Goal: Information Seeking & Learning: Check status

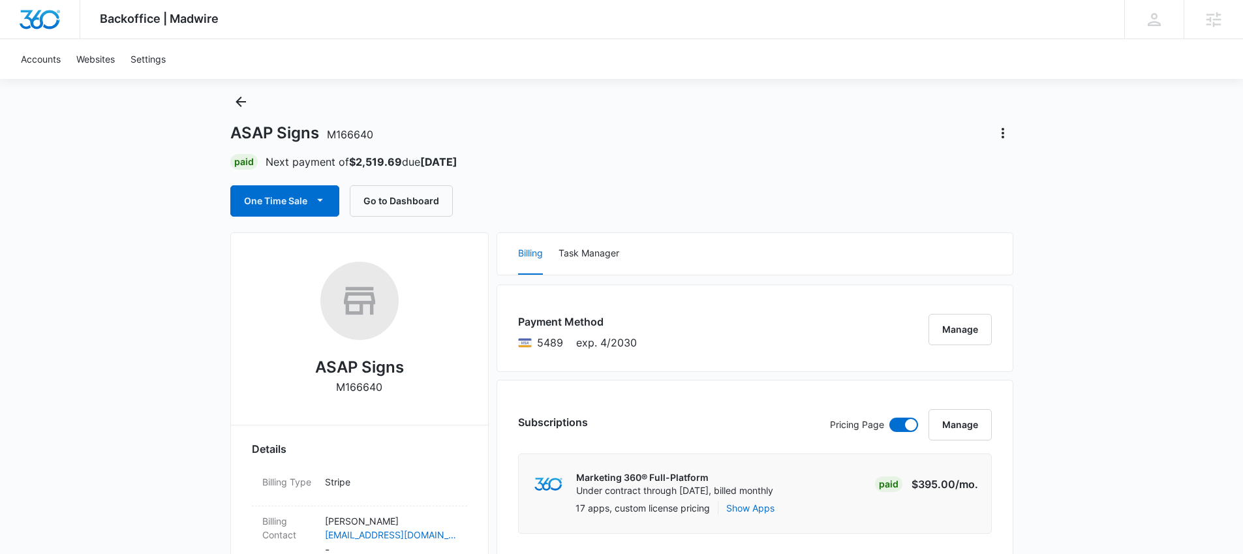
scroll to position [122, 0]
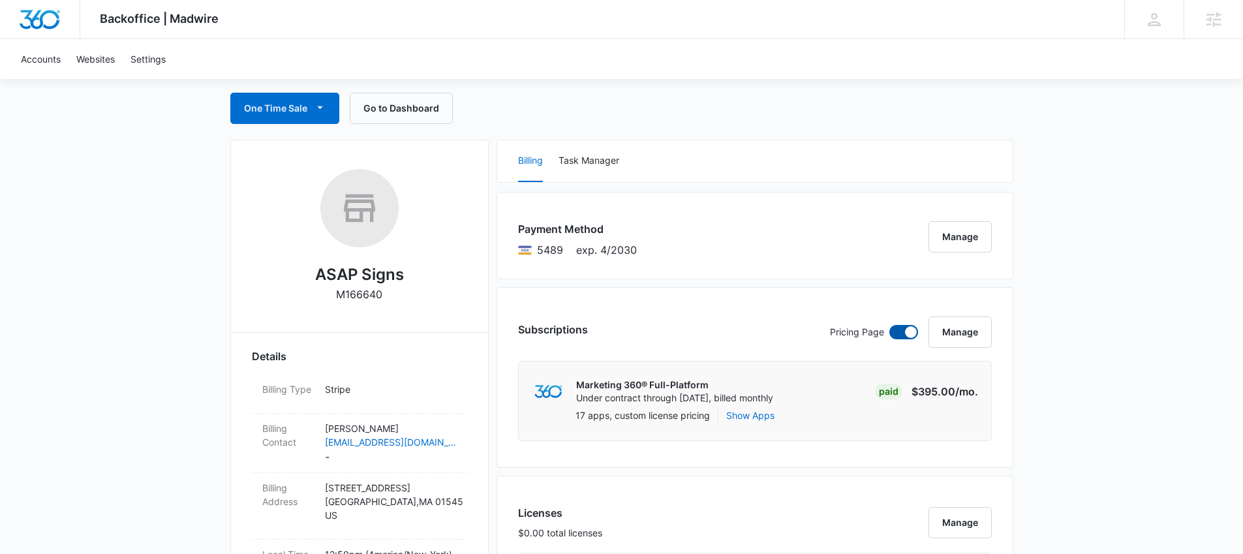
click at [906, 331] on span at bounding box center [911, 332] width 12 height 12
click at [889, 325] on input "checkbox" at bounding box center [889, 324] width 1 height 1
click at [904, 334] on span at bounding box center [903, 332] width 29 height 14
click at [889, 325] on input "checkbox" at bounding box center [889, 324] width 1 height 1
checkbox input "true"
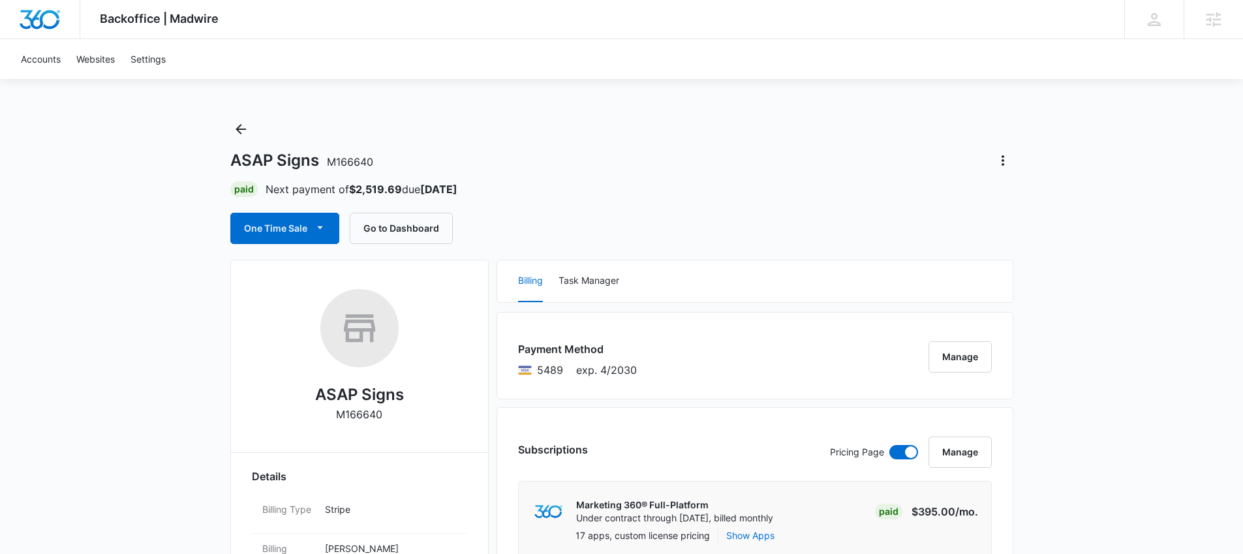
scroll to position [3, 0]
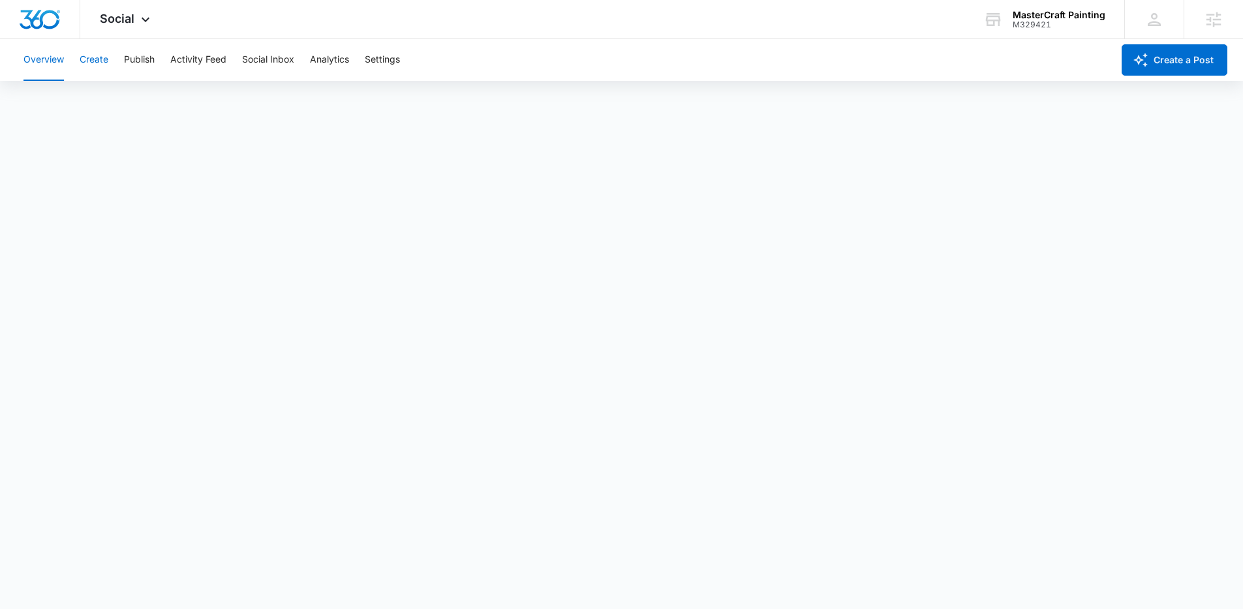
click at [104, 56] on button "Create" at bounding box center [94, 60] width 29 height 42
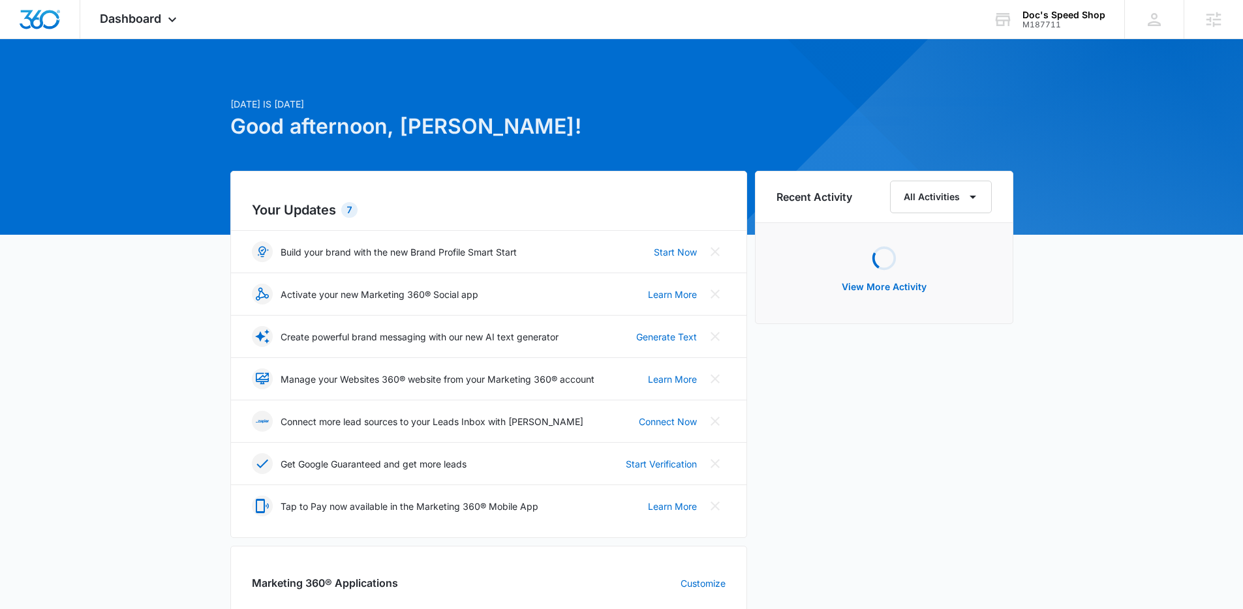
scroll to position [166, 0]
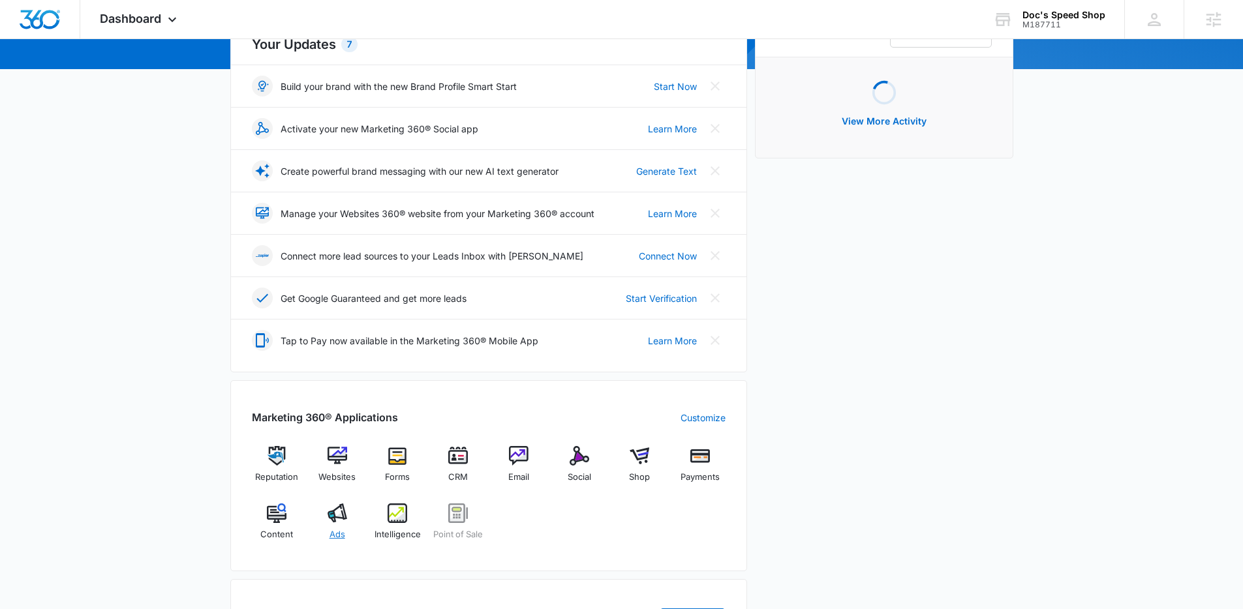
click at [348, 517] on div "Ads" at bounding box center [337, 527] width 50 height 47
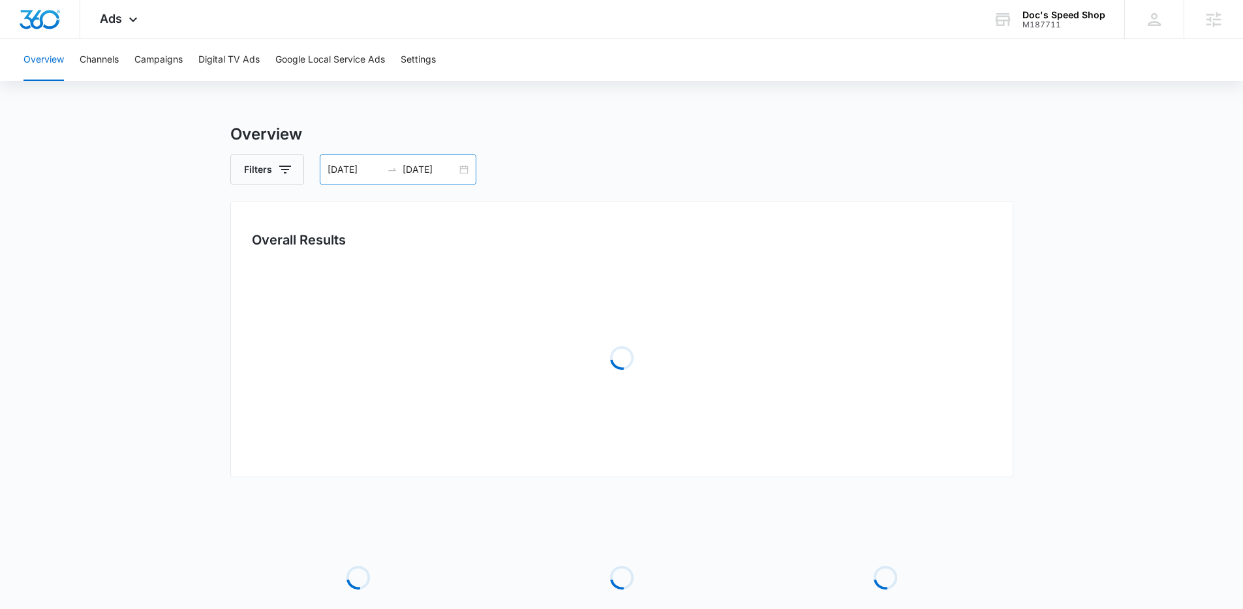
click at [465, 174] on div "06/28/2025 07/28/2025" at bounding box center [398, 169] width 157 height 31
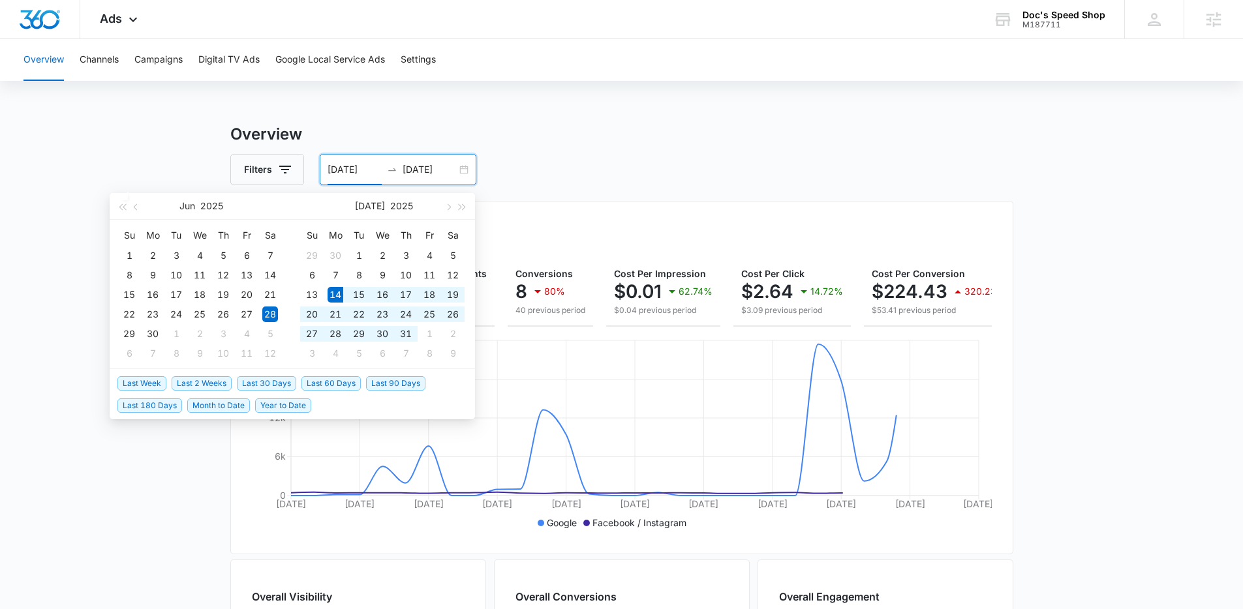
click at [276, 386] on span "Last 30 Days" at bounding box center [266, 383] width 59 height 14
type input "07/14/2025"
type input "08/13/2025"
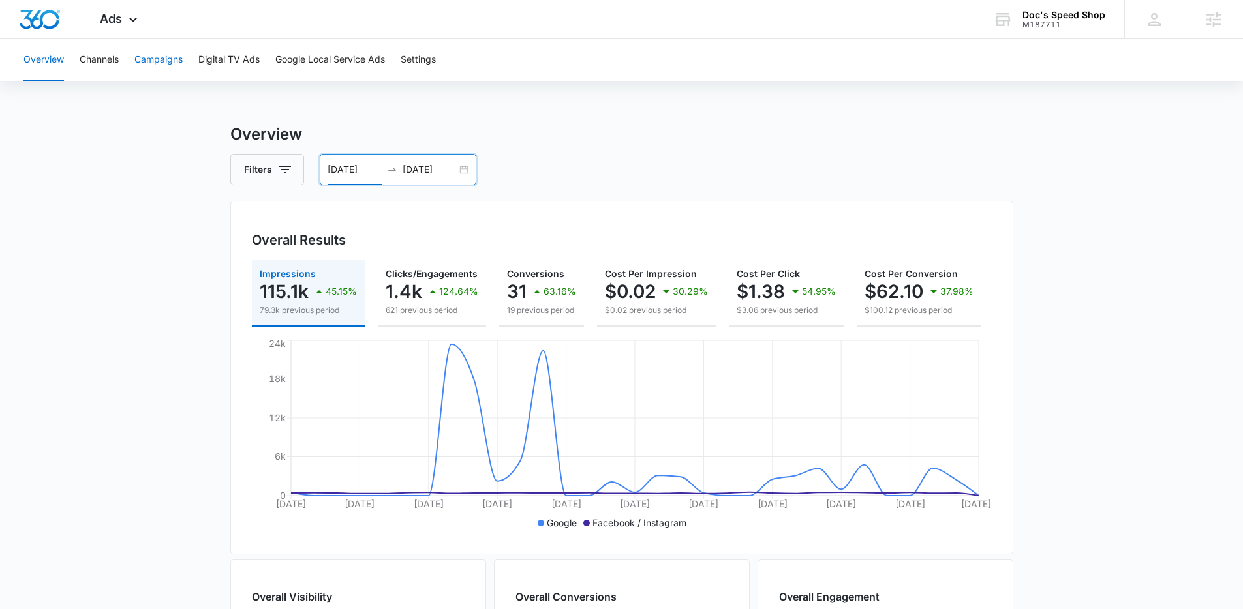
click at [168, 63] on button "Campaigns" at bounding box center [158, 60] width 48 height 42
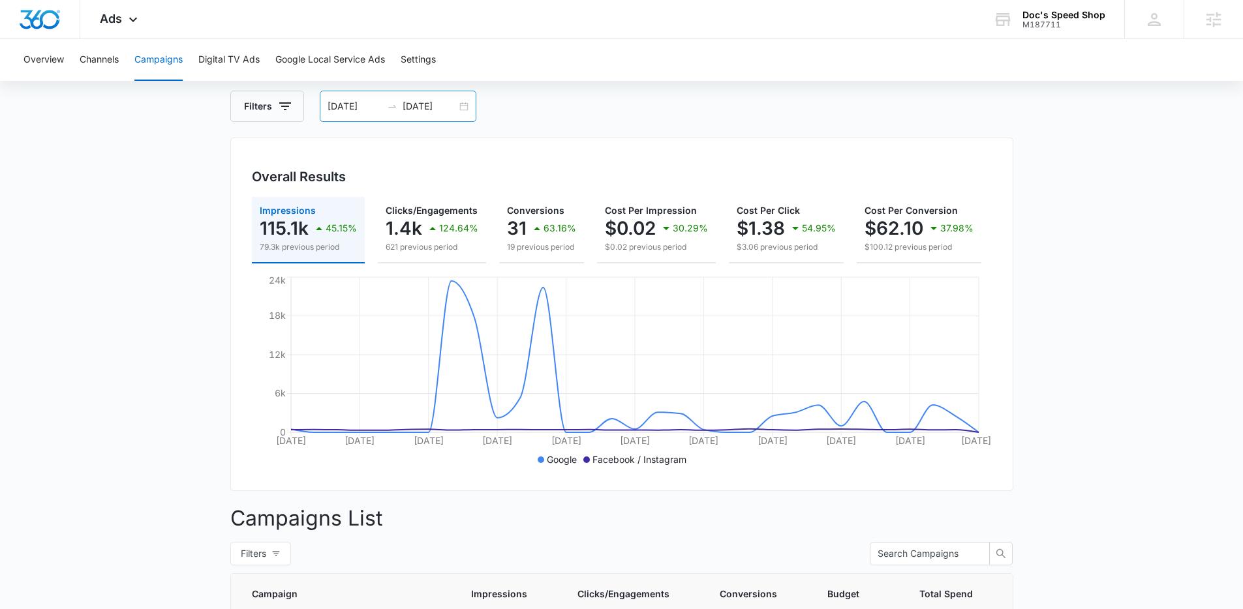
scroll to position [51, 0]
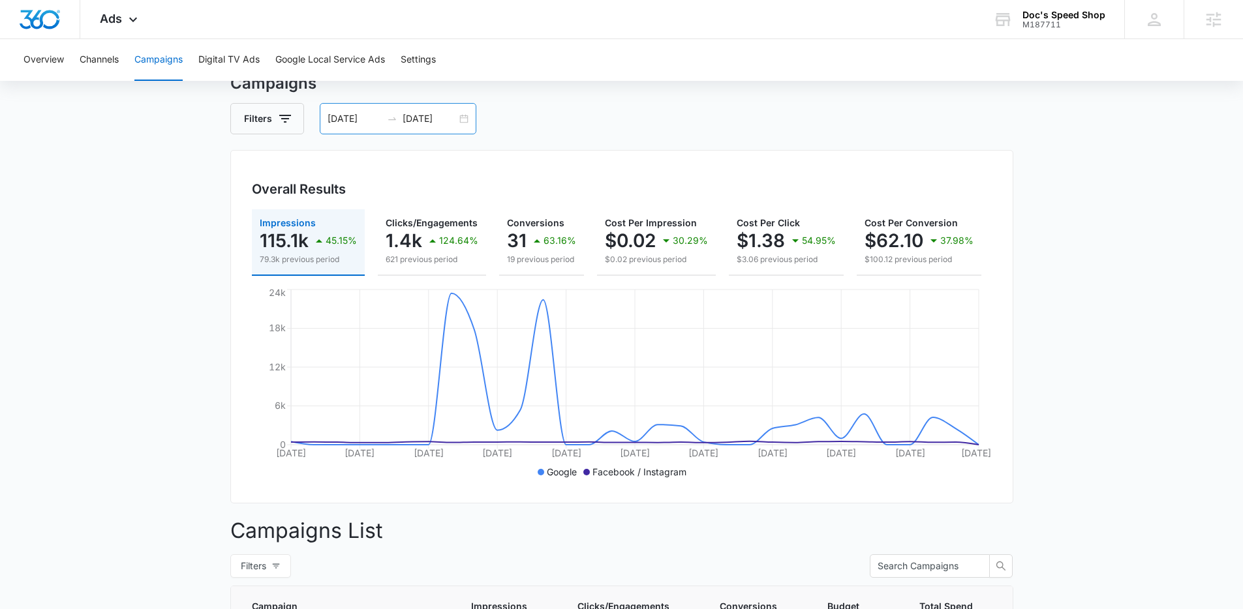
click at [459, 114] on div "07/14/2025 08/13/2025" at bounding box center [398, 118] width 157 height 31
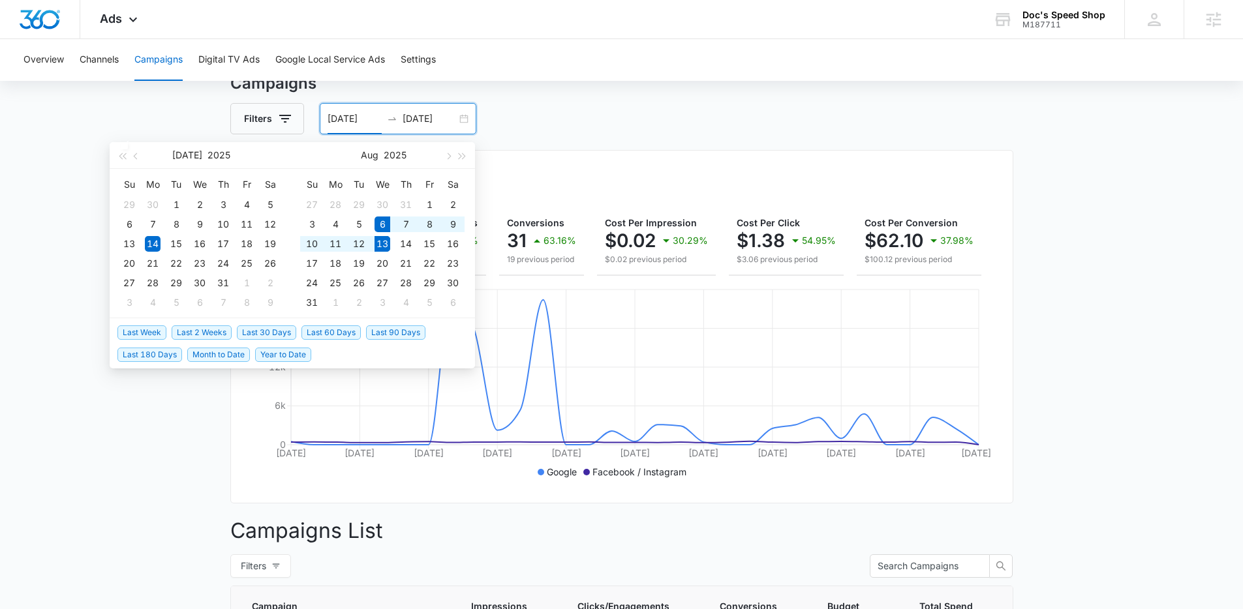
click at [150, 336] on span "Last Week" at bounding box center [141, 333] width 49 height 14
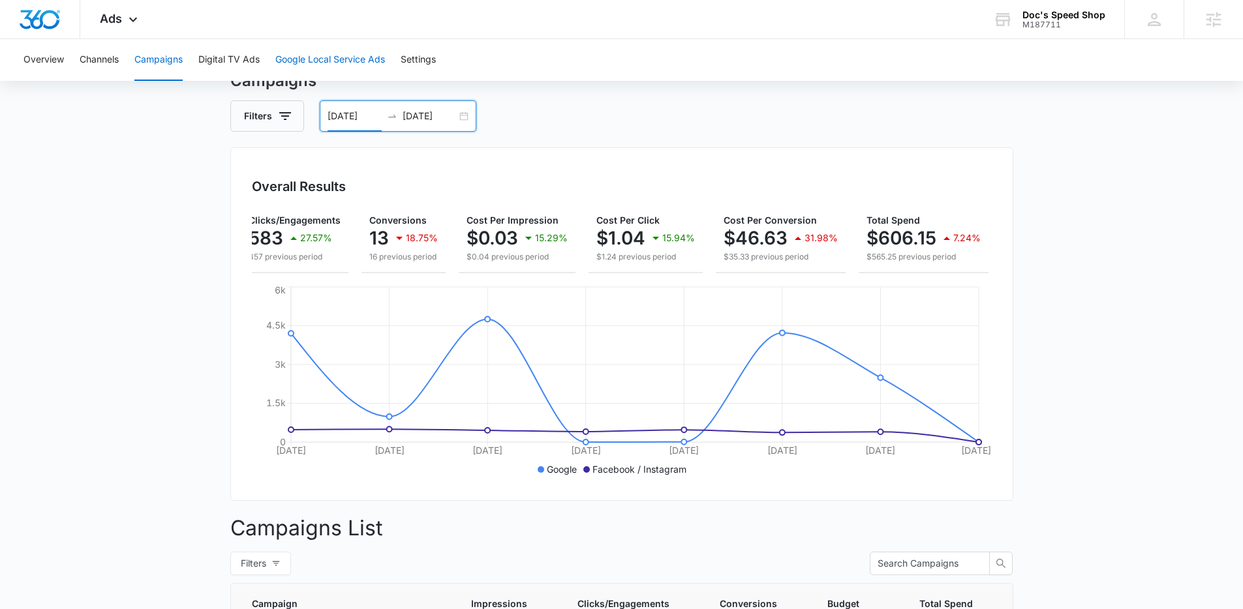
scroll to position [0, 0]
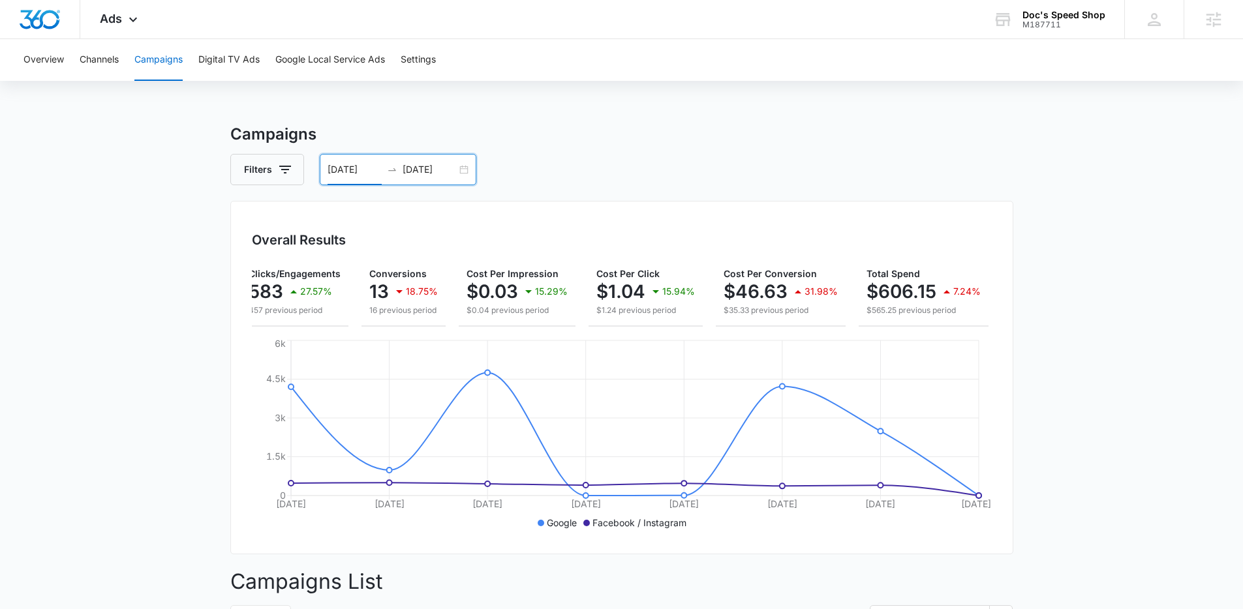
click at [465, 174] on div "08/06/2025 08/13/2025" at bounding box center [398, 169] width 157 height 31
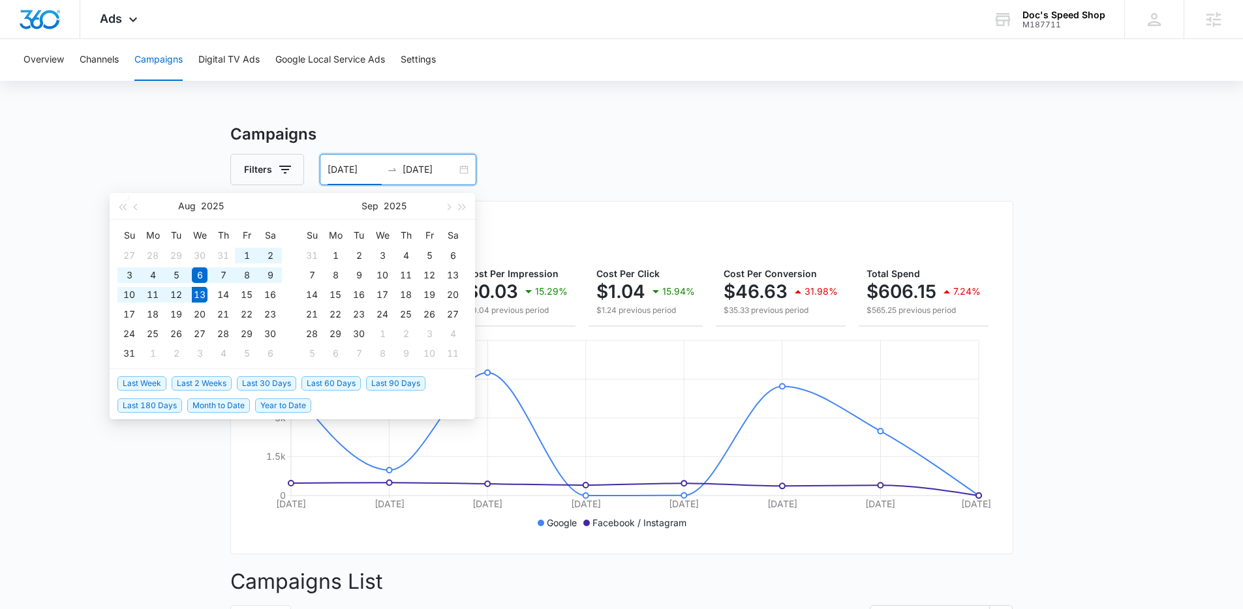
click at [271, 383] on span "Last 30 Days" at bounding box center [266, 383] width 59 height 14
type input "07/14/2025"
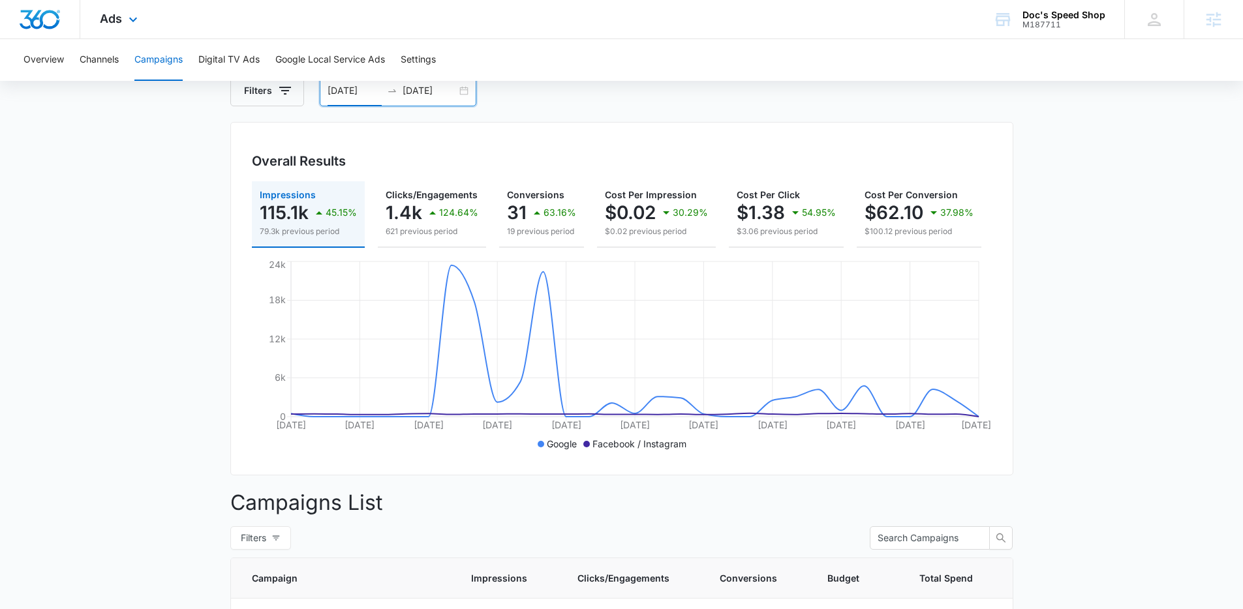
scroll to position [84, 0]
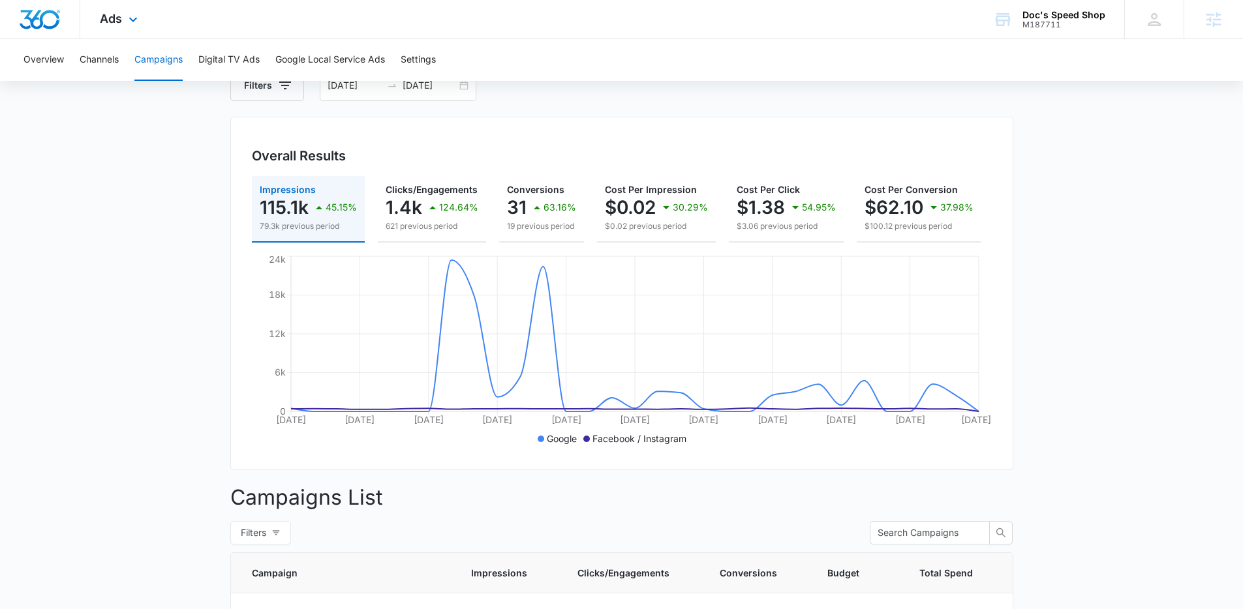
click at [141, 23] on div "Ads Apps Reputation Websites Forms CRM Email Social Shop Payments POS Content A…" at bounding box center [120, 19] width 80 height 38
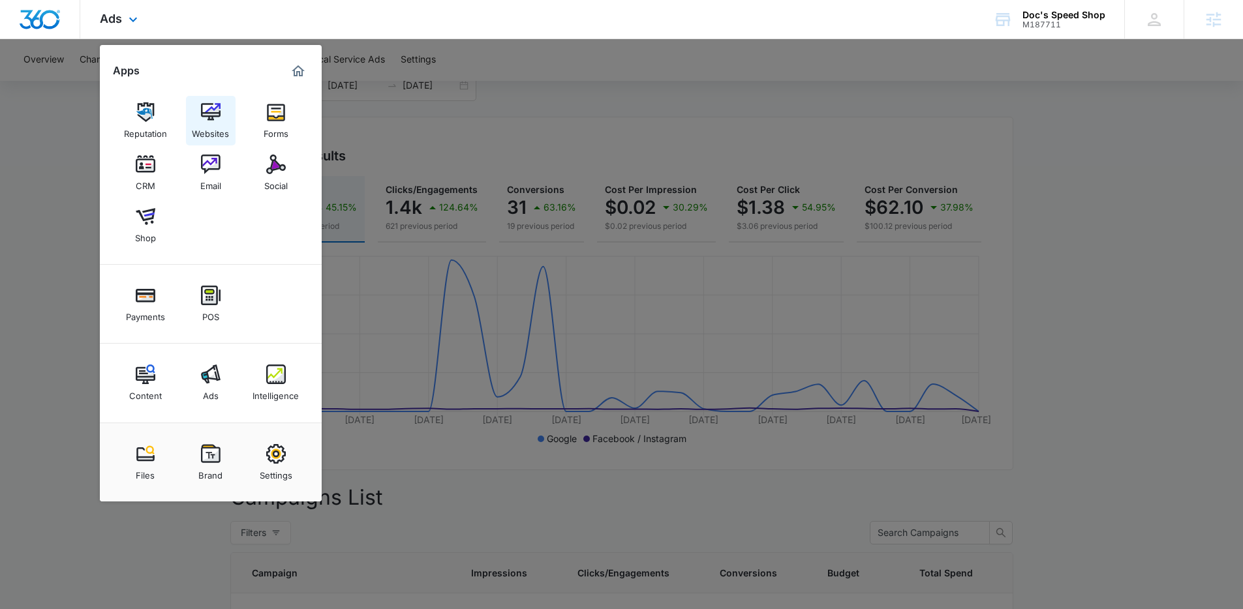
click at [215, 119] on img at bounding box center [211, 112] width 20 height 20
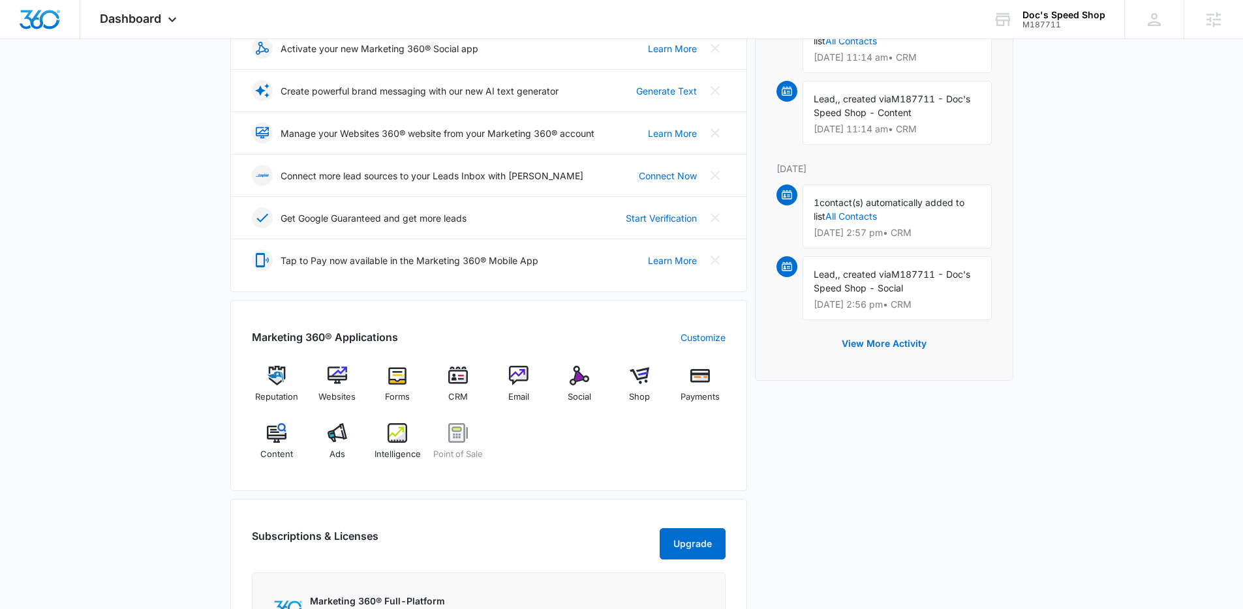
scroll to position [266, 0]
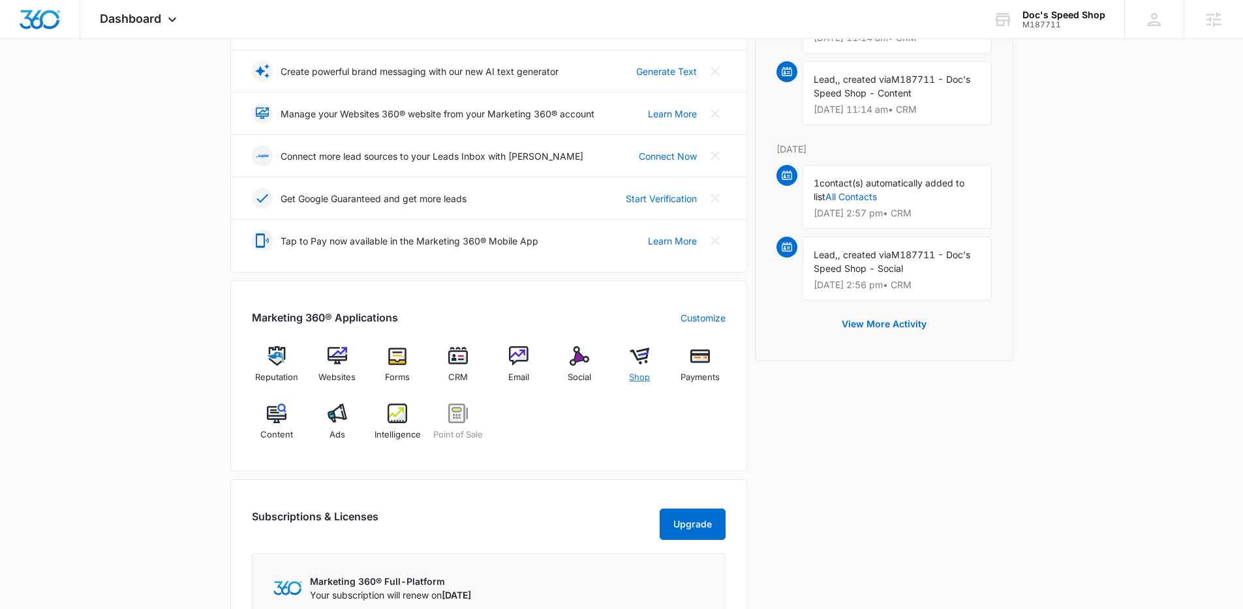
click at [650, 362] on div "Shop" at bounding box center [640, 369] width 50 height 47
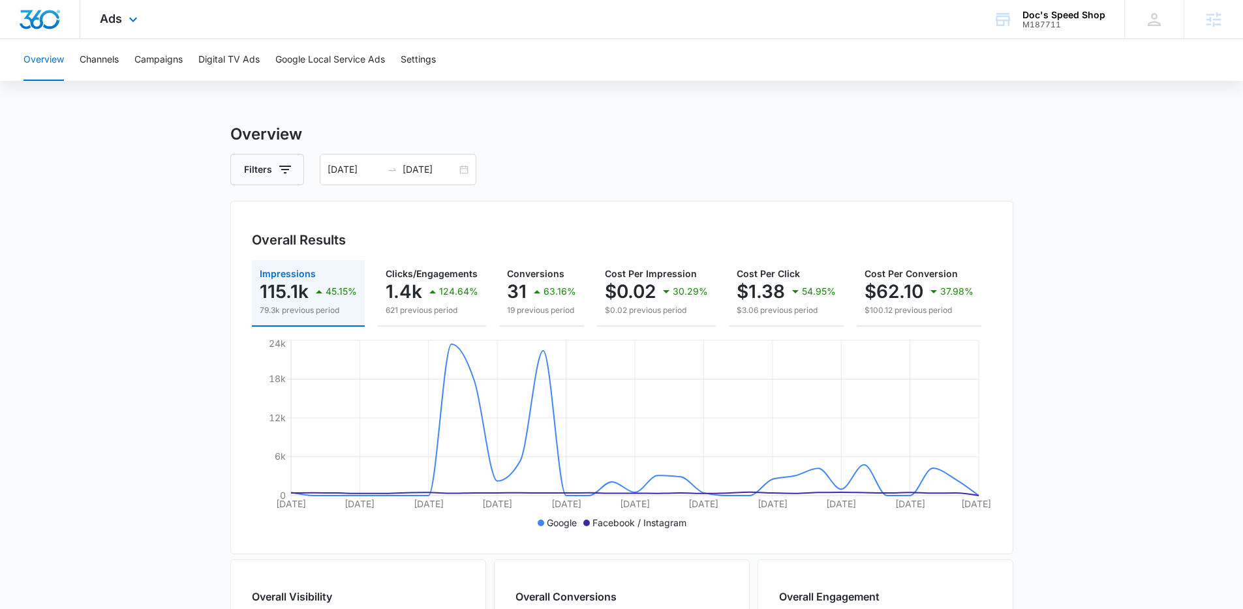
click at [119, 29] on div "Ads Apps Reputation Websites Forms CRM Email Social Shop Payments POS Content A…" at bounding box center [120, 19] width 80 height 38
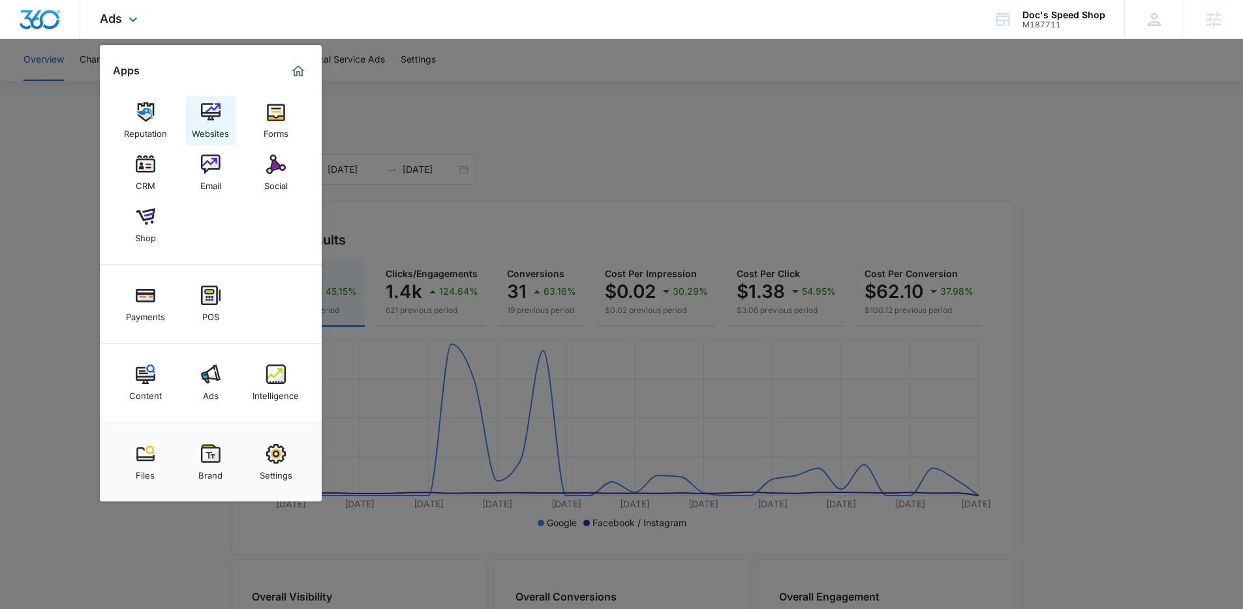
click at [199, 107] on link "Websites" at bounding box center [211, 121] width 50 height 50
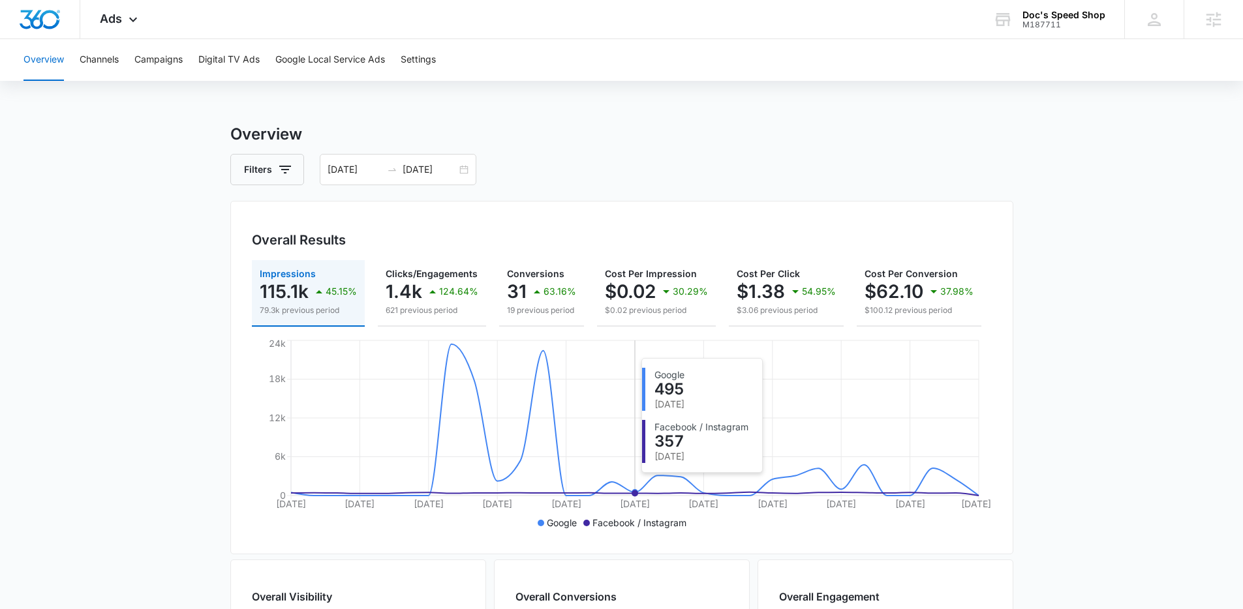
scroll to position [460, 0]
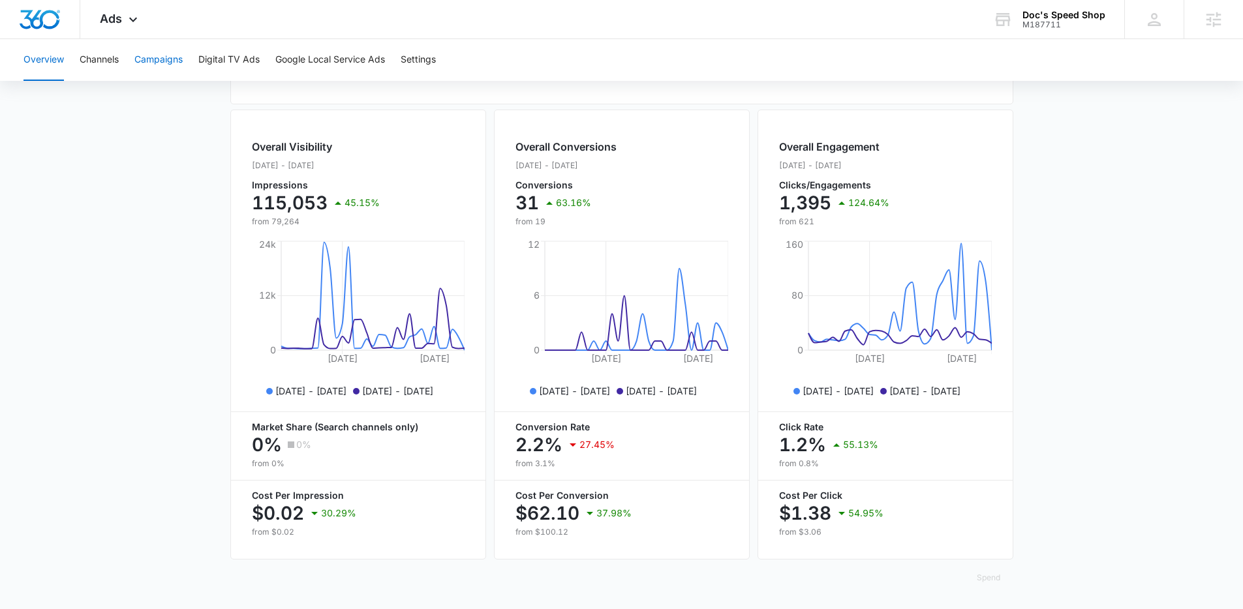
click at [162, 67] on button "Campaigns" at bounding box center [158, 60] width 48 height 42
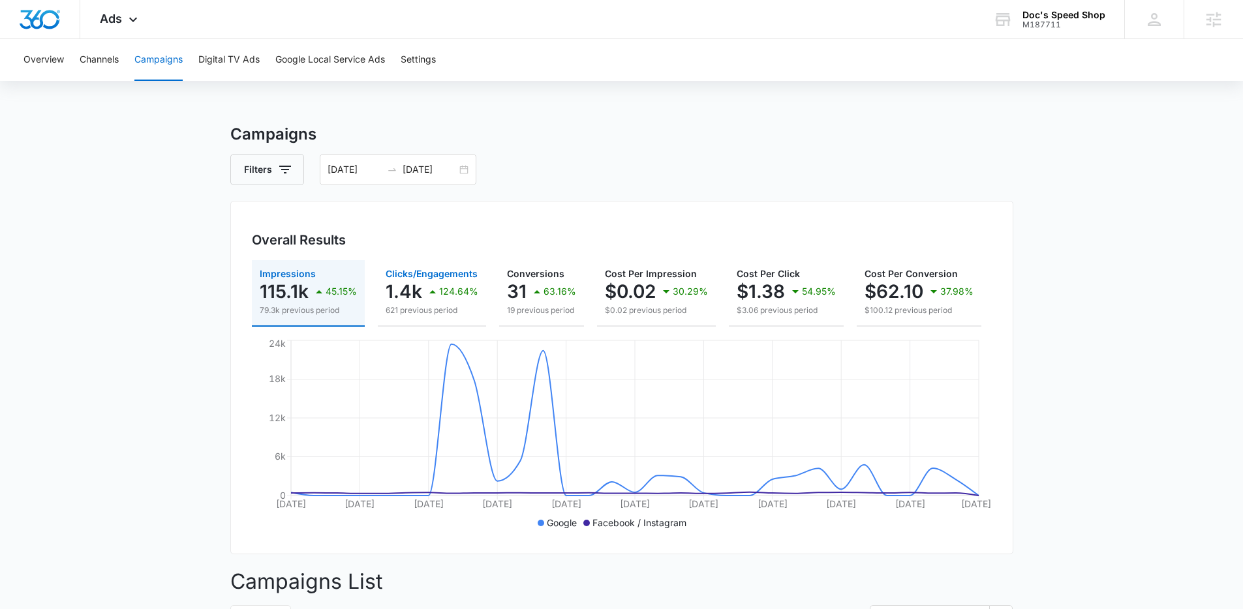
click at [444, 287] on p "124.64%" at bounding box center [458, 291] width 39 height 9
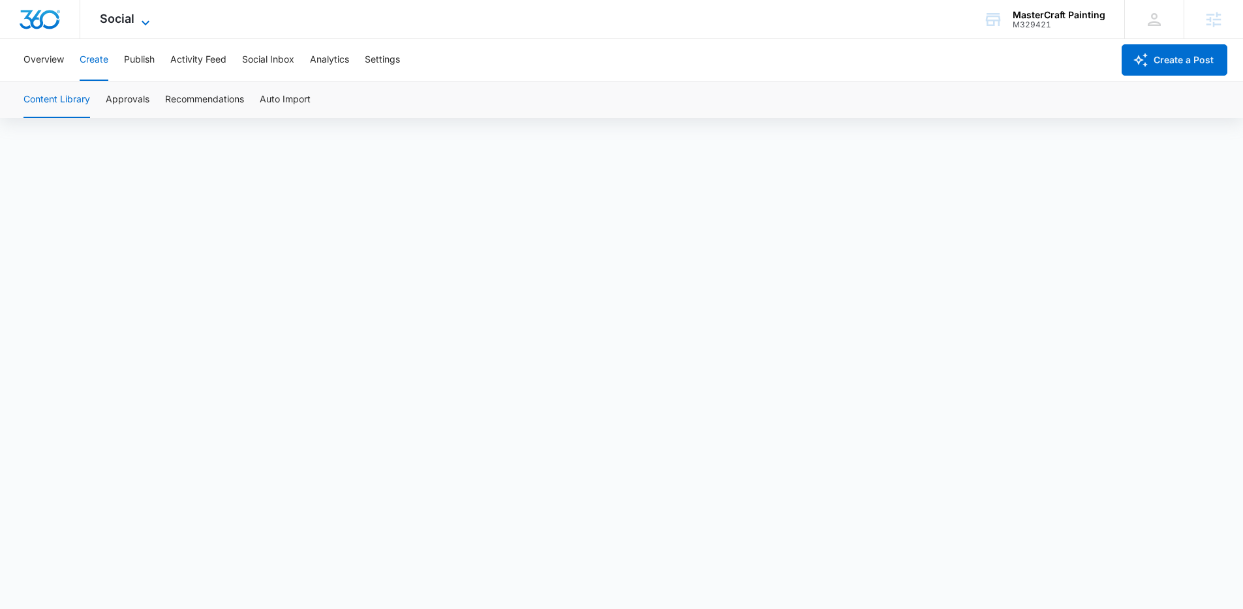
click at [126, 23] on span "Social" at bounding box center [117, 19] width 35 height 14
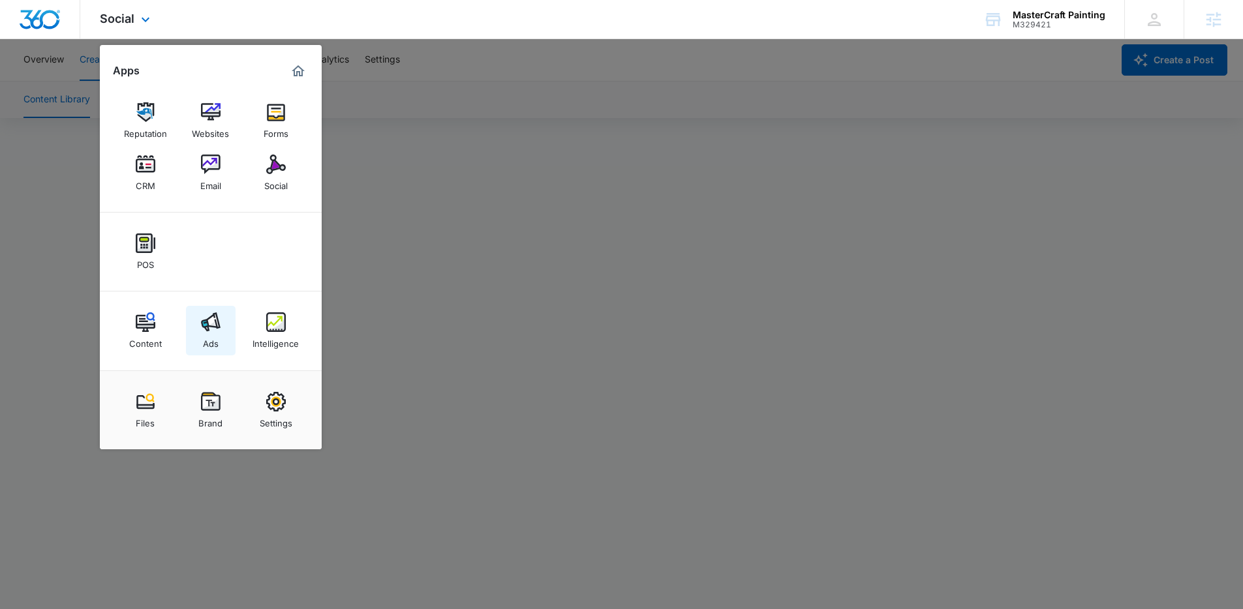
click at [215, 319] on img at bounding box center [211, 323] width 20 height 20
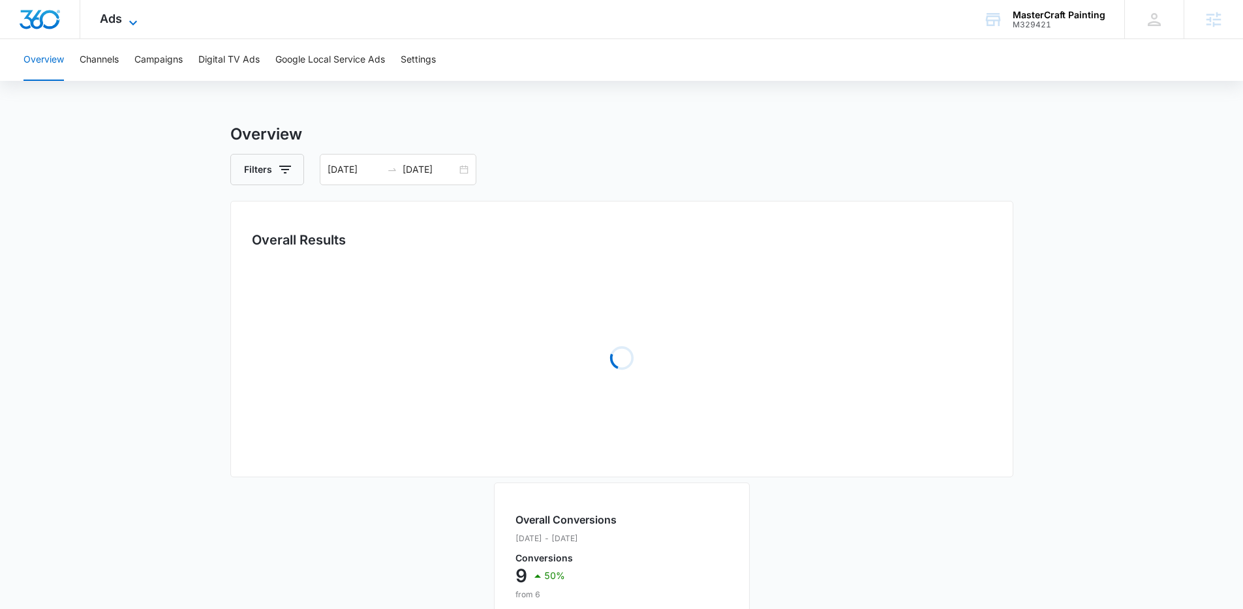
click at [118, 13] on span "Ads" at bounding box center [111, 19] width 22 height 14
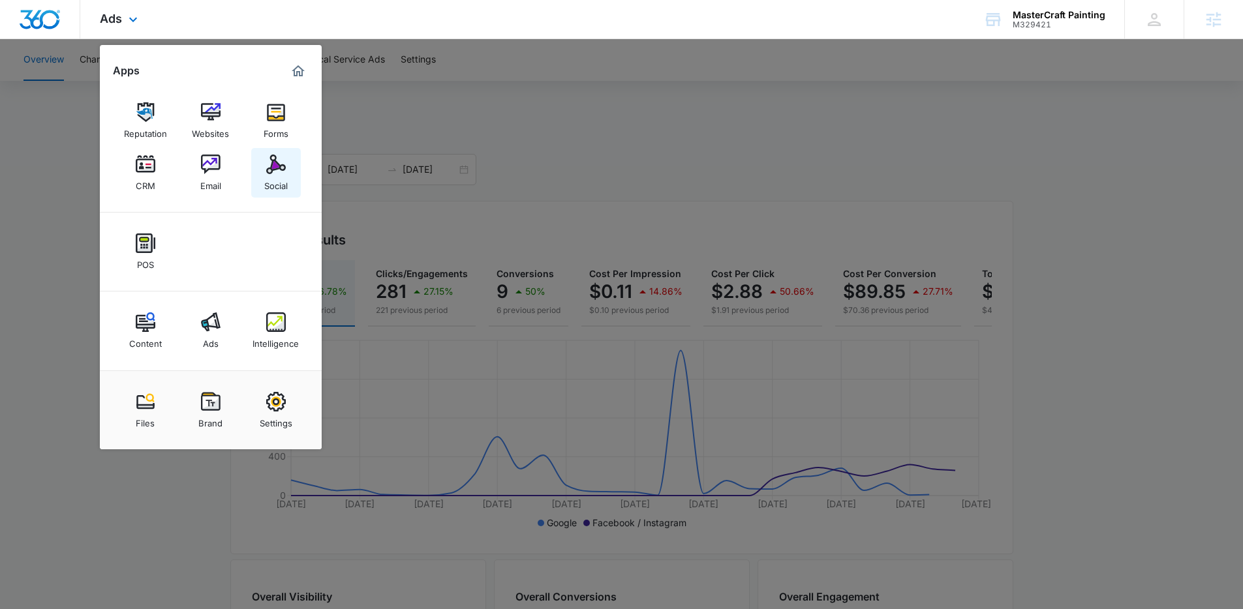
click at [287, 164] on link "Social" at bounding box center [276, 173] width 50 height 50
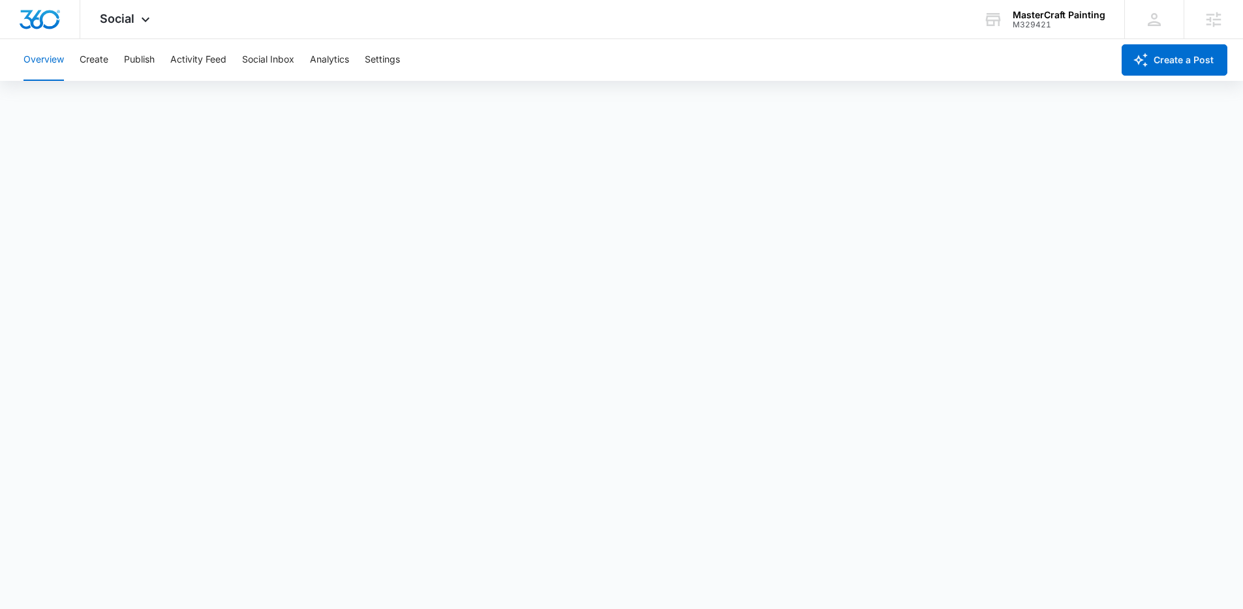
click at [119, 67] on div "Overview Create Publish Activity Feed Social Inbox Analytics Settings" at bounding box center [564, 60] width 1097 height 42
click at [93, 62] on button "Create" at bounding box center [94, 60] width 29 height 42
click at [403, 58] on div "Overview Create Publish Activity Feed Social Inbox Analytics Settings" at bounding box center [564, 60] width 1097 height 42
click at [395, 60] on button "Settings" at bounding box center [382, 60] width 35 height 42
click at [105, 59] on button "Create" at bounding box center [94, 60] width 29 height 42
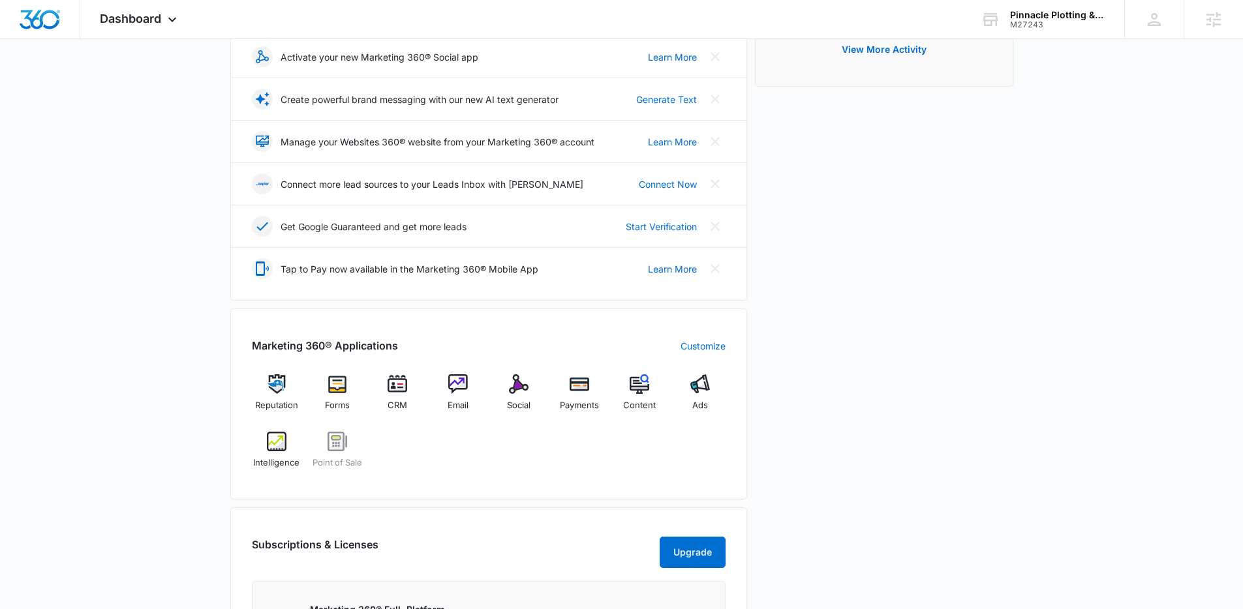
scroll to position [281, 0]
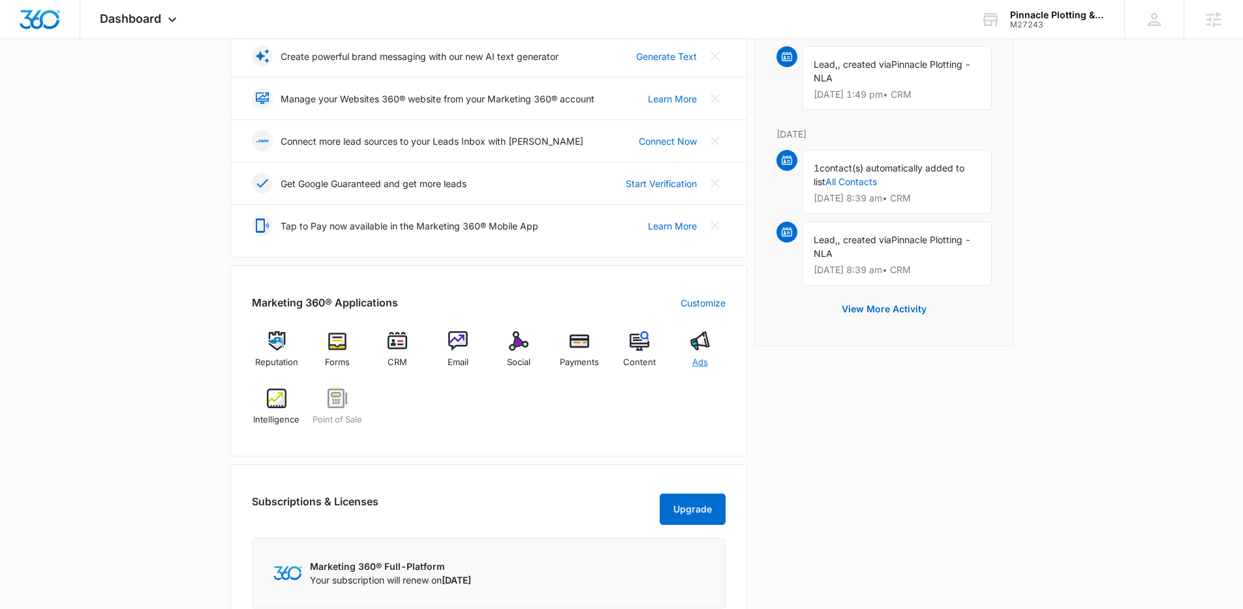
click at [705, 351] on div "Ads" at bounding box center [700, 354] width 50 height 47
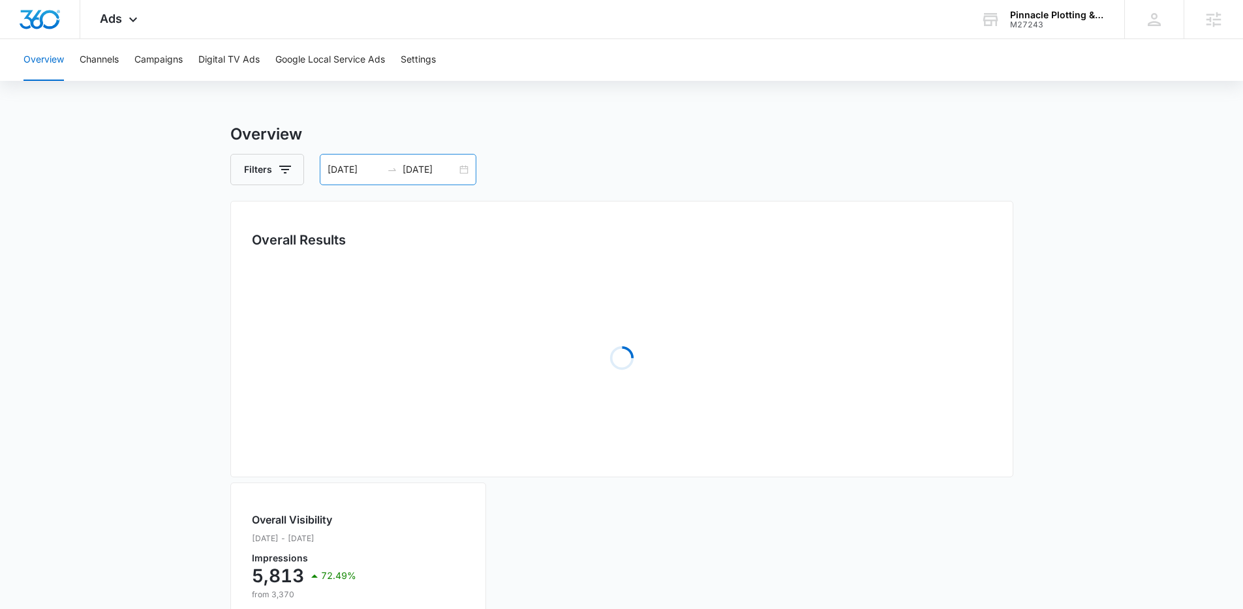
click at [464, 172] on div "06/30/2025 07/30/2025" at bounding box center [398, 169] width 157 height 31
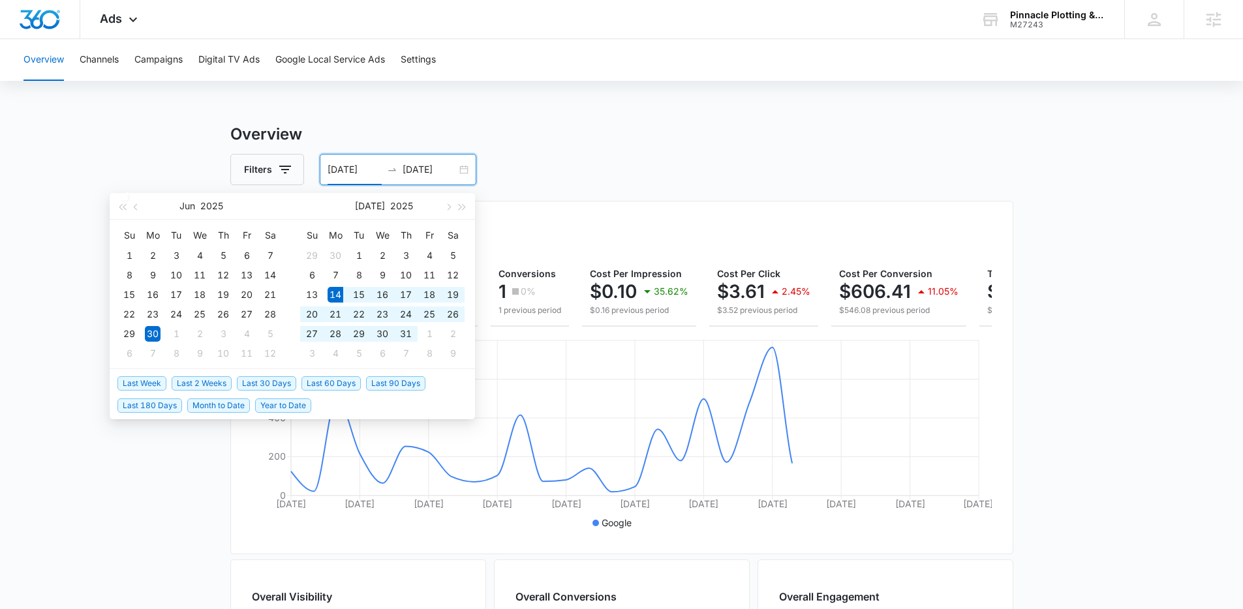
click at [258, 387] on span "Last 30 Days" at bounding box center [266, 383] width 59 height 14
type input "[DATE]"
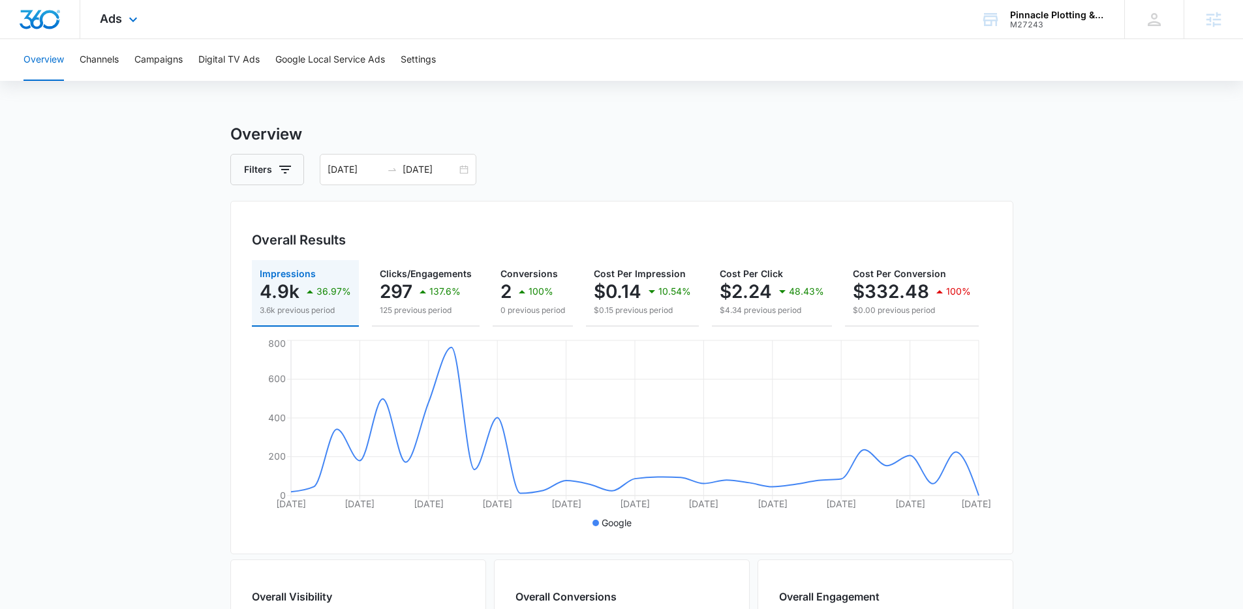
click at [123, 28] on div "Ads Apps Reputation Forms CRM Email Social Payments POS Content Ads Intelligenc…" at bounding box center [120, 19] width 80 height 38
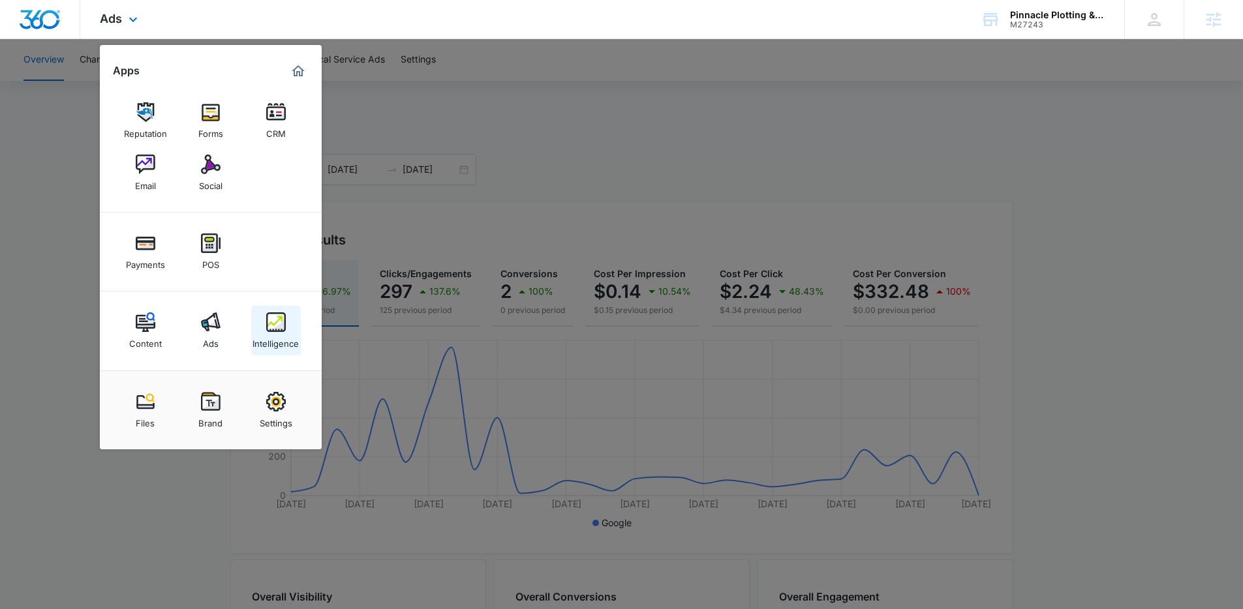
click at [286, 339] on div "Intelligence" at bounding box center [275, 340] width 46 height 17
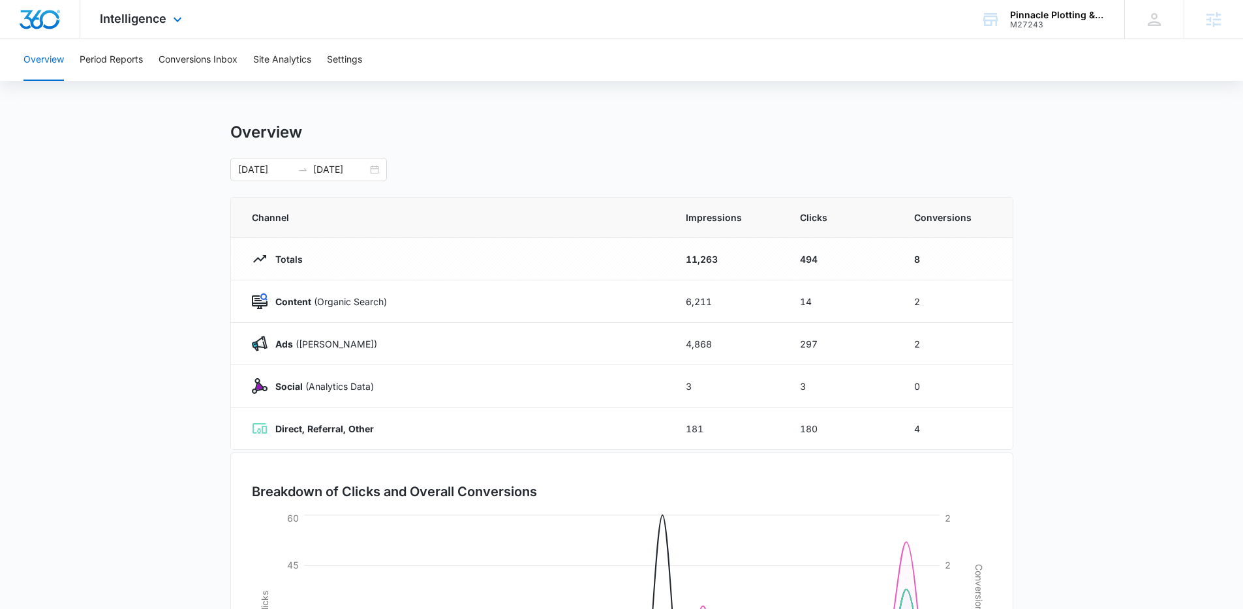
click at [172, 31] on div "Intelligence Apps Reputation Forms CRM Email Social Payments POS Content Ads In…" at bounding box center [142, 19] width 125 height 38
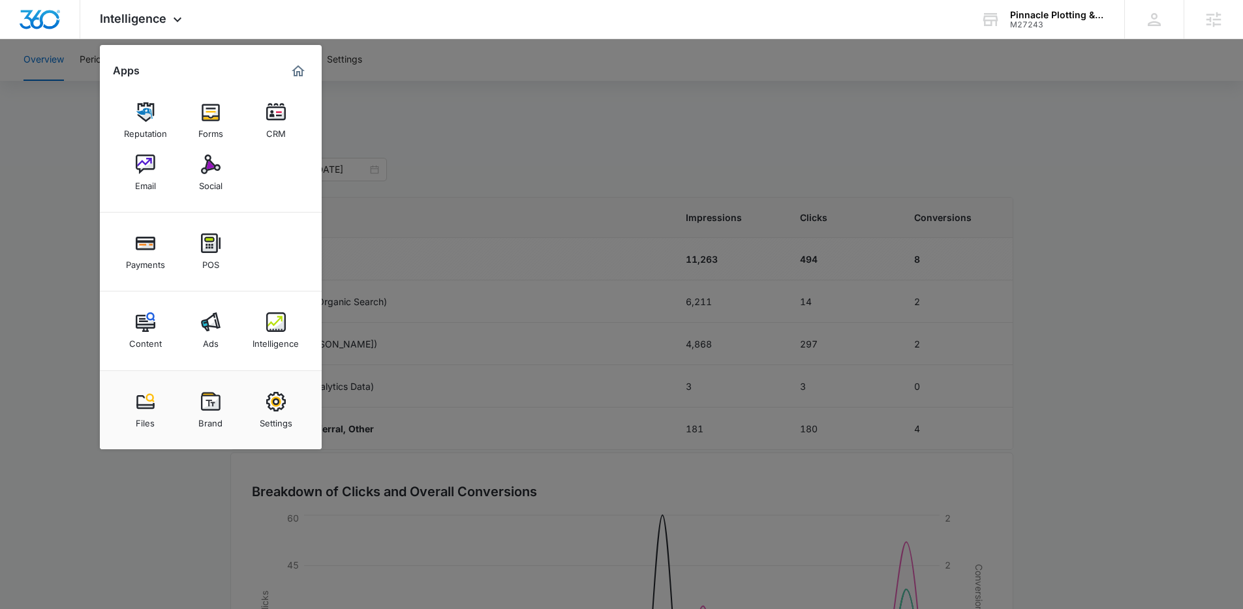
click at [466, 104] on div at bounding box center [621, 304] width 1243 height 609
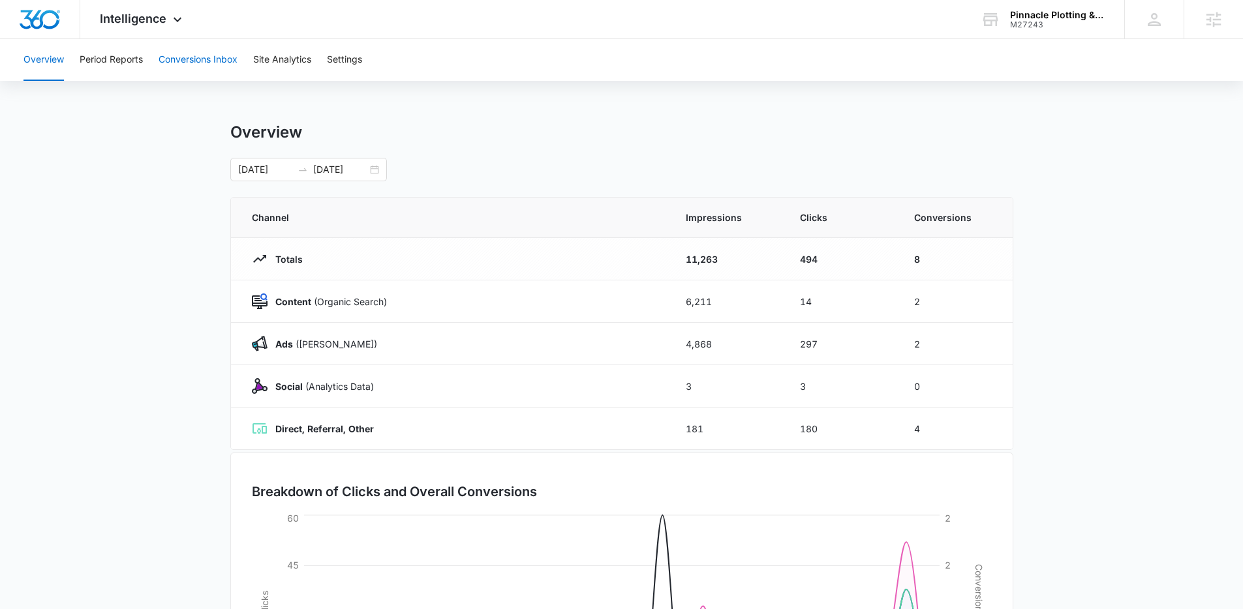
click at [223, 65] on button "Conversions Inbox" at bounding box center [198, 60] width 79 height 42
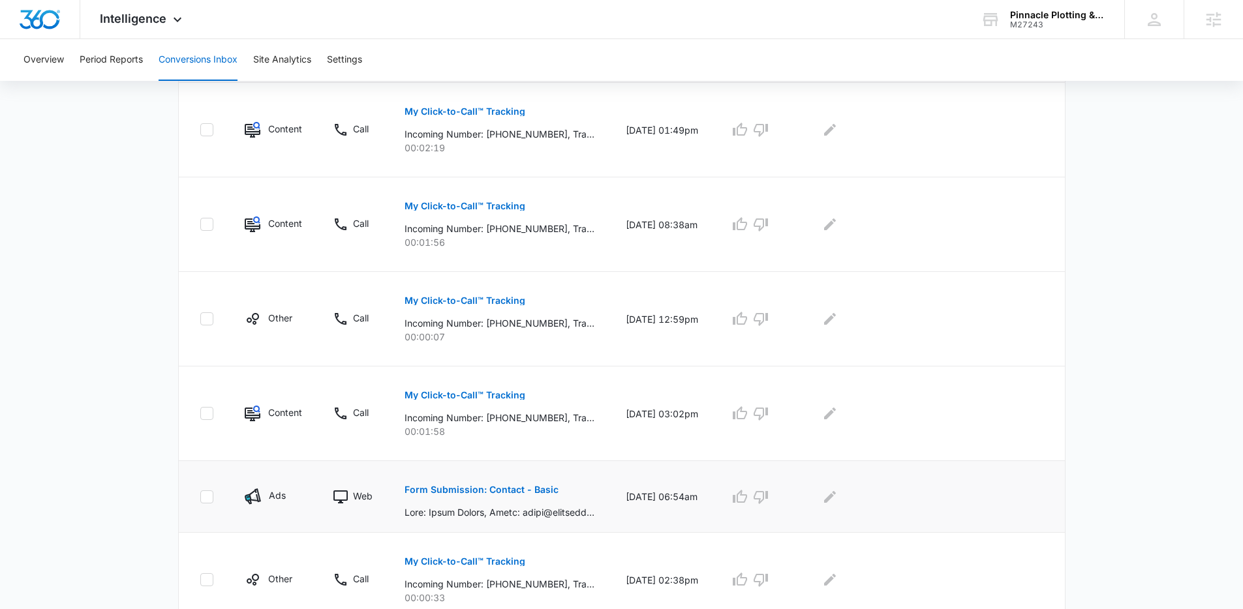
scroll to position [340, 0]
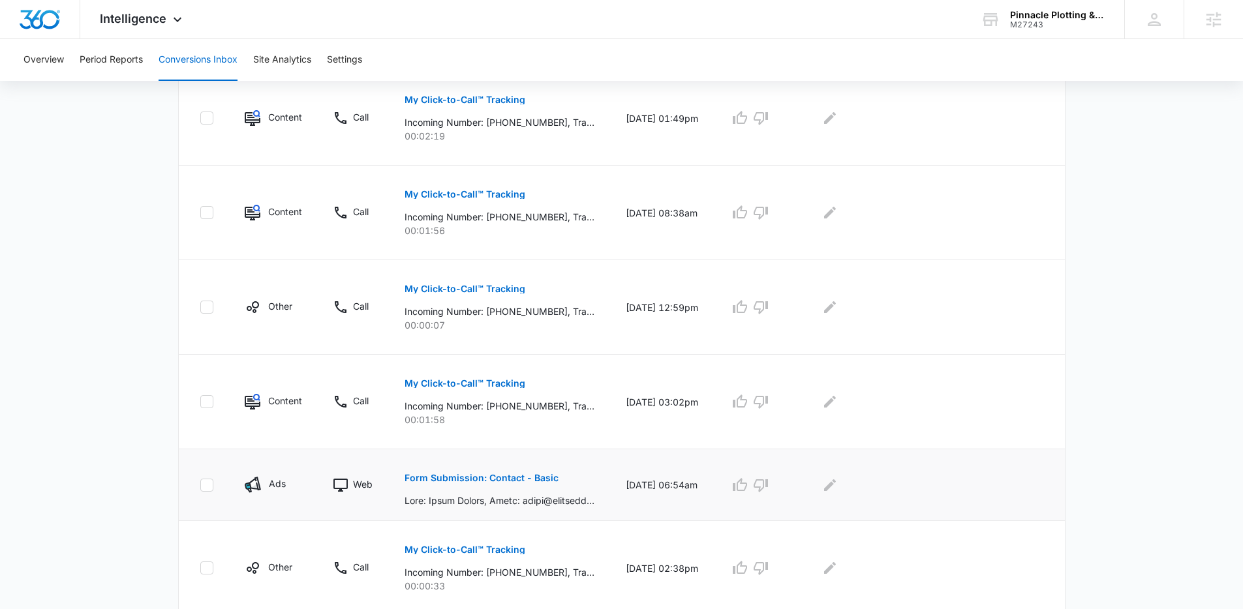
click at [536, 476] on p "Form Submission: Contact - Basic" at bounding box center [481, 478] width 154 height 9
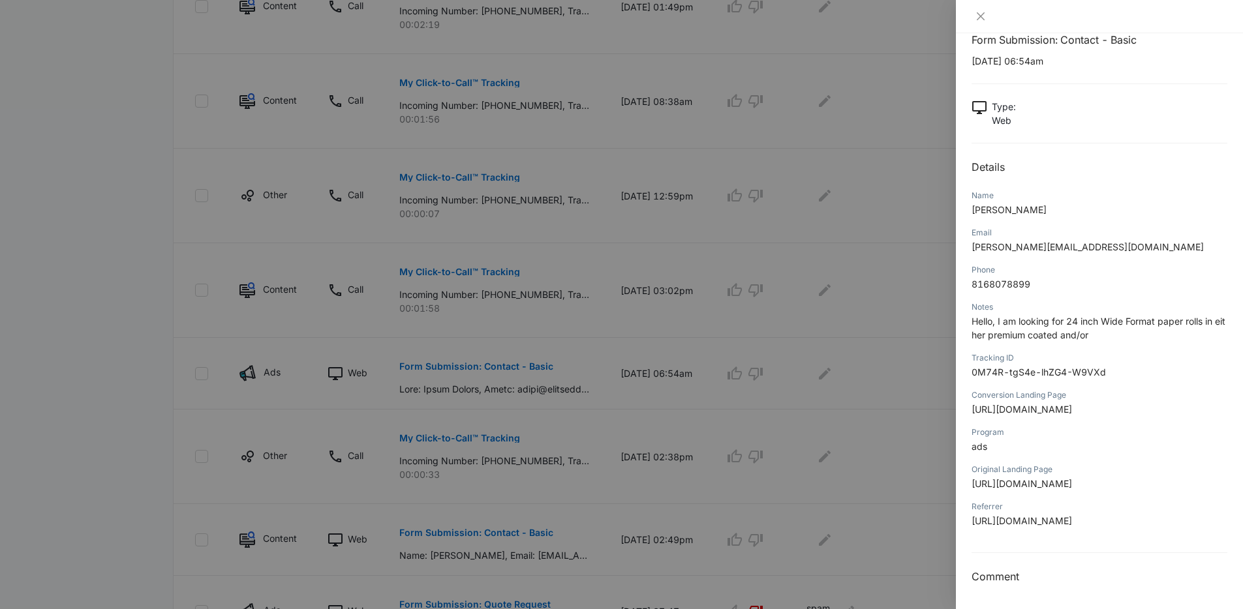
scroll to position [281, 0]
click at [857, 281] on div at bounding box center [621, 304] width 1243 height 609
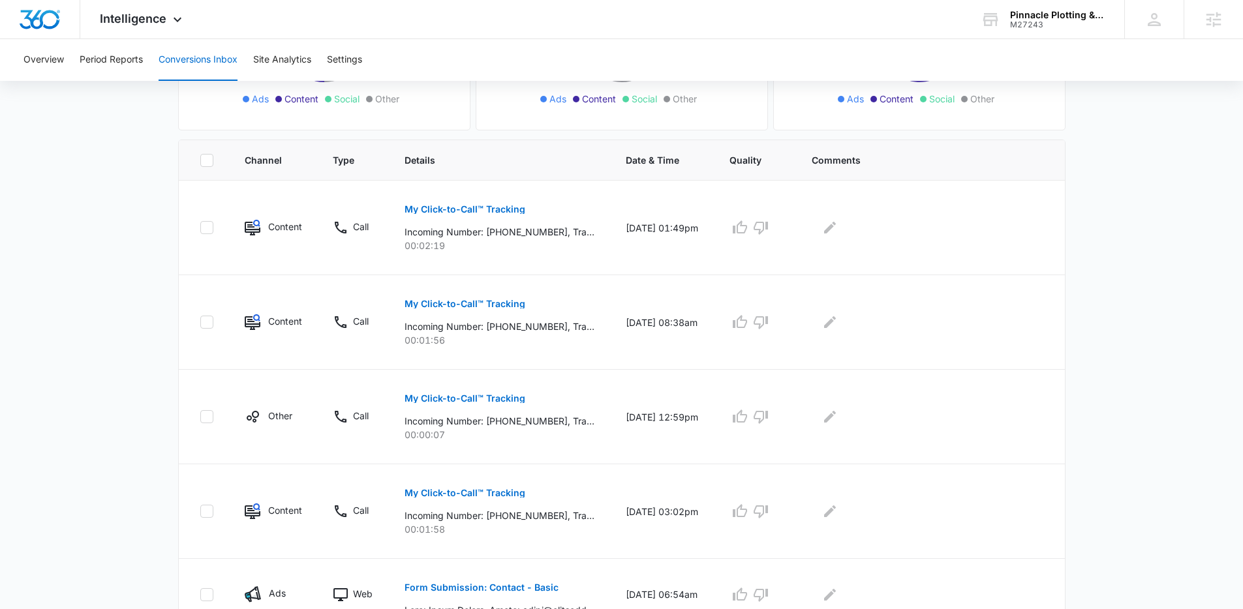
scroll to position [0, 0]
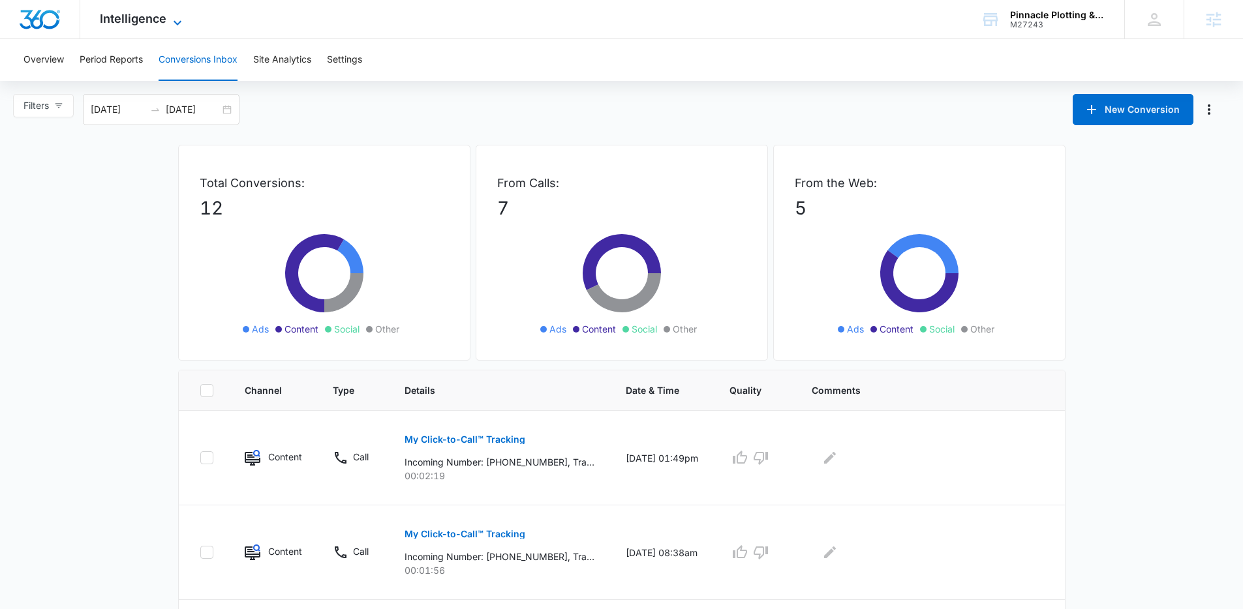
click at [140, 20] on span "Intelligence" at bounding box center [133, 19] width 67 height 14
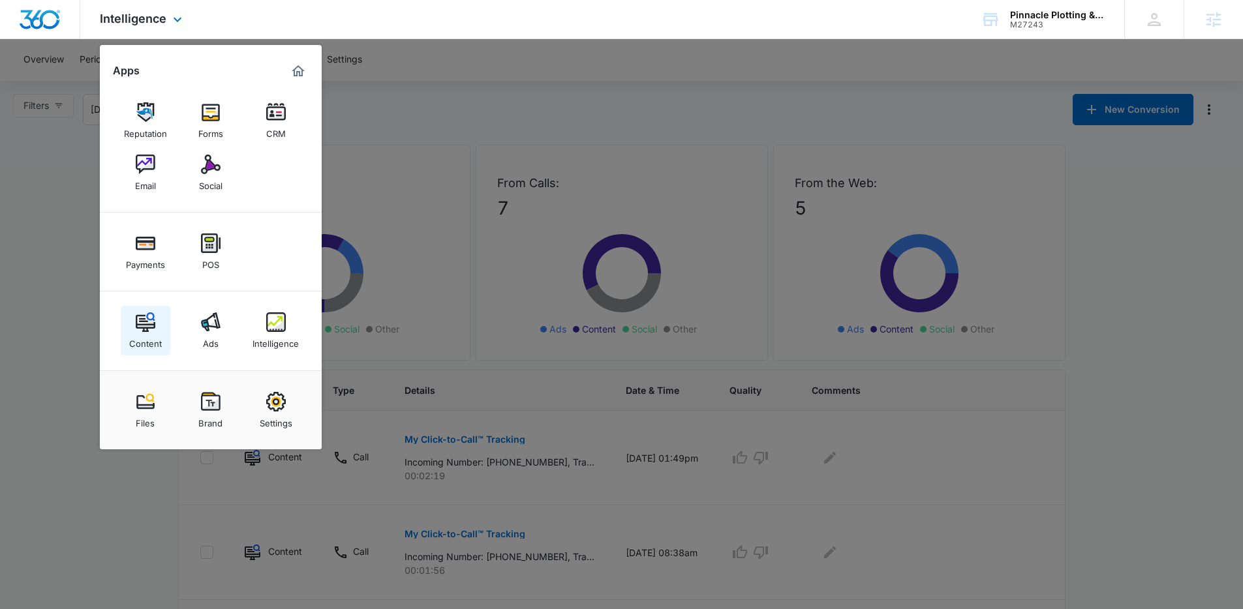
click at [140, 319] on img at bounding box center [146, 323] width 20 height 20
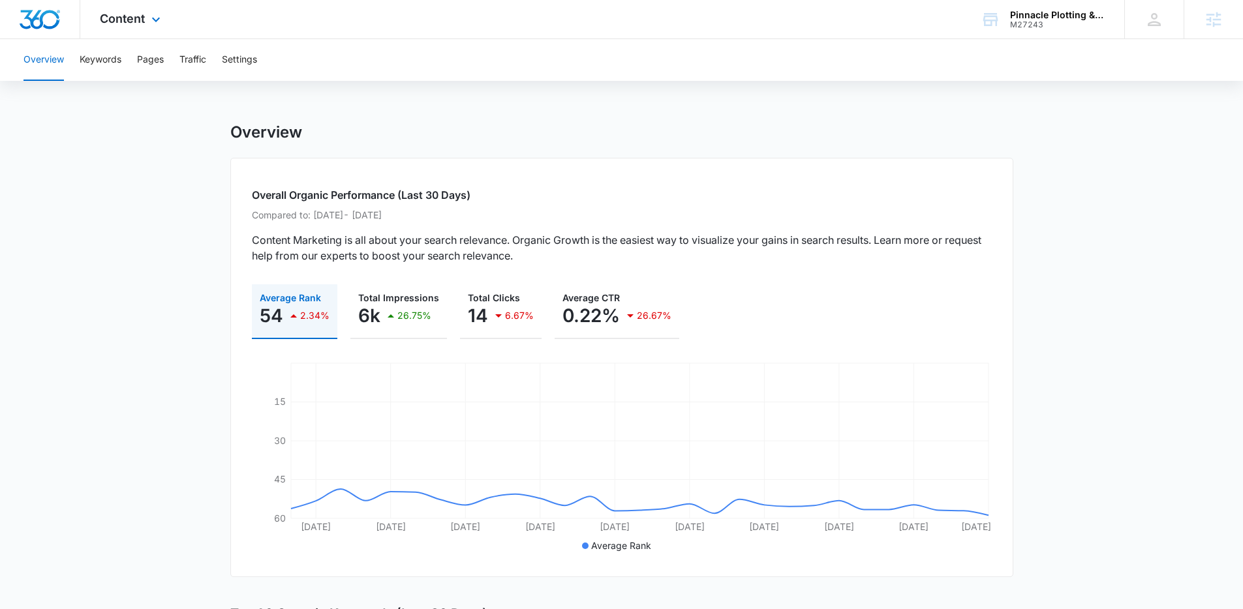
click at [149, 27] on div "Content Apps Reputation Forms CRM Email Social Payments POS Content Ads Intelli…" at bounding box center [131, 19] width 103 height 38
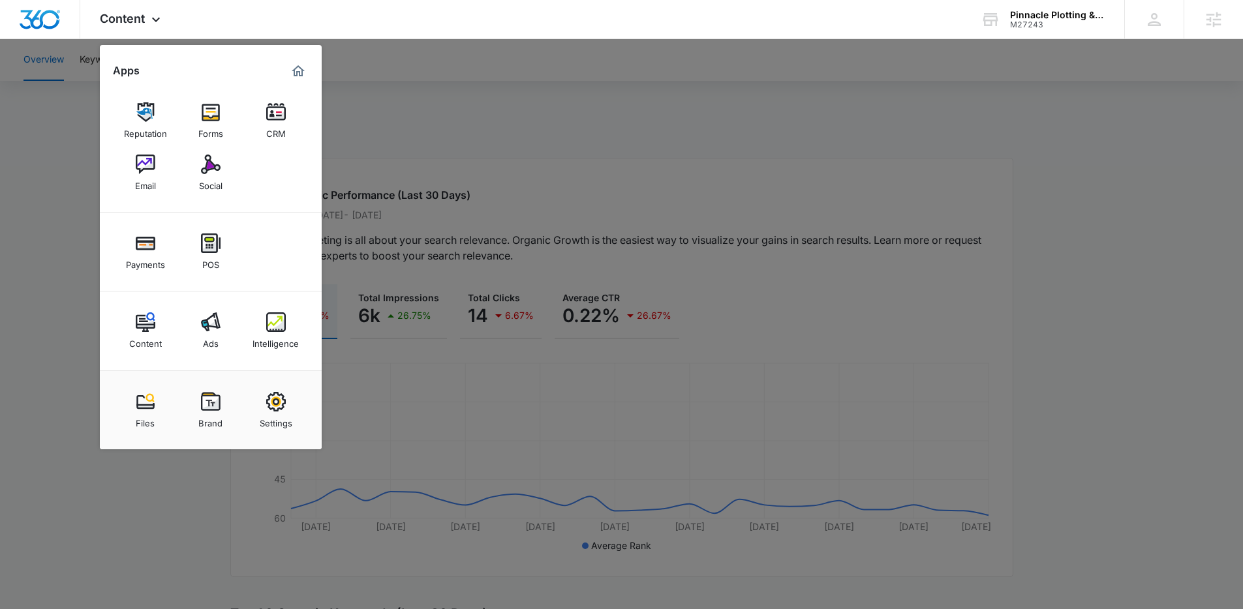
click at [69, 133] on div at bounding box center [621, 304] width 1243 height 609
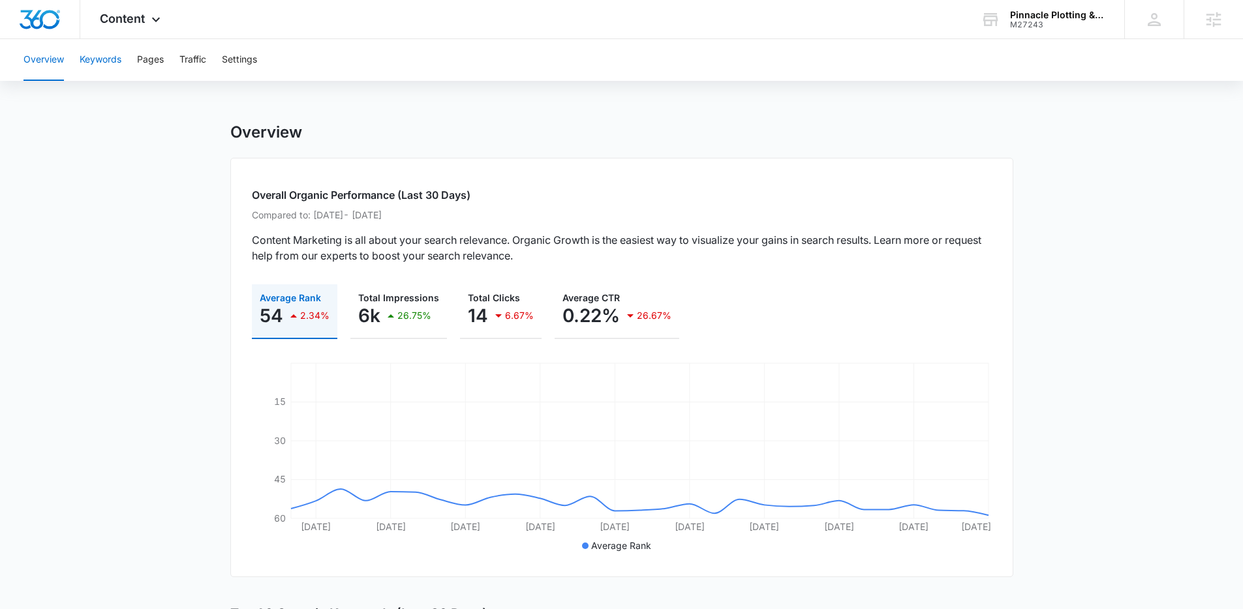
click at [93, 55] on button "Keywords" at bounding box center [101, 60] width 42 height 42
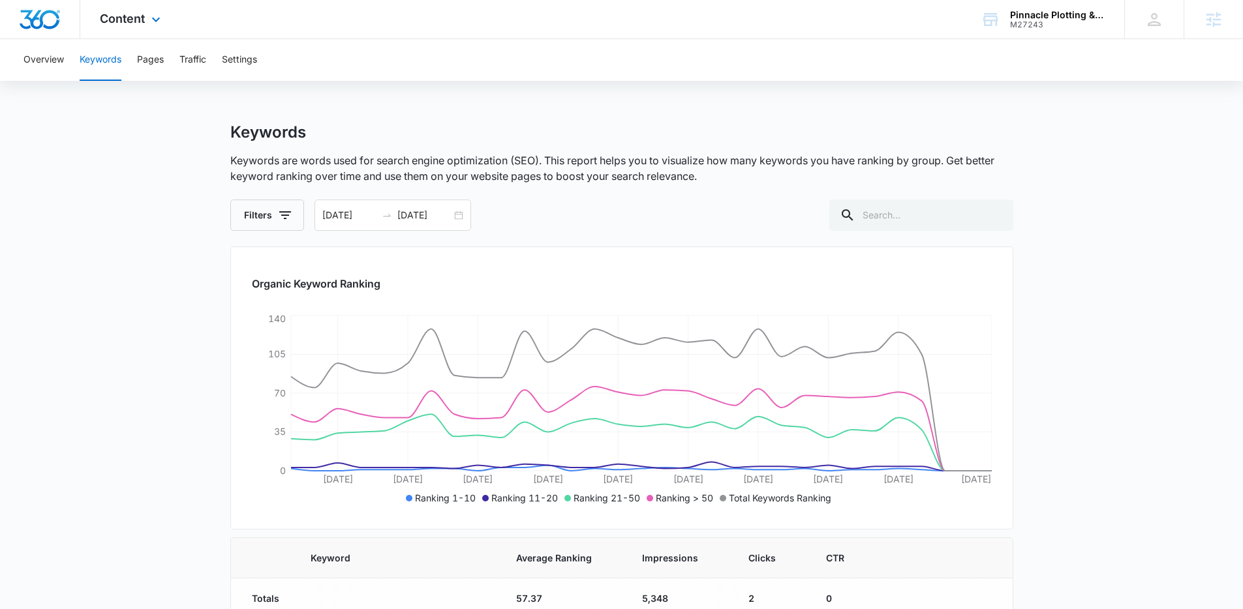
click at [141, 33] on div "Content Apps Reputation Forms CRM Email Social Payments POS Content Ads Intelli…" at bounding box center [131, 19] width 103 height 38
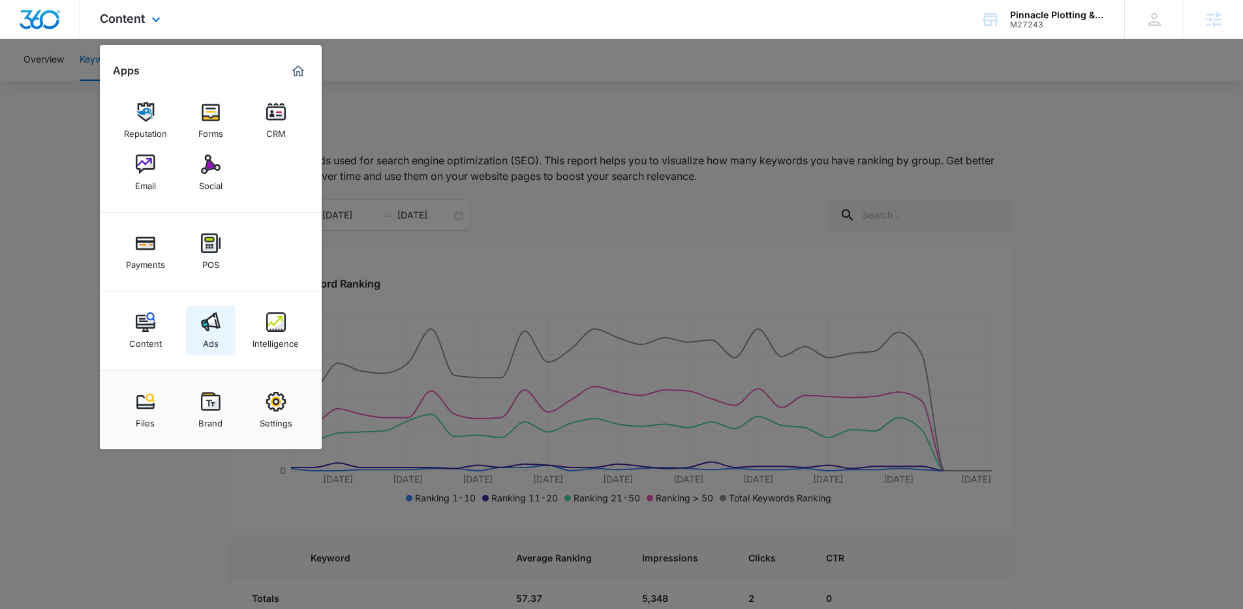
click at [211, 322] on img at bounding box center [211, 323] width 20 height 20
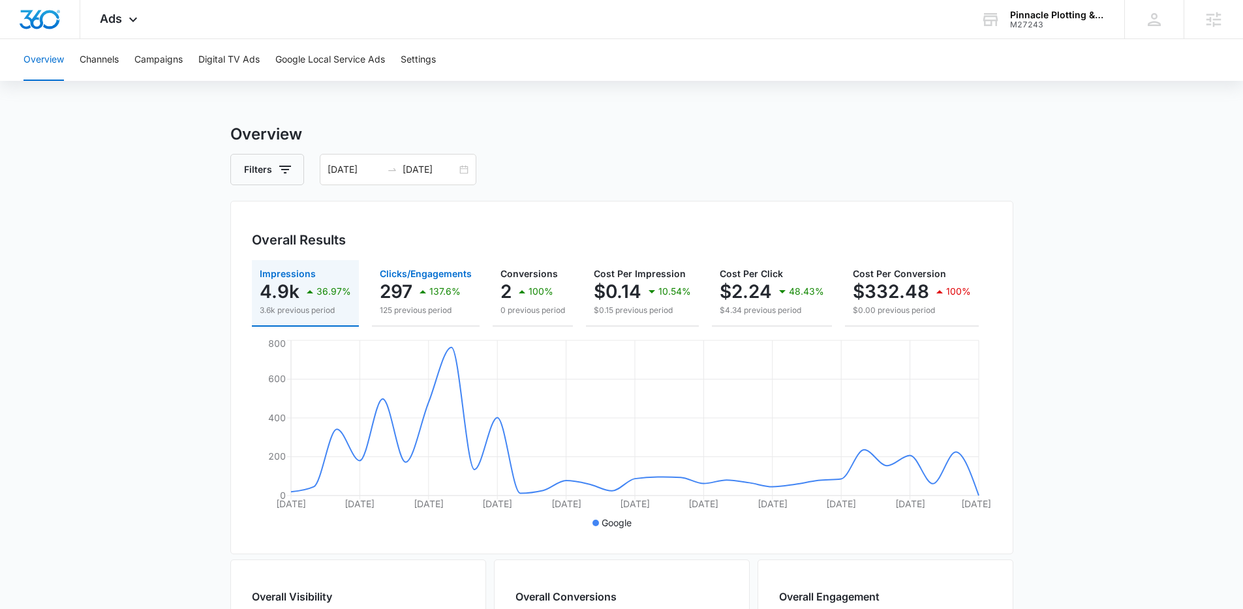
click at [397, 290] on p "297" at bounding box center [396, 291] width 33 height 21
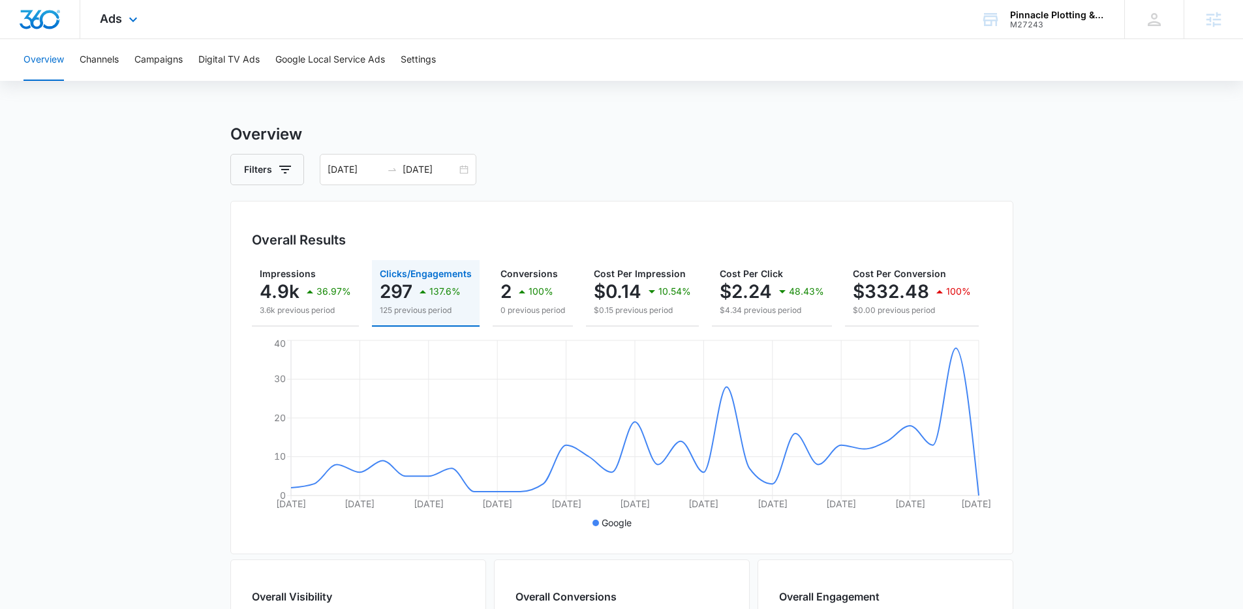
click at [123, 26] on div "Ads Apps Reputation Forms CRM Email Social Payments POS Content Ads Intelligenc…" at bounding box center [120, 19] width 80 height 38
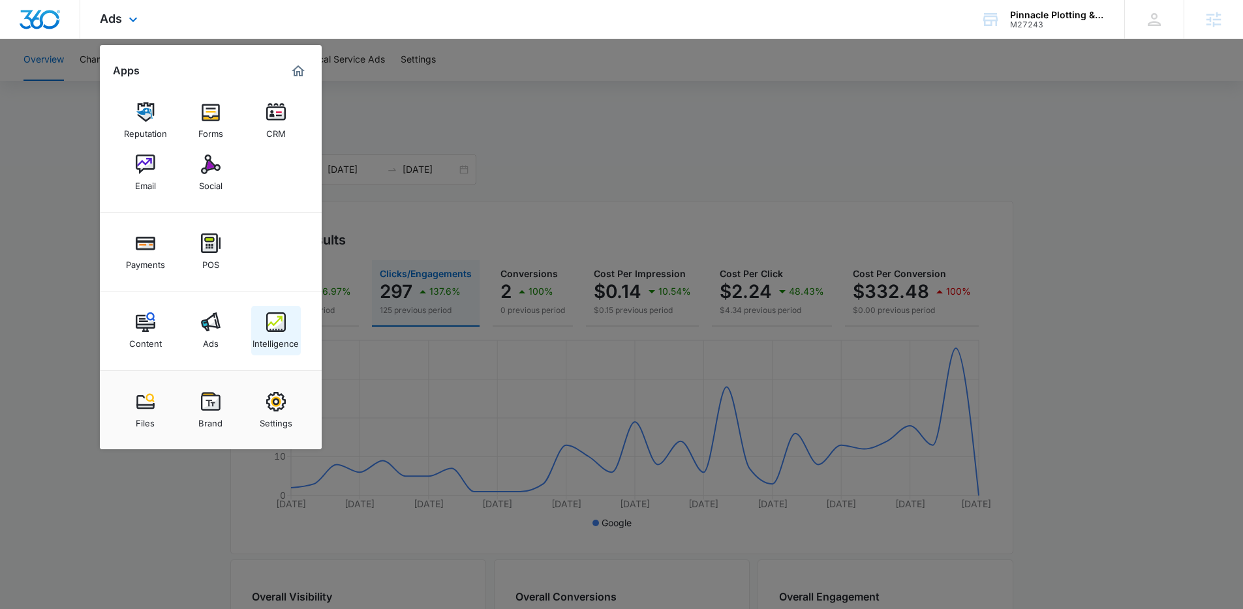
click at [283, 314] on img at bounding box center [276, 323] width 20 height 20
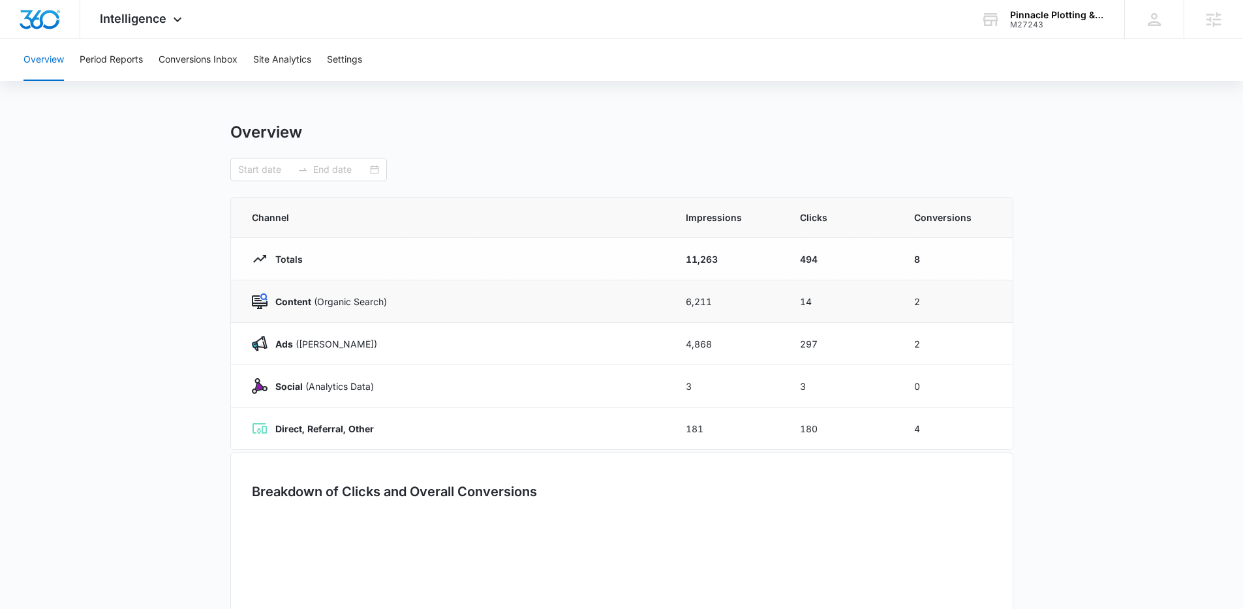
type input "[DATE]"
click at [192, 52] on button "Conversions Inbox" at bounding box center [198, 60] width 79 height 42
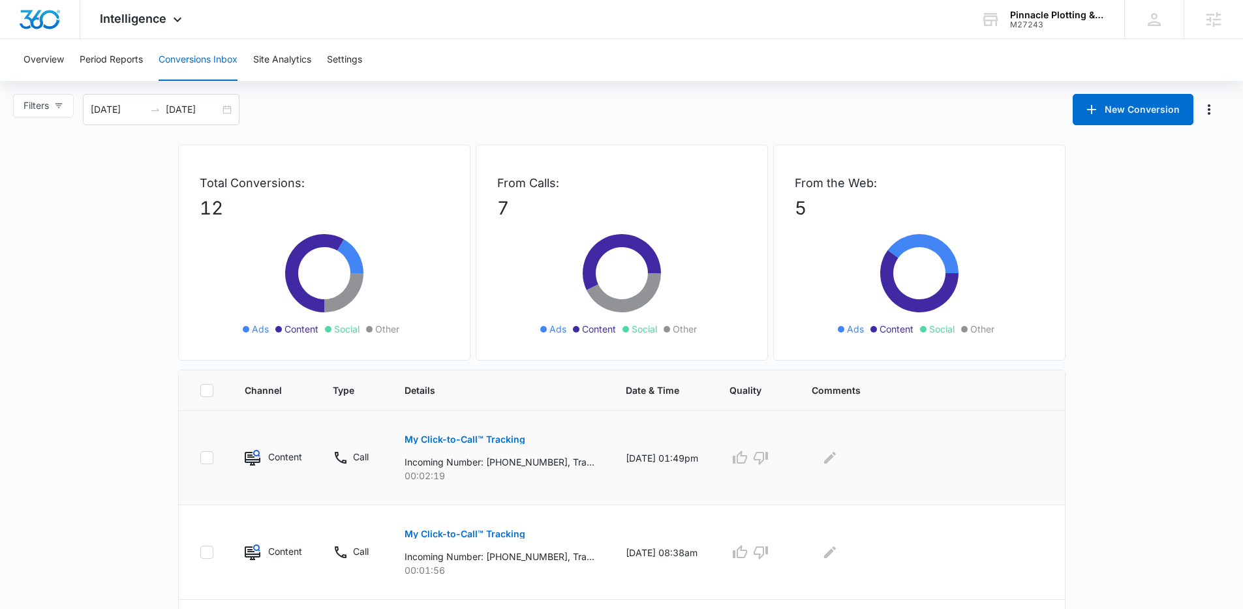
click at [483, 438] on p "My Click-to-Call™ Tracking" at bounding box center [464, 439] width 121 height 9
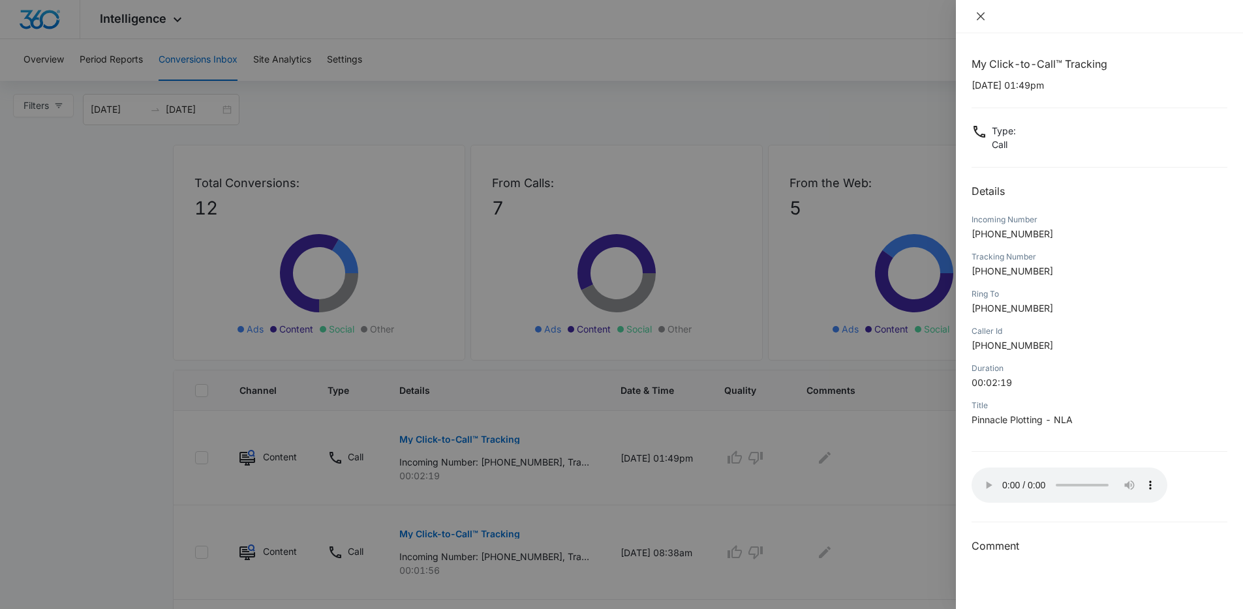
click at [986, 18] on button "Close" at bounding box center [980, 16] width 18 height 12
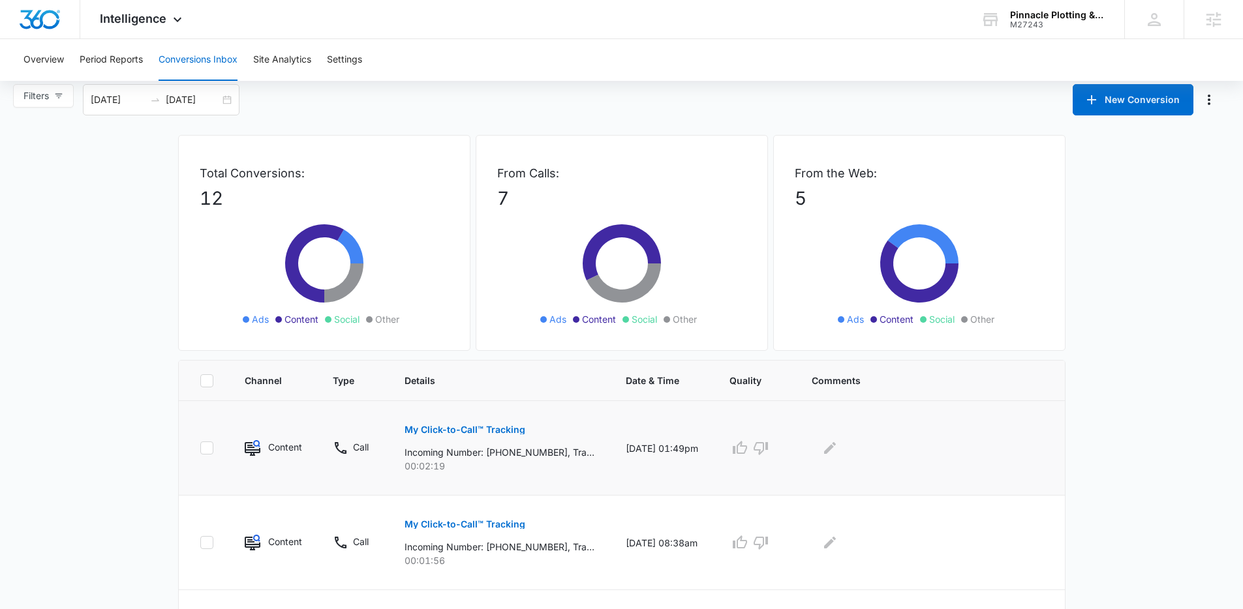
scroll to position [21, 0]
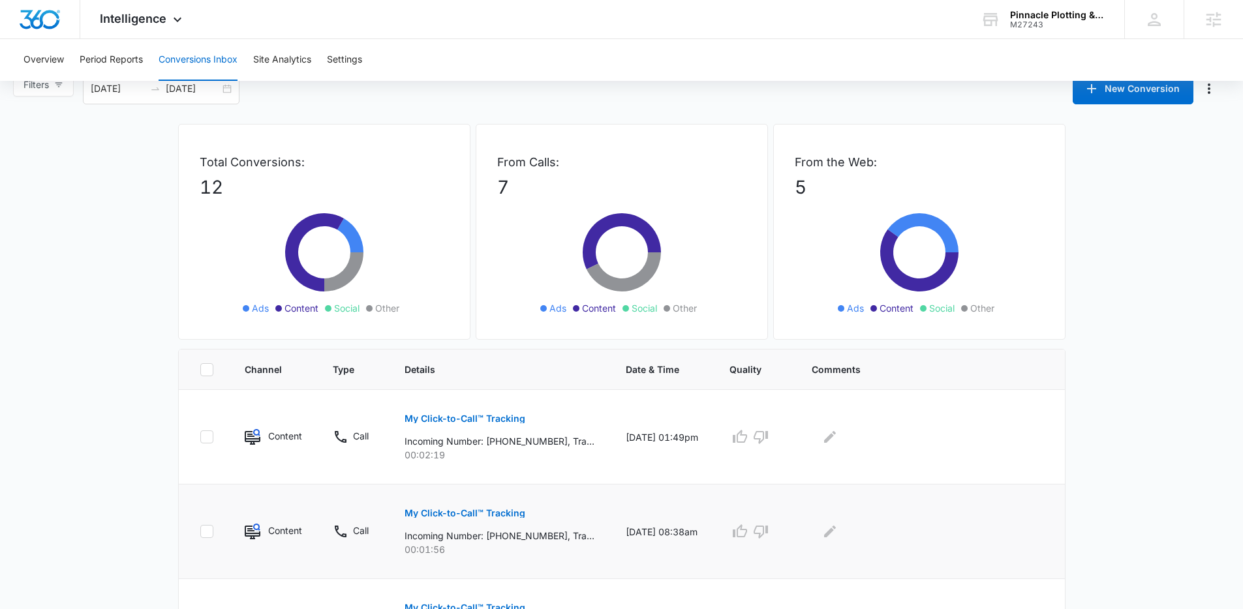
click at [491, 508] on button "My Click-to-Call™ Tracking" at bounding box center [464, 513] width 121 height 31
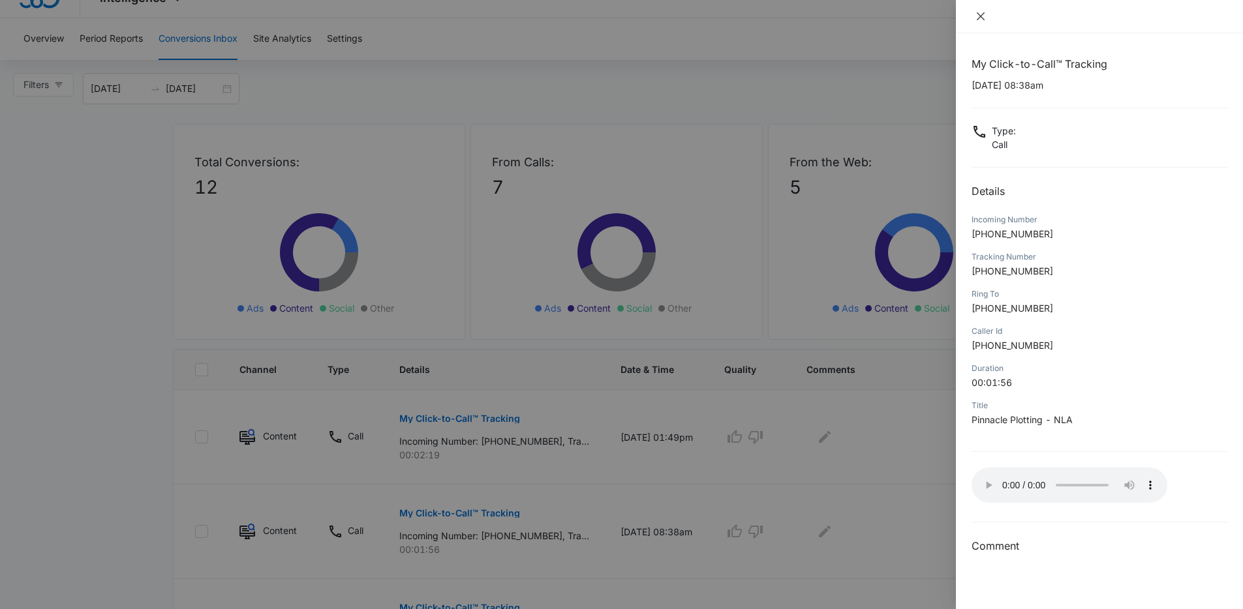
click at [983, 20] on icon "close" at bounding box center [980, 16] width 10 height 10
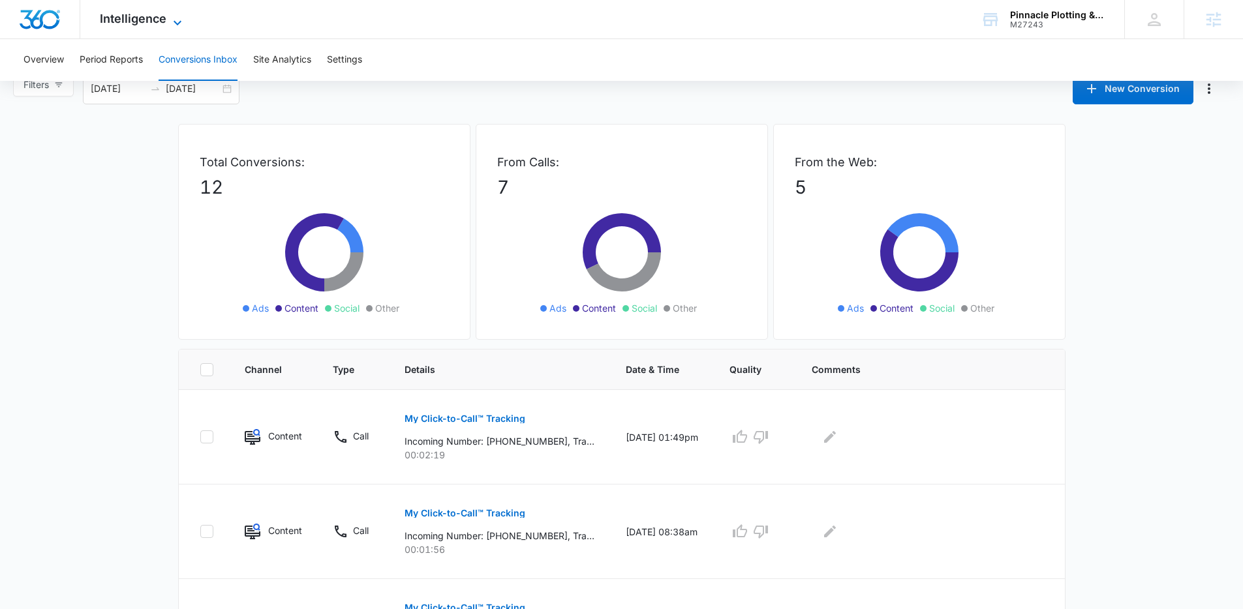
click at [155, 20] on span "Intelligence" at bounding box center [133, 19] width 67 height 14
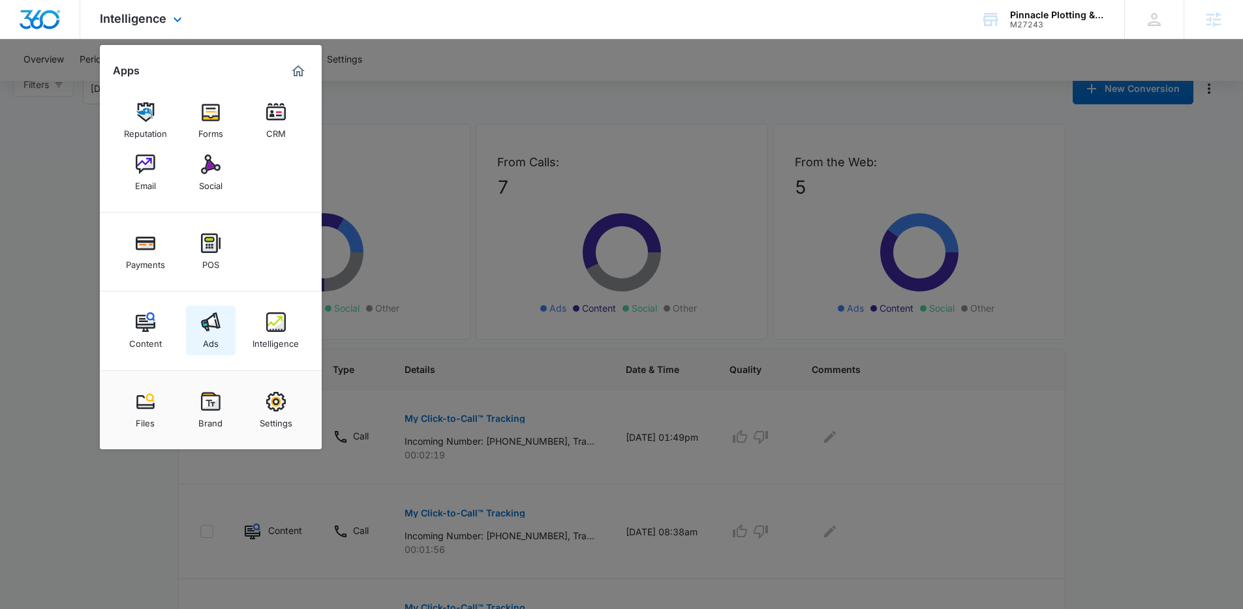
click at [219, 337] on link "Ads" at bounding box center [211, 331] width 50 height 50
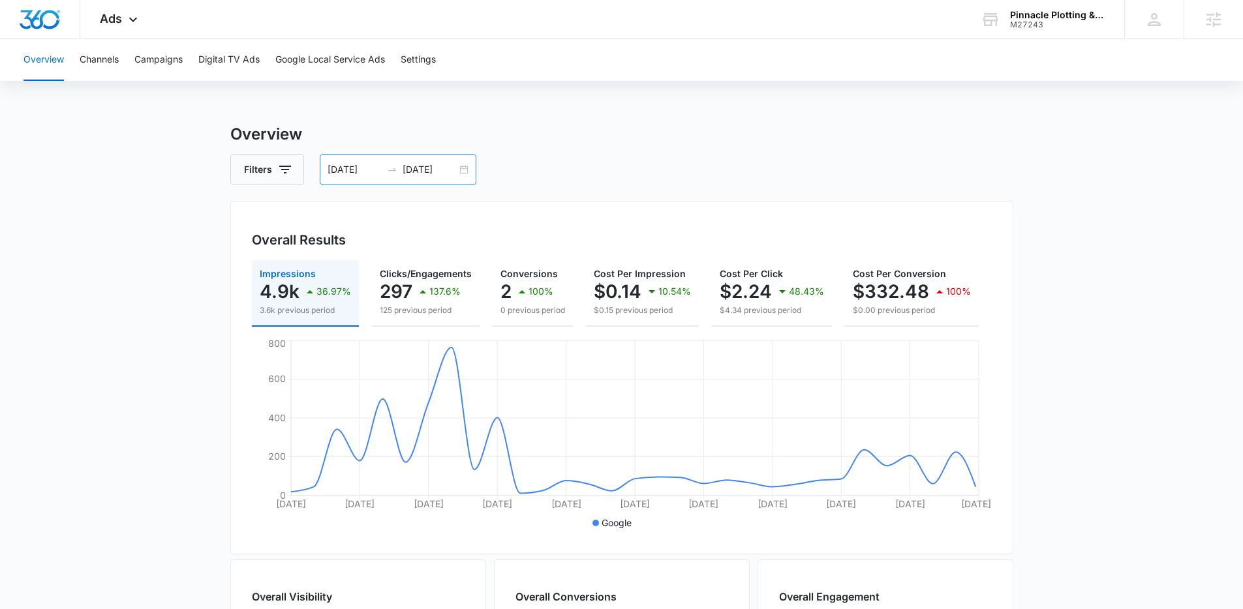
click at [458, 173] on div "07/14/2025 08/13/2025" at bounding box center [398, 169] width 157 height 31
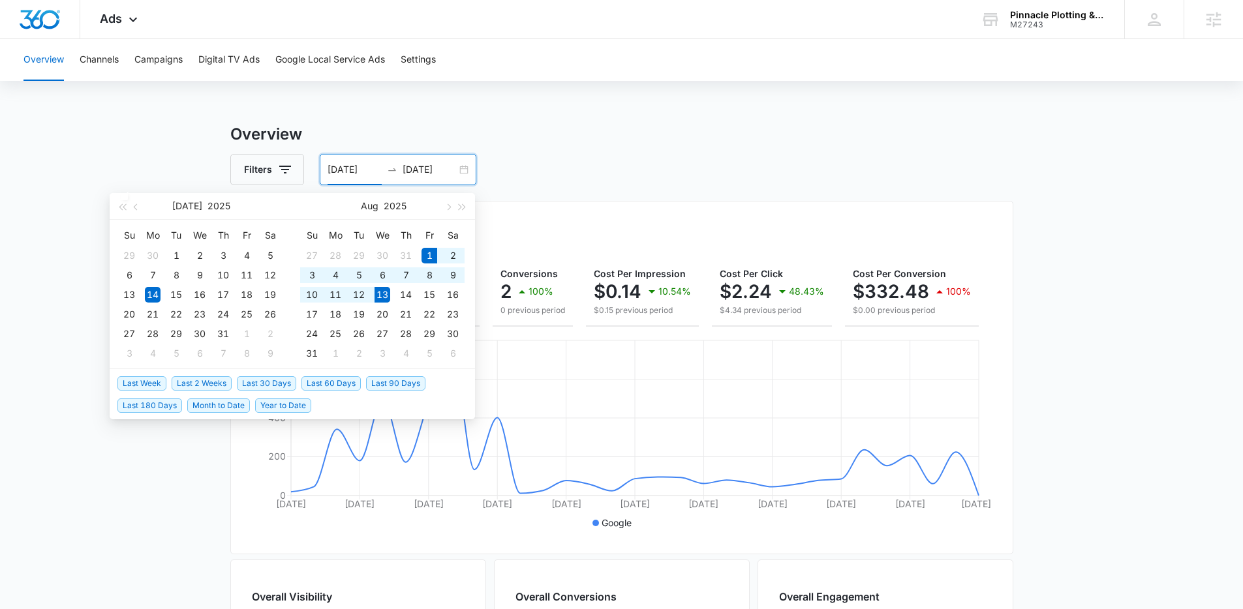
click at [225, 402] on span "Month to Date" at bounding box center [218, 406] width 63 height 14
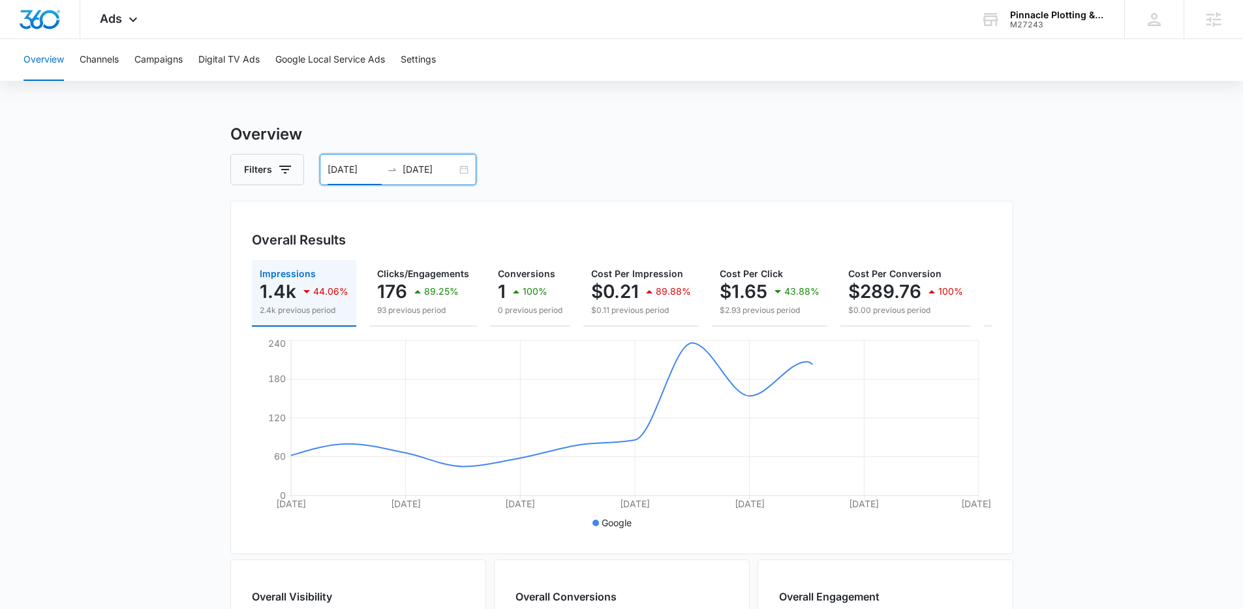
click at [466, 169] on div "08/01/2025 08/13/2025" at bounding box center [398, 169] width 157 height 31
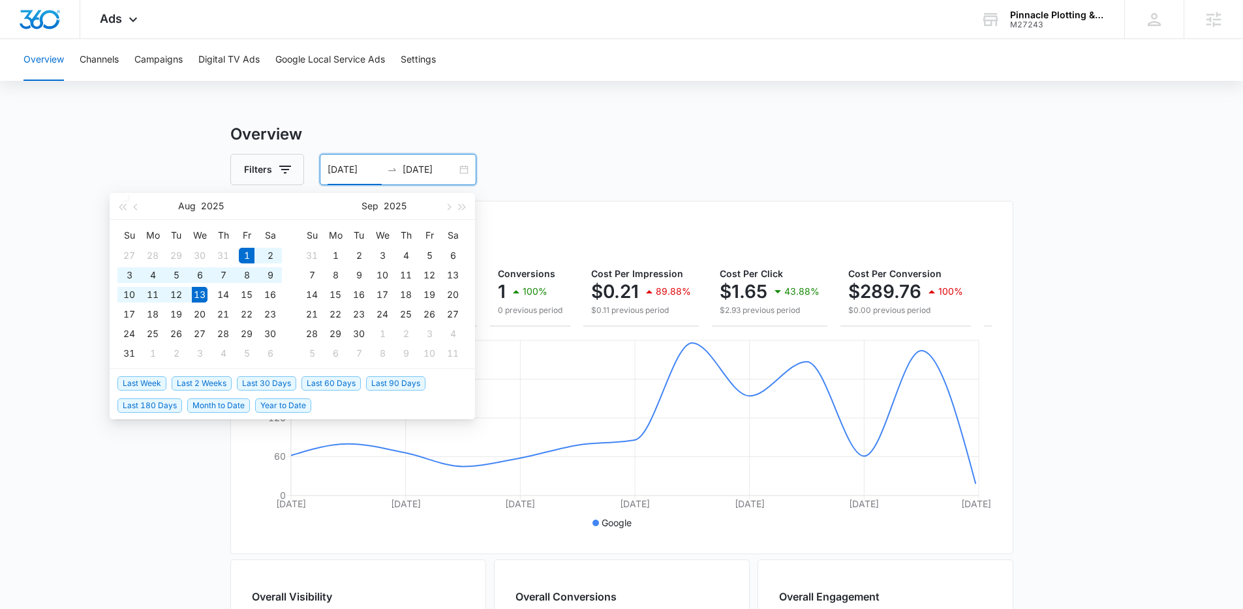
click at [590, 183] on div "Filters 08/01/2025 08/13/2025" at bounding box center [621, 169] width 783 height 31
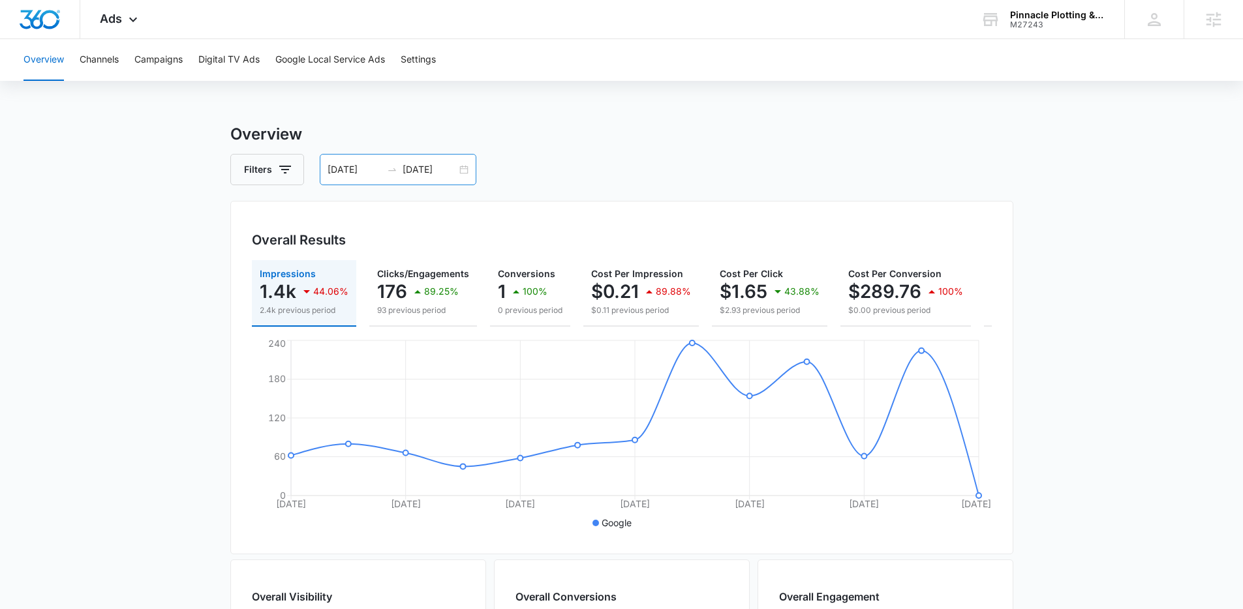
click at [465, 174] on div "08/01/2025 08/13/2025" at bounding box center [398, 169] width 157 height 31
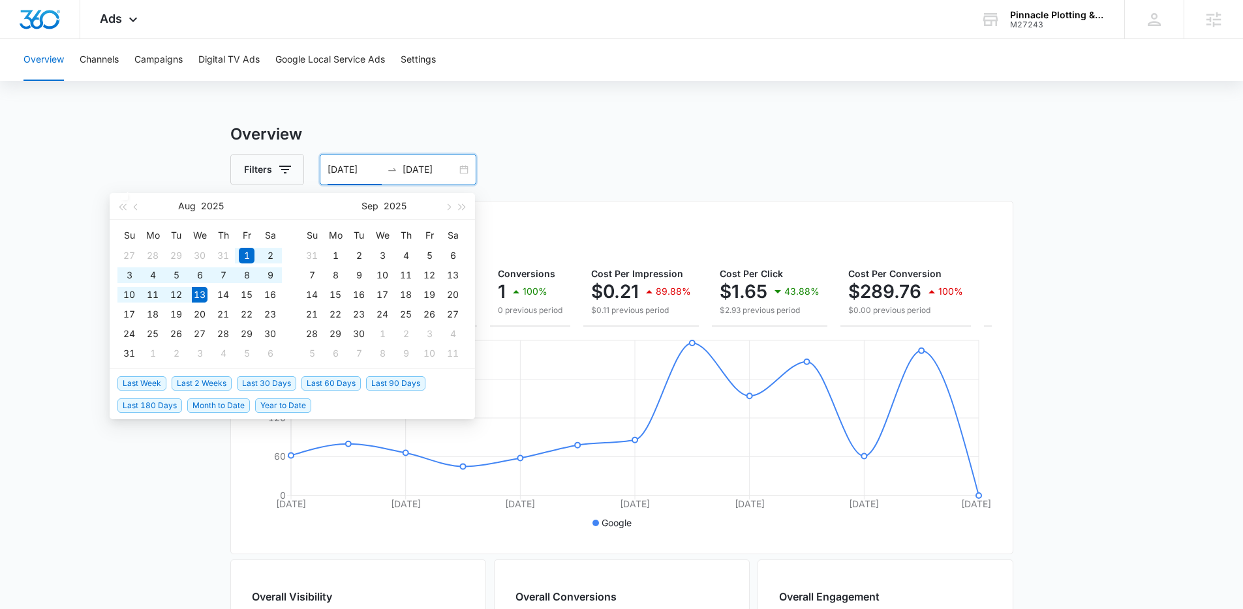
click at [273, 382] on span "Last 30 Days" at bounding box center [266, 383] width 59 height 14
type input "[DATE]"
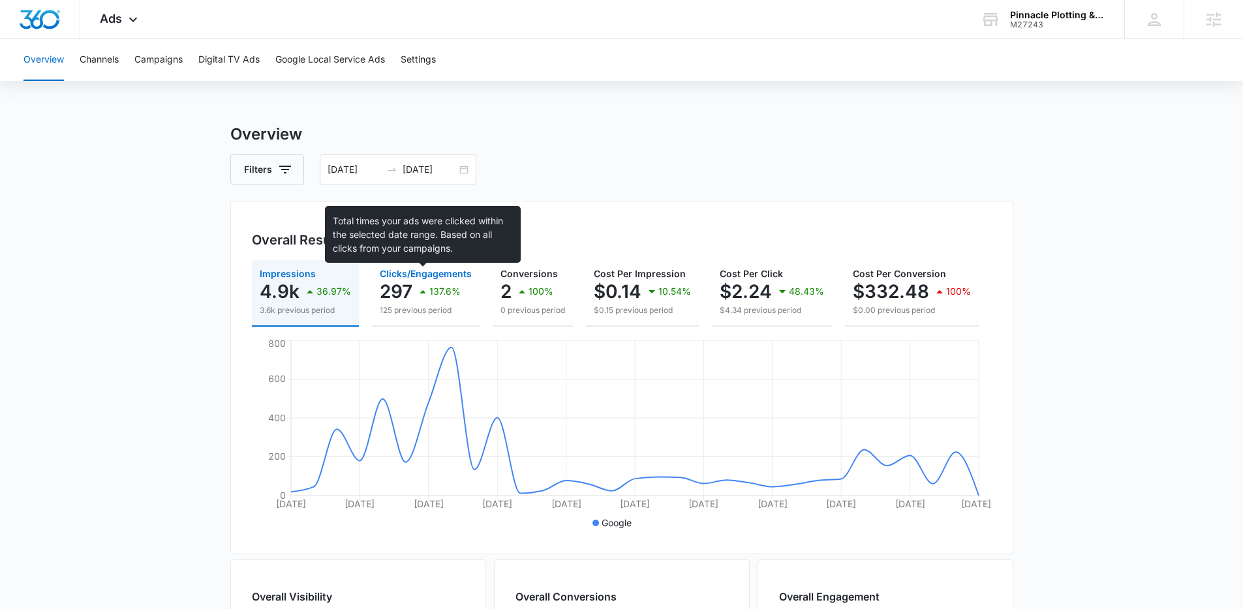
click at [408, 269] on span "Clicks/Engagements" at bounding box center [426, 273] width 92 height 11
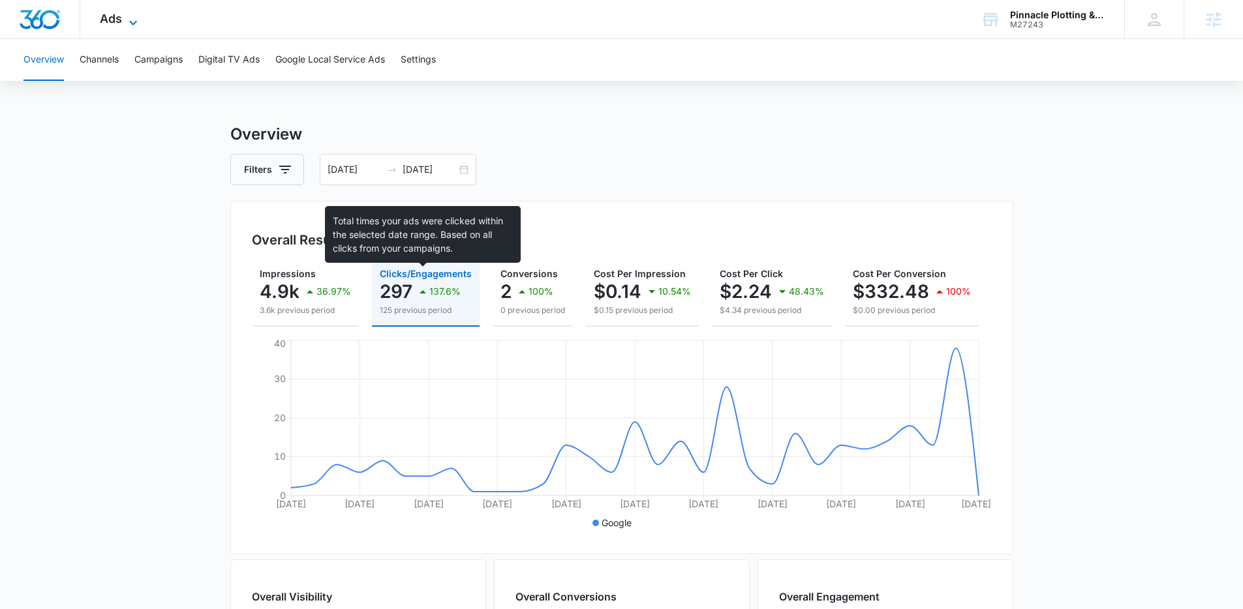
click at [105, 20] on span "Ads" at bounding box center [111, 19] width 22 height 14
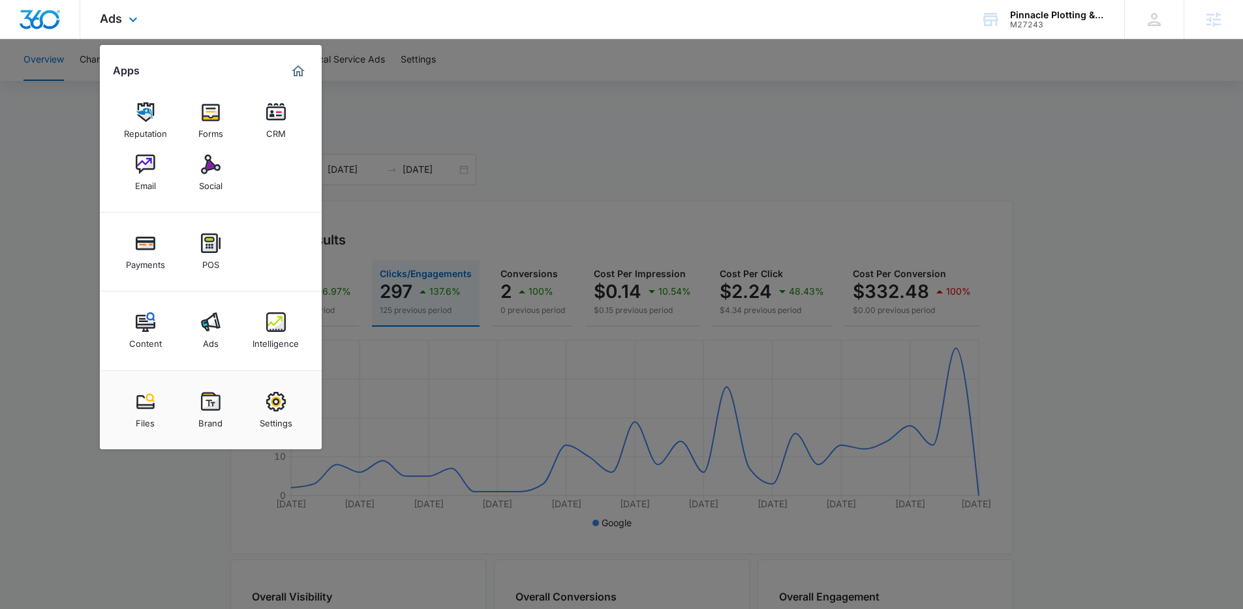
drag, startPoint x: 716, startPoint y: 97, endPoint x: 663, endPoint y: 3, distance: 107.8
click at [716, 97] on div at bounding box center [621, 304] width 1243 height 609
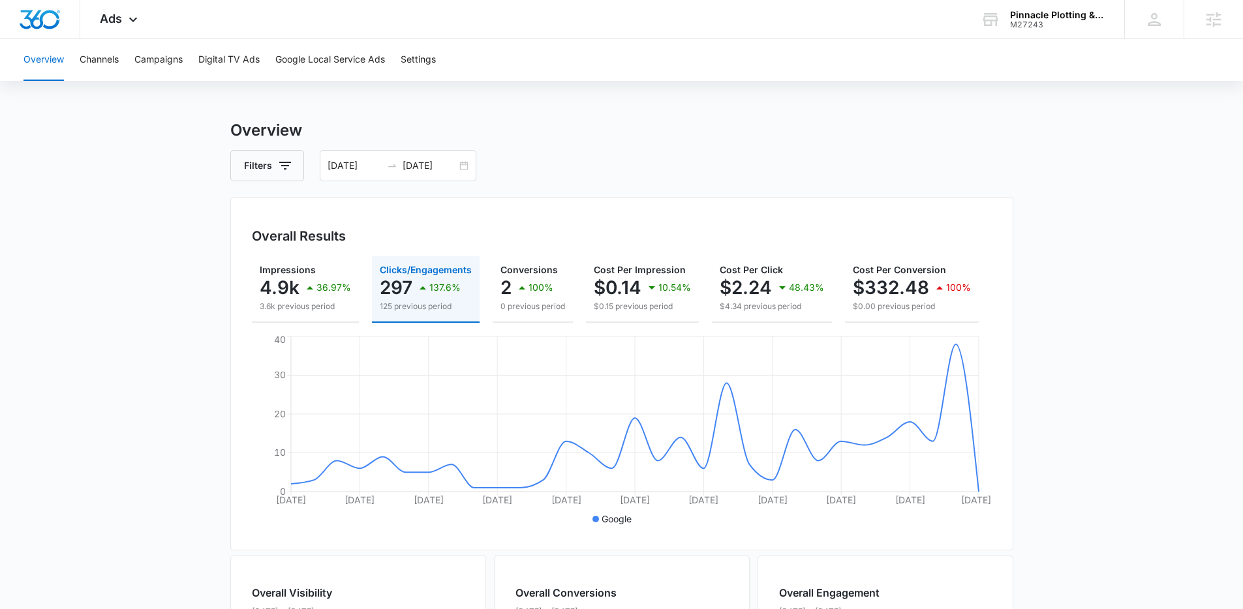
scroll to position [21, 0]
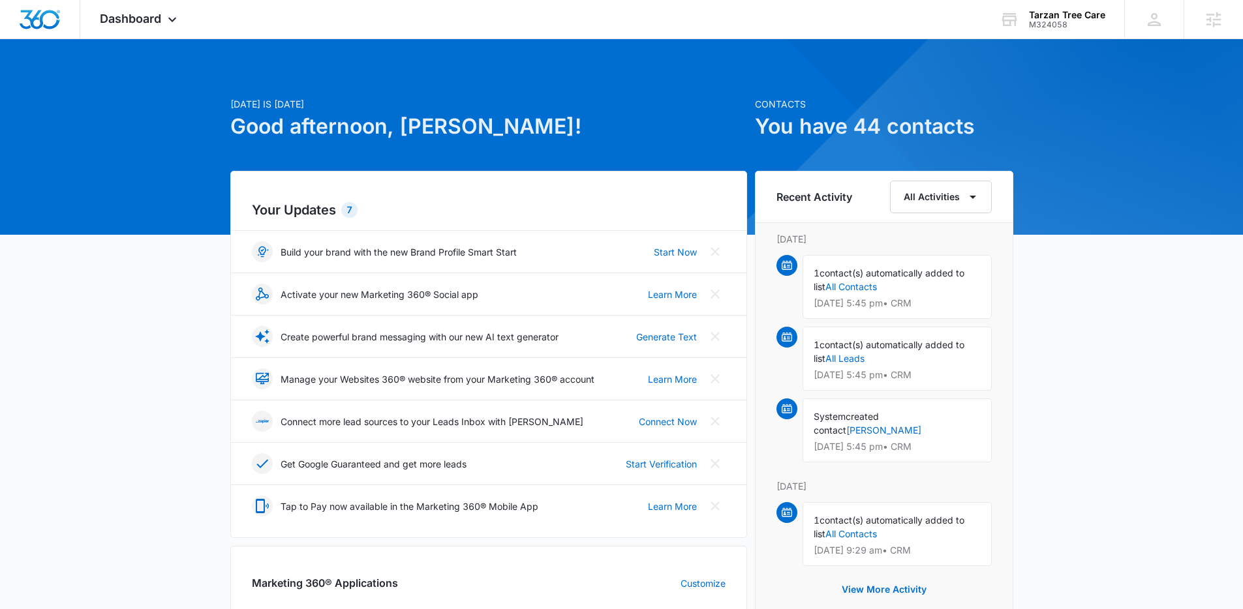
scroll to position [368, 0]
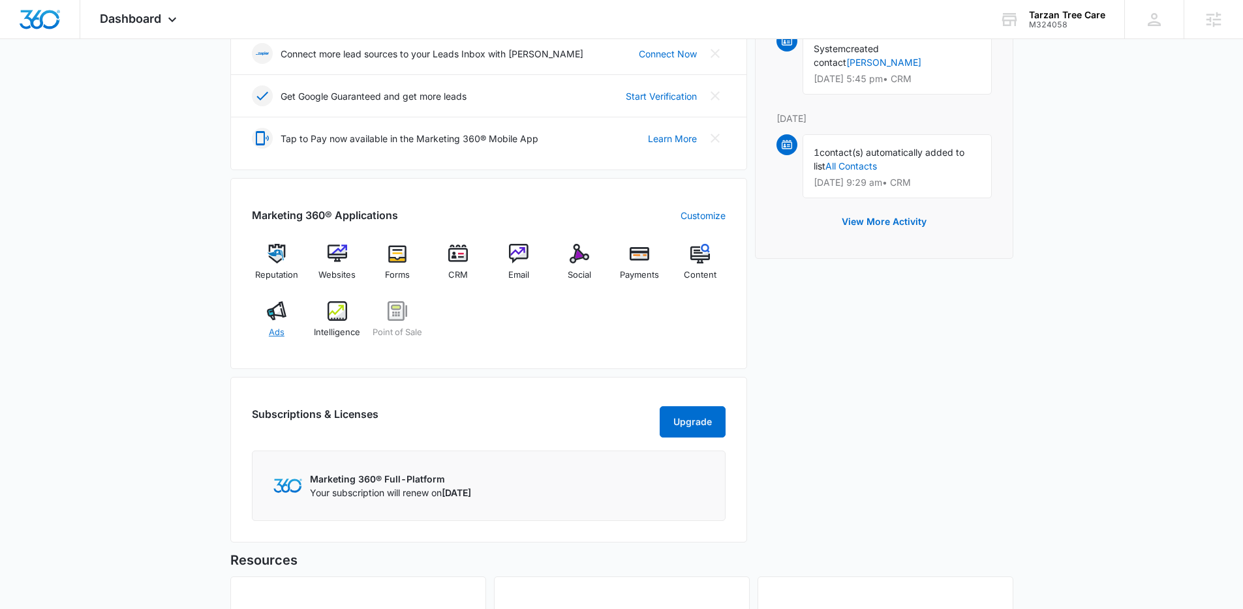
click at [275, 311] on img at bounding box center [277, 311] width 20 height 20
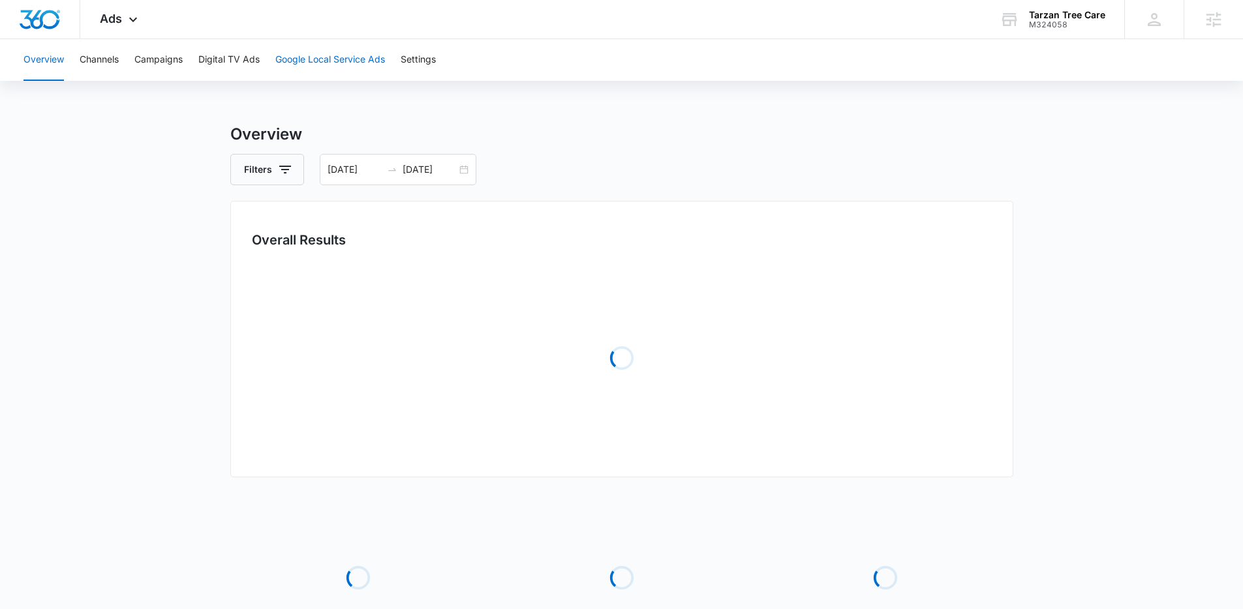
click at [327, 58] on button "Google Local Service Ads" at bounding box center [330, 60] width 110 height 42
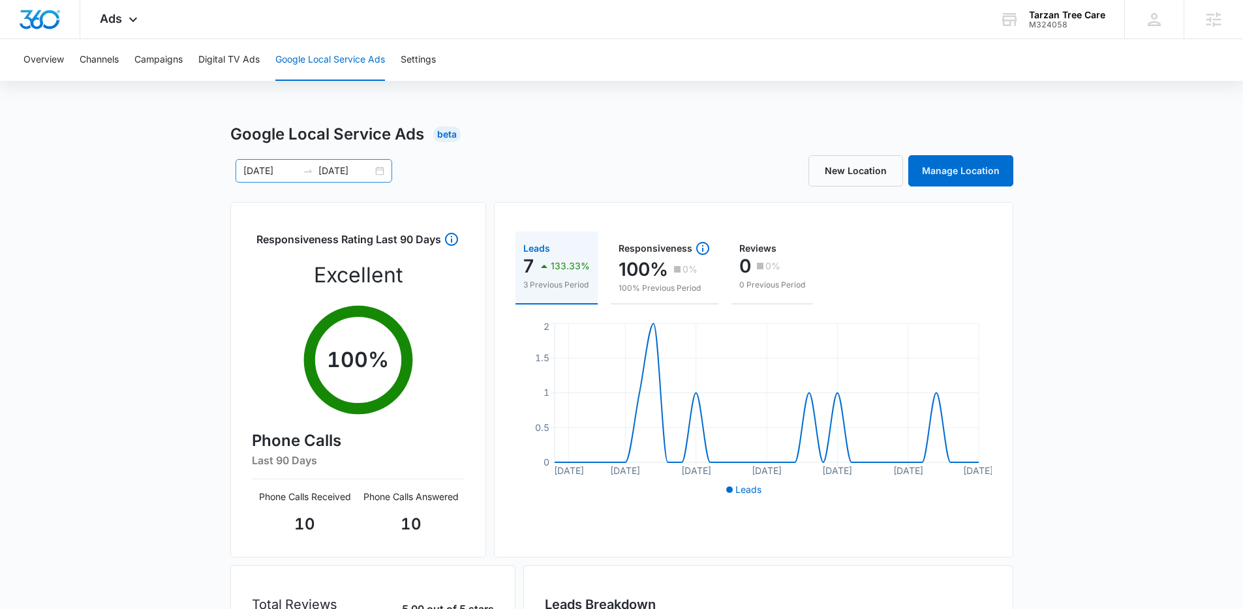
click at [384, 174] on div "[DATE] [DATE]" at bounding box center [314, 170] width 157 height 23
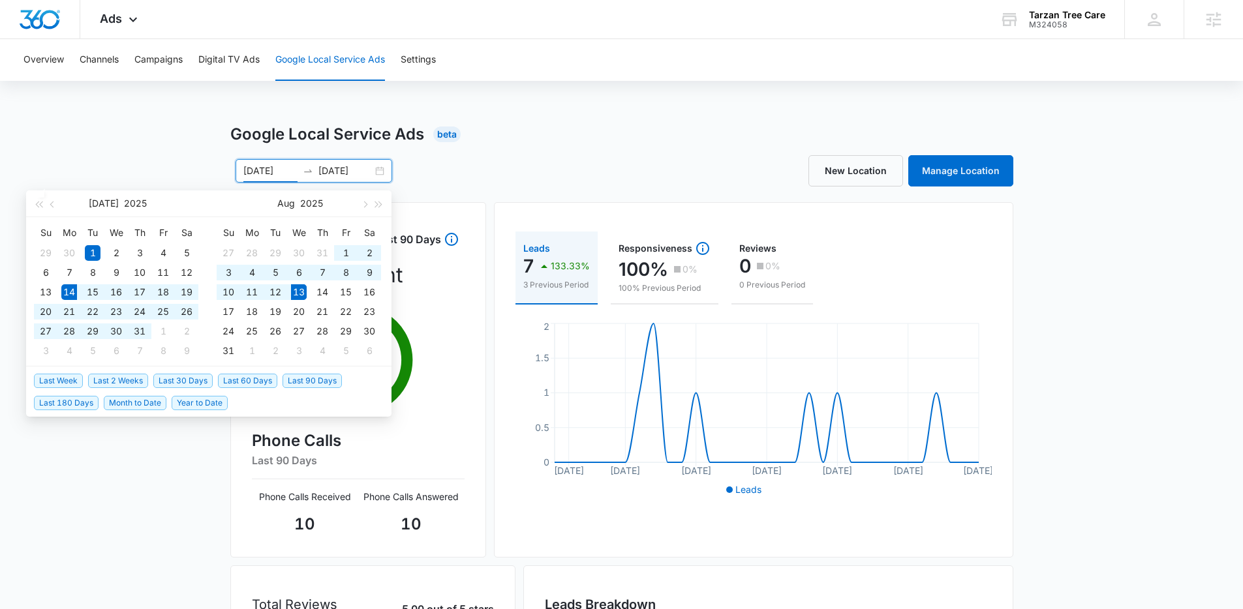
click at [189, 382] on span "Last 30 Days" at bounding box center [182, 381] width 59 height 14
type input "[DATE]"
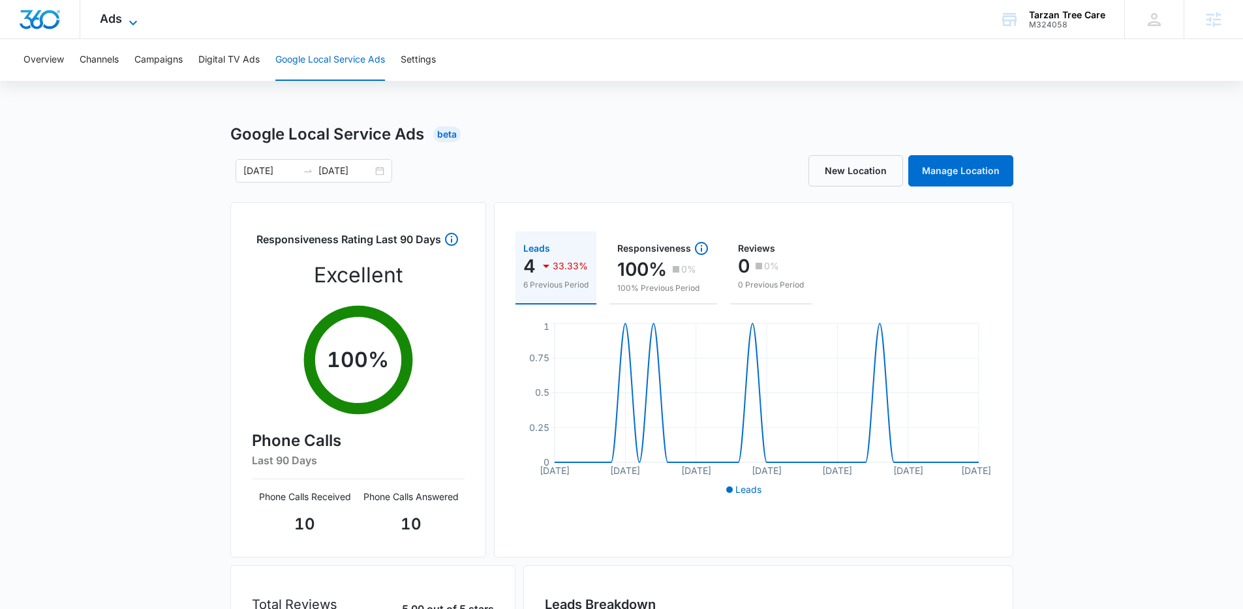
click at [106, 17] on span "Ads" at bounding box center [111, 19] width 22 height 14
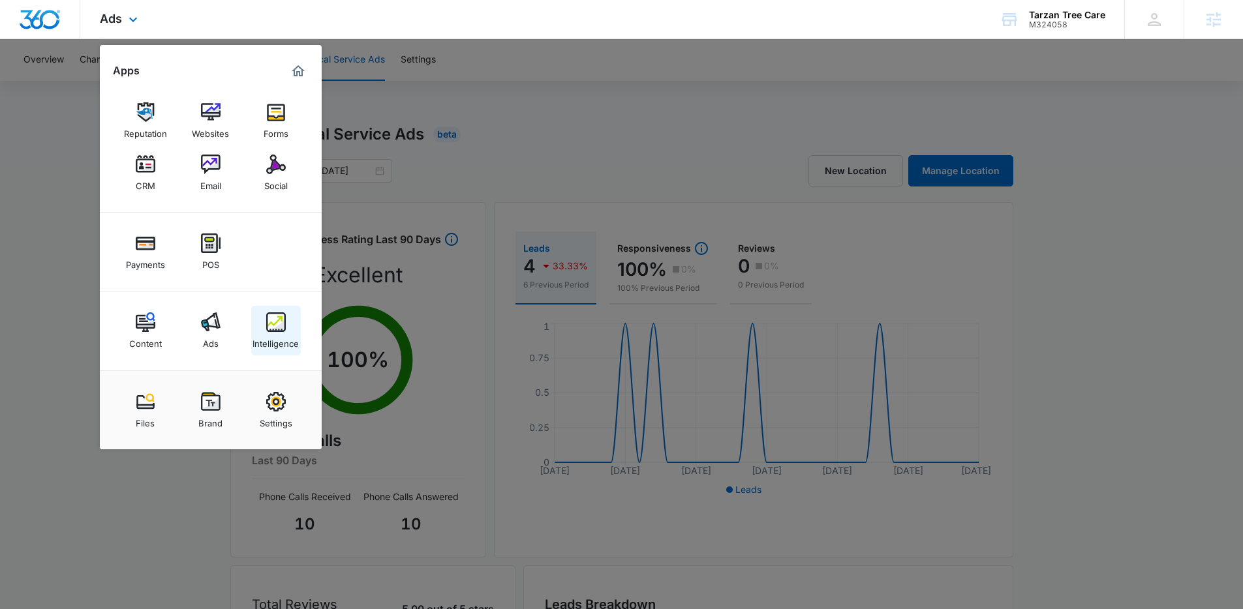
click at [269, 332] on div "Intelligence" at bounding box center [275, 340] width 46 height 17
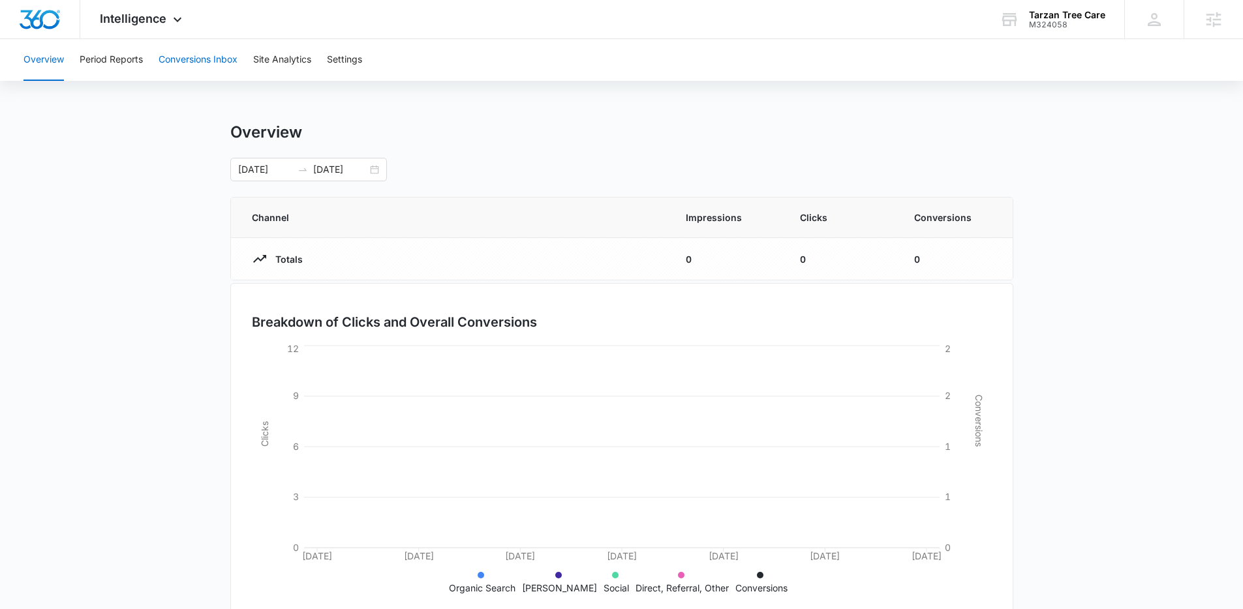
click at [197, 71] on button "Conversions Inbox" at bounding box center [198, 60] width 79 height 42
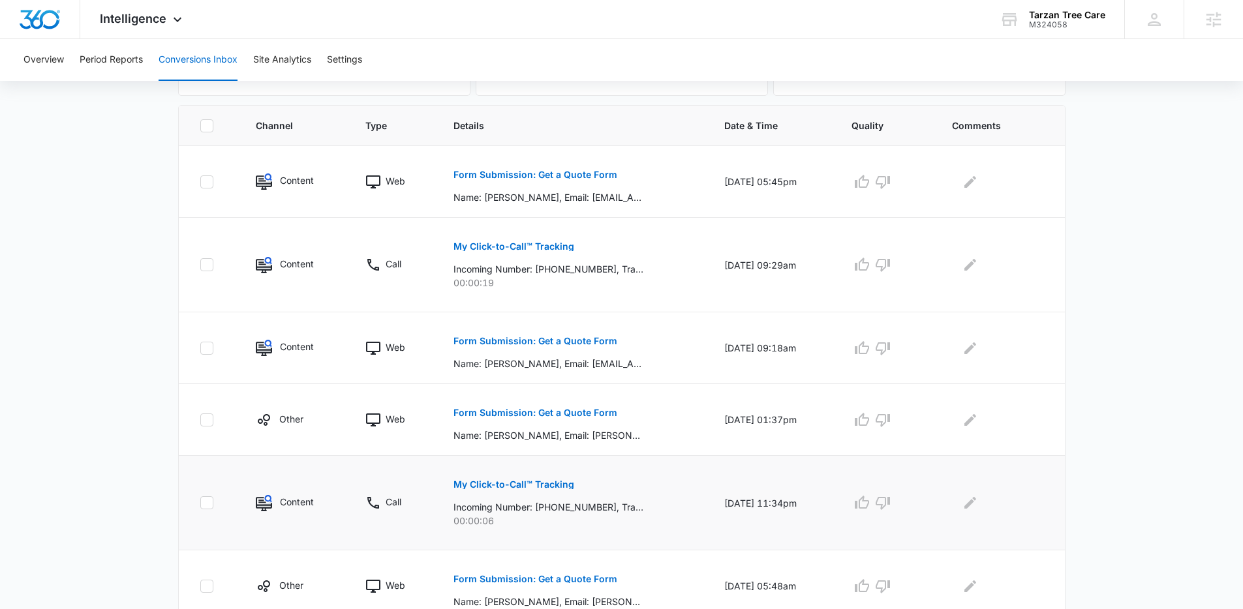
scroll to position [323, 0]
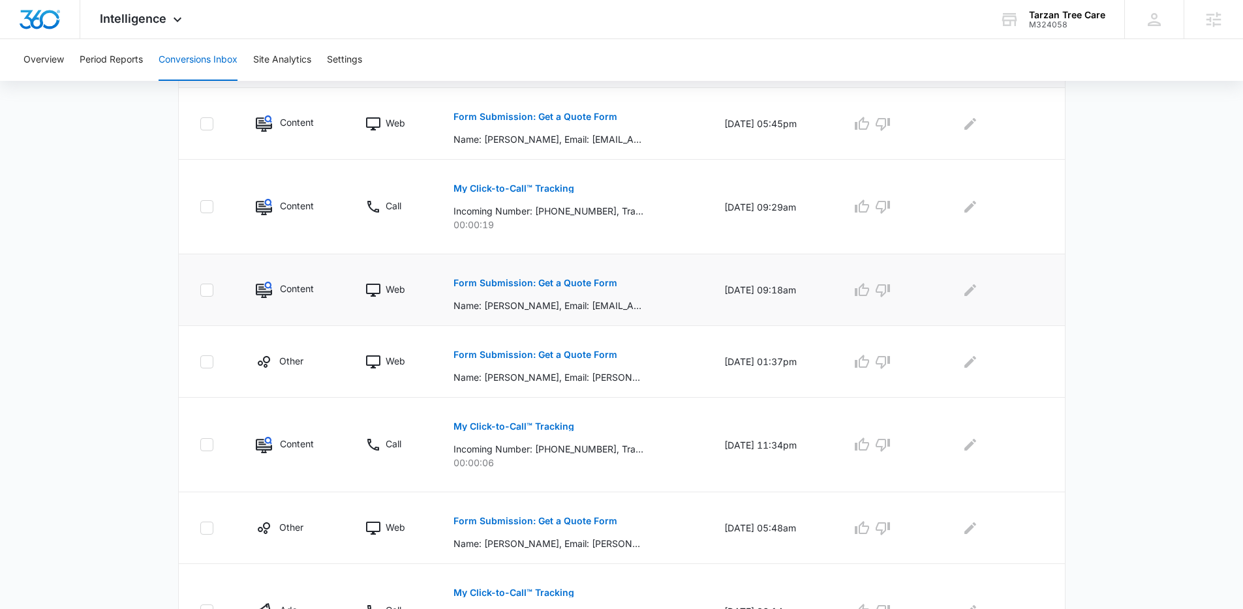
click at [562, 288] on button "Form Submission: Get a Quote Form" at bounding box center [535, 282] width 164 height 31
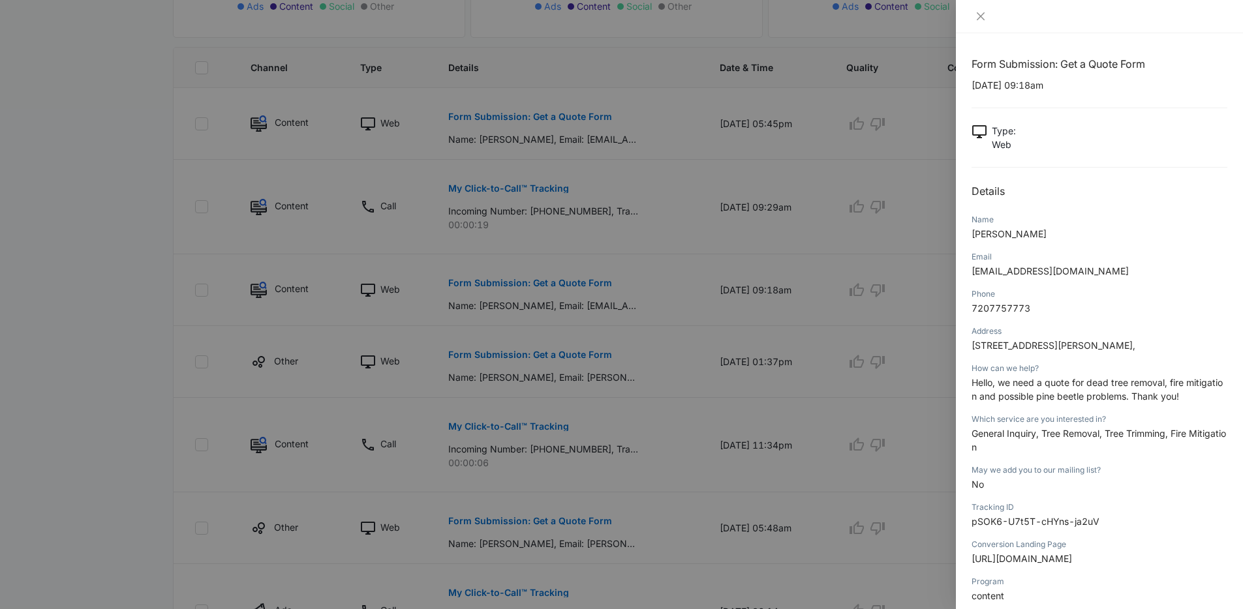
click at [716, 245] on div at bounding box center [621, 304] width 1243 height 609
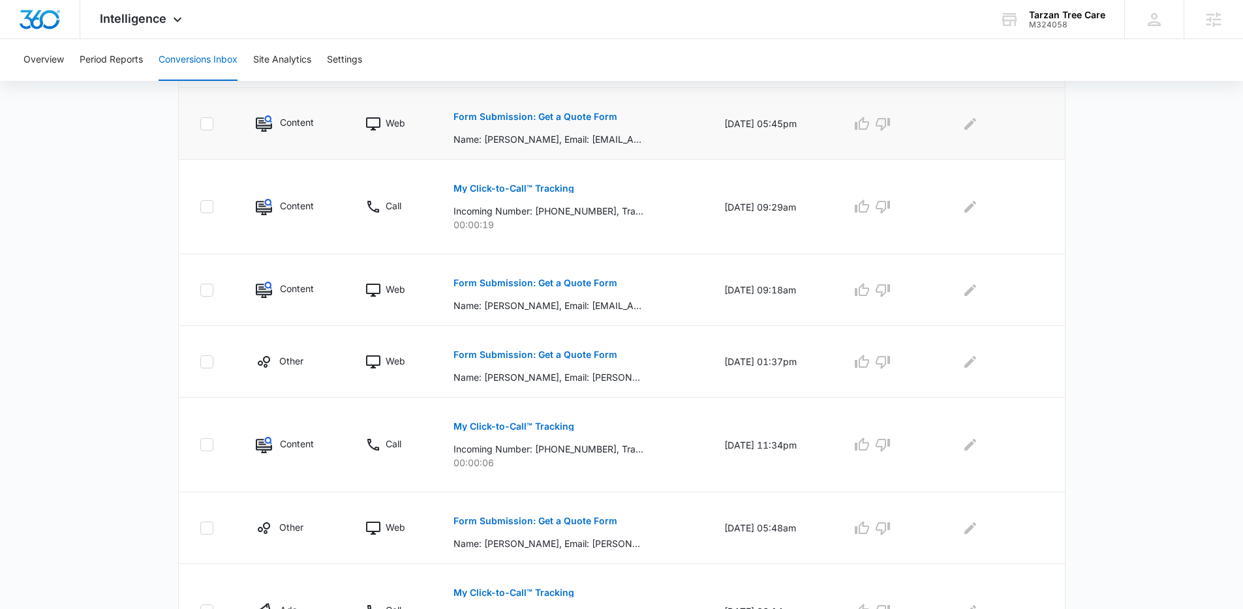
click at [530, 125] on button "Form Submission: Get a Quote Form" at bounding box center [535, 116] width 164 height 31
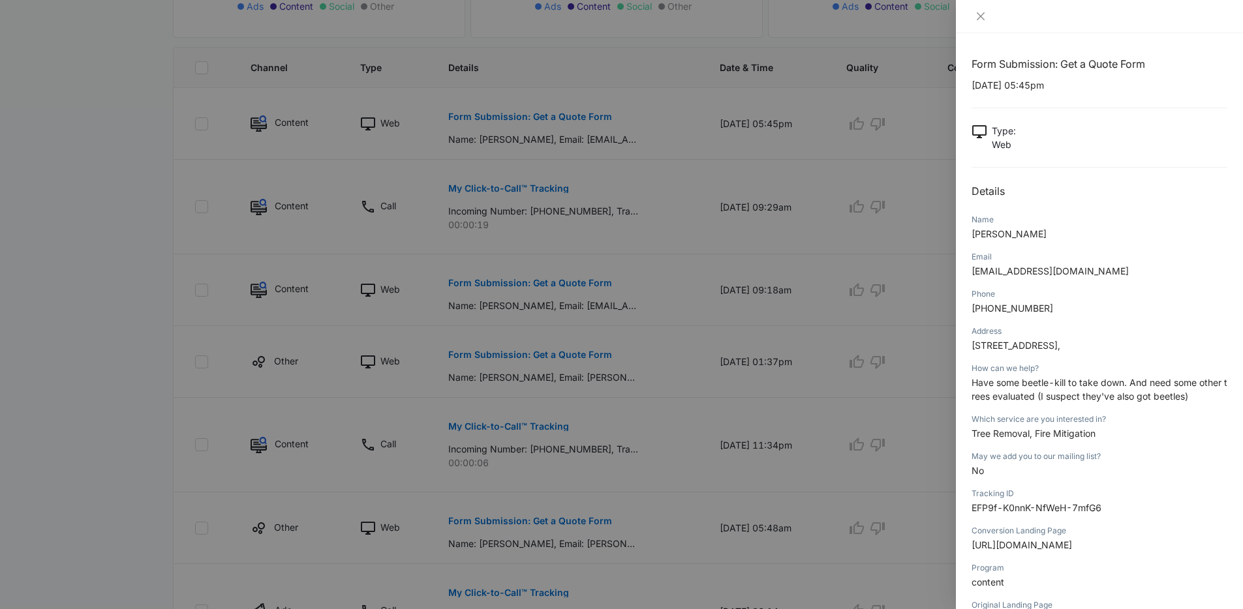
click at [817, 313] on div at bounding box center [621, 304] width 1243 height 609
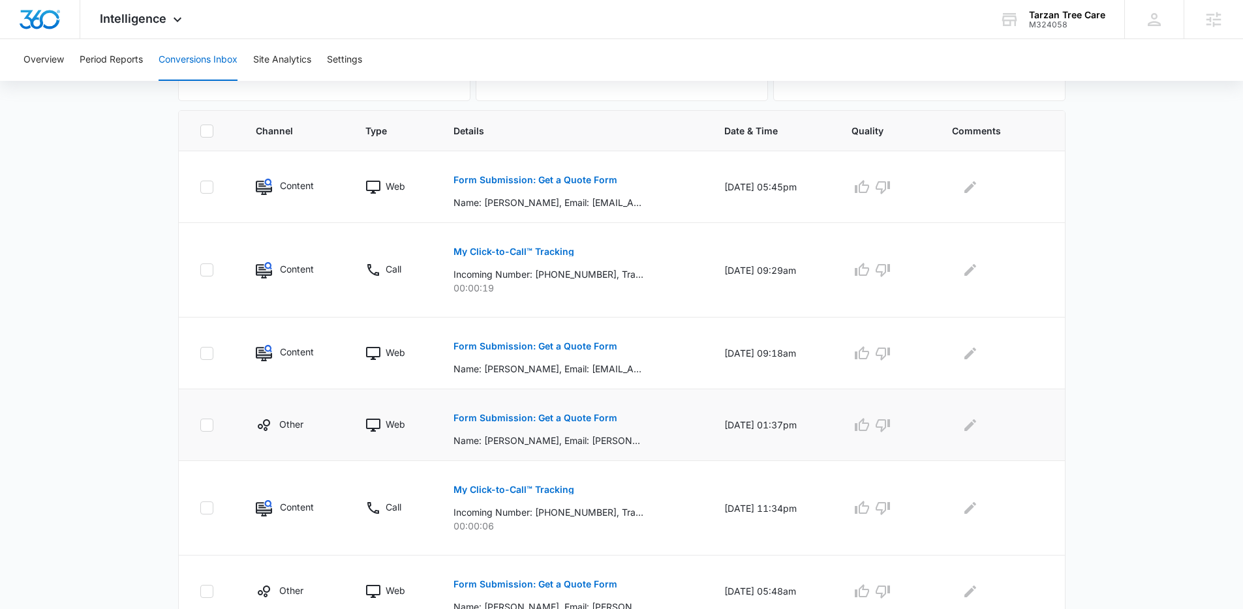
scroll to position [268, 0]
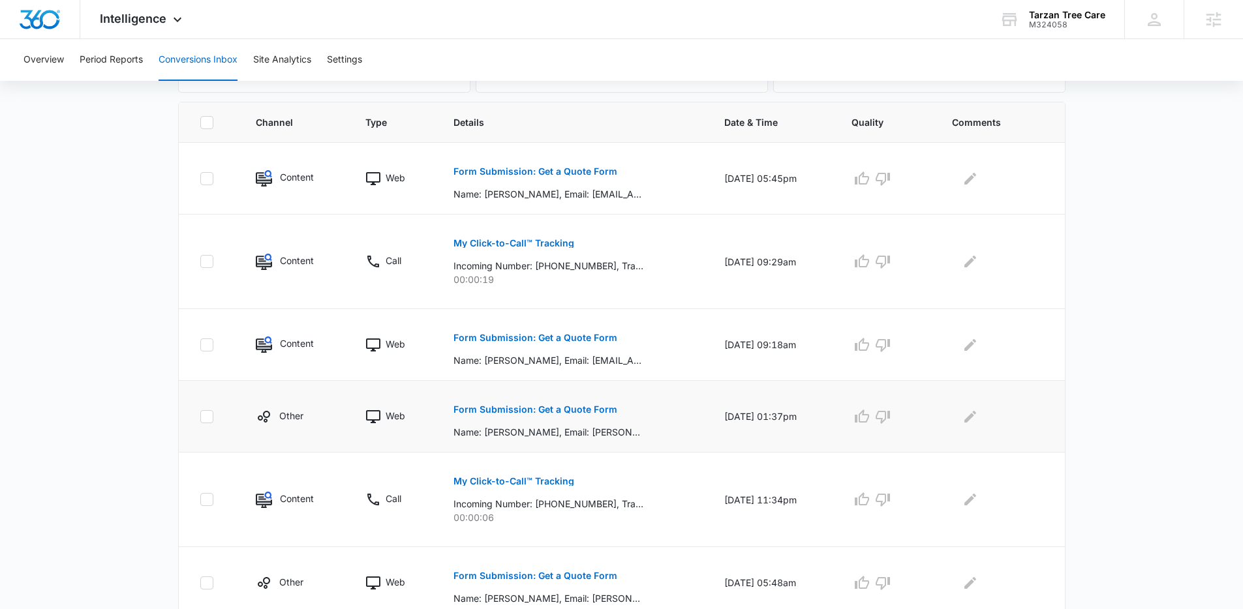
click at [572, 412] on p "Form Submission: Get a Quote Form" at bounding box center [535, 409] width 164 height 9
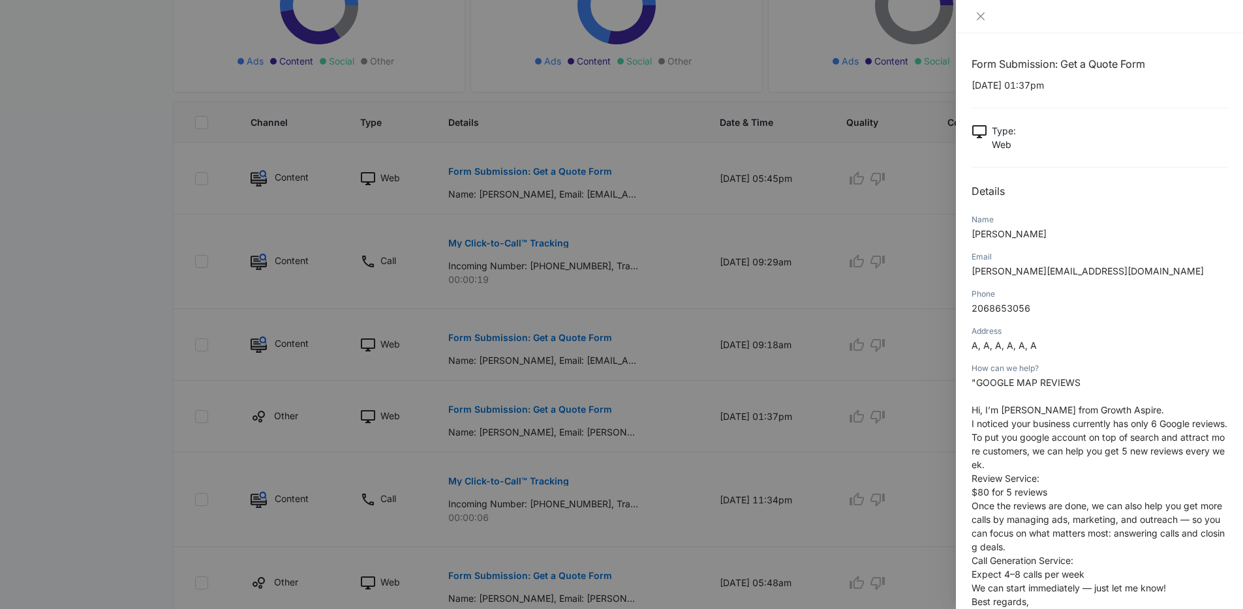
click at [978, 23] on div at bounding box center [1099, 16] width 287 height 33
click at [979, 21] on icon "close" at bounding box center [980, 16] width 10 height 10
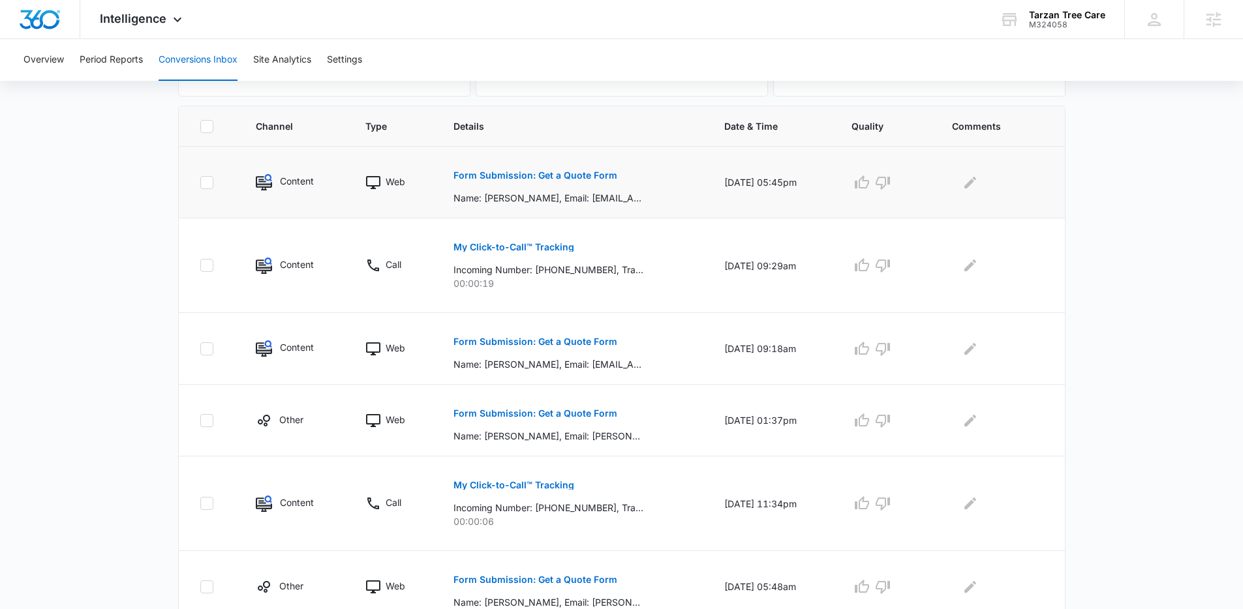
scroll to position [145, 0]
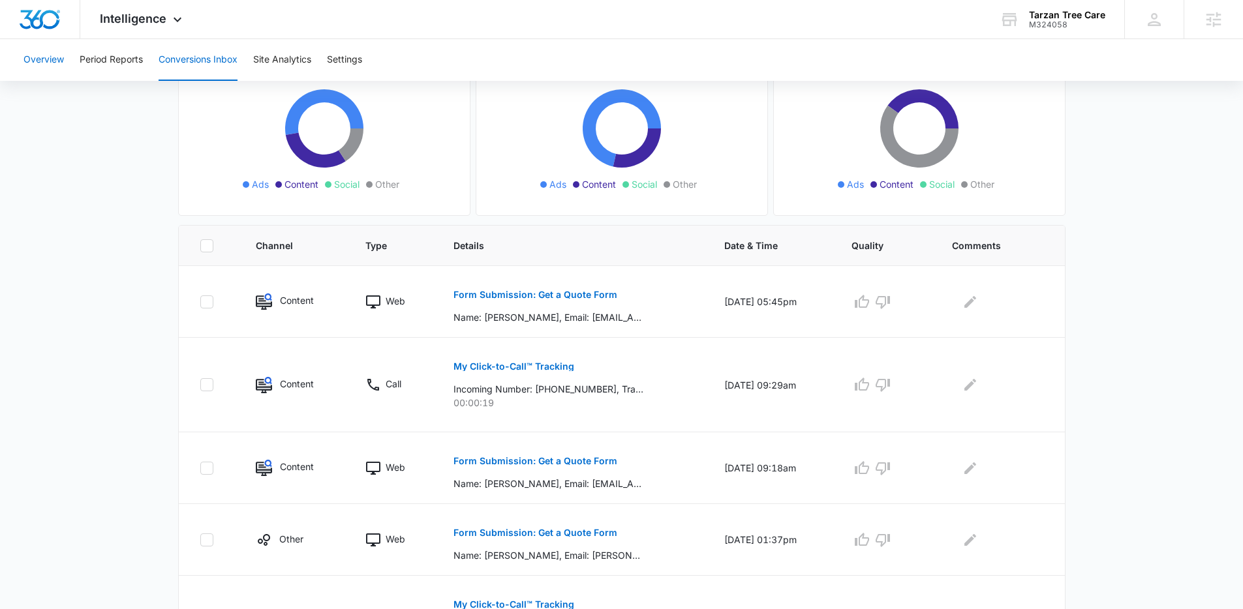
click at [54, 64] on button "Overview" at bounding box center [43, 60] width 40 height 42
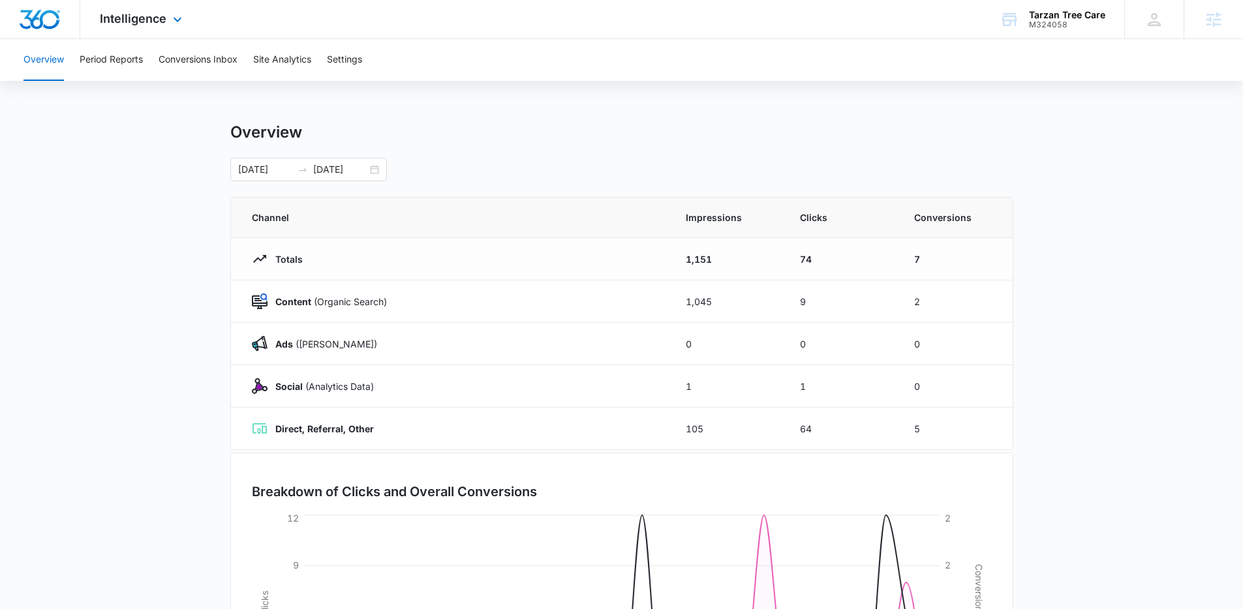
click at [129, 34] on div "Intelligence Apps Reputation Websites Forms CRM Email Social Payments POS Conte…" at bounding box center [142, 19] width 125 height 38
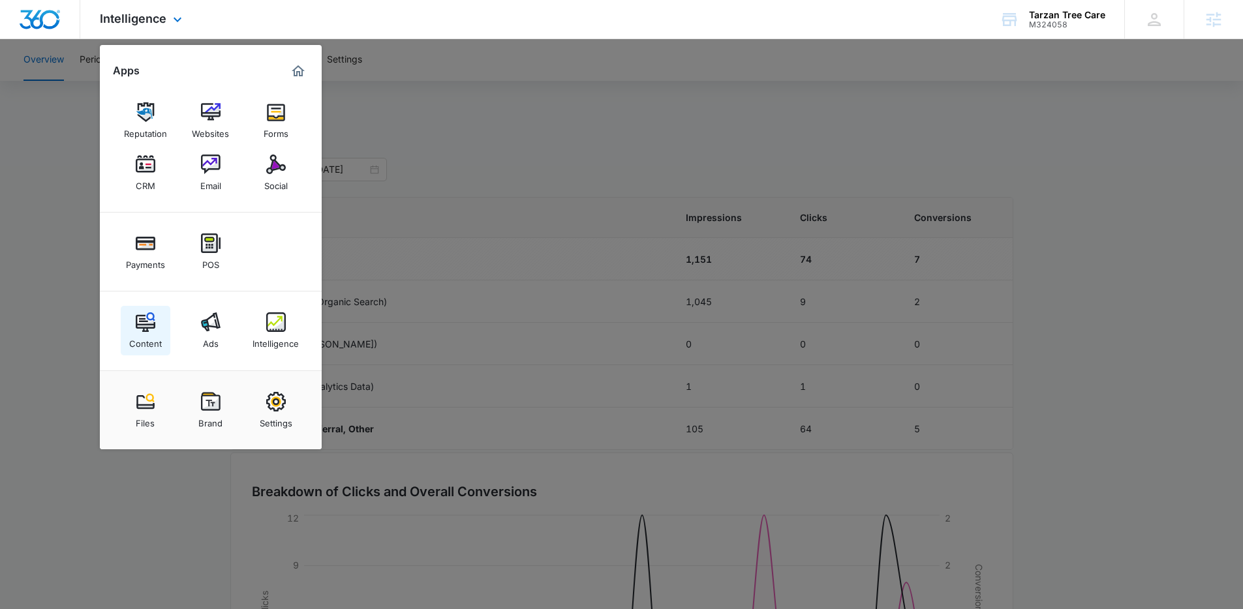
click at [148, 331] on img at bounding box center [146, 323] width 20 height 20
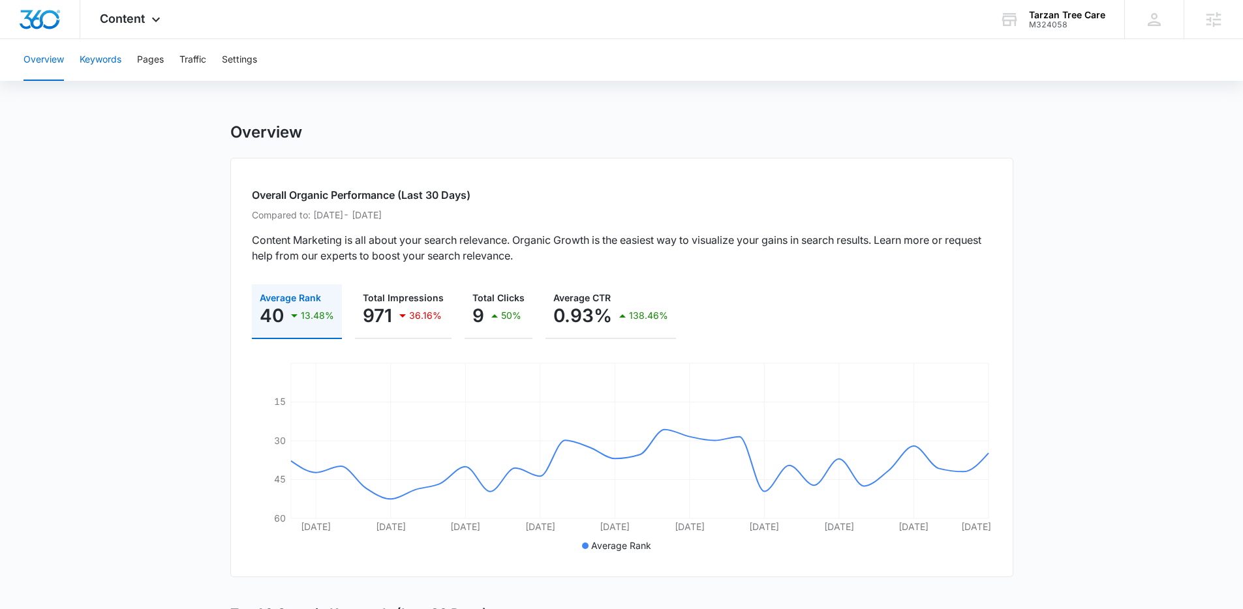
click at [93, 69] on button "Keywords" at bounding box center [101, 60] width 42 height 42
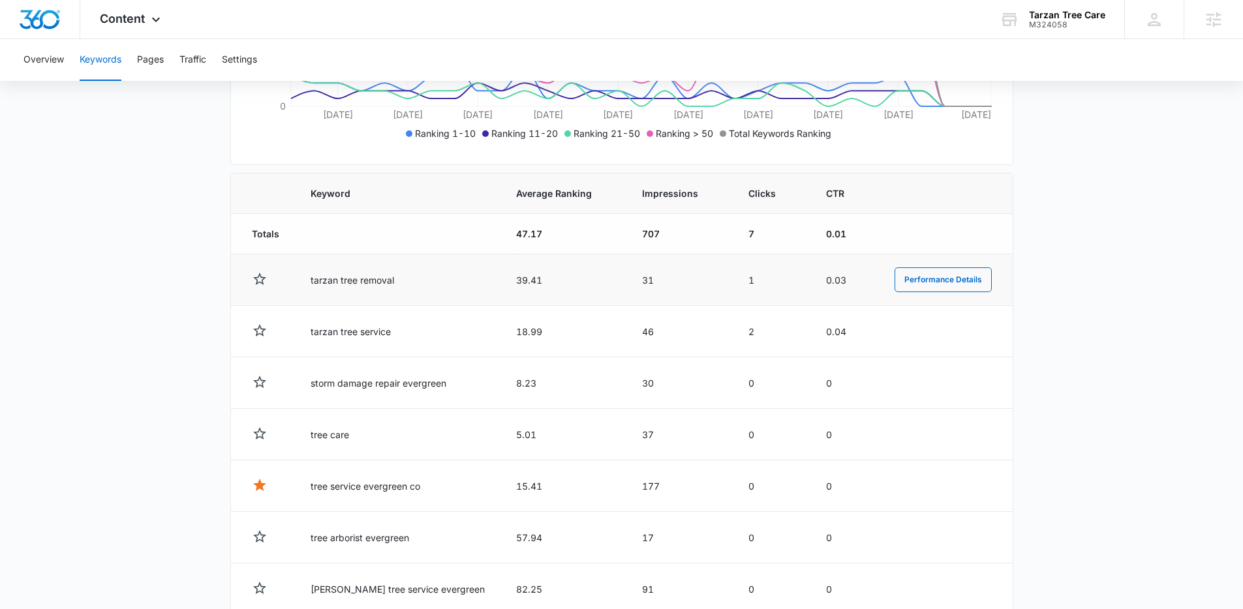
scroll to position [367, 0]
click at [118, 19] on span "Content" at bounding box center [122, 19] width 45 height 14
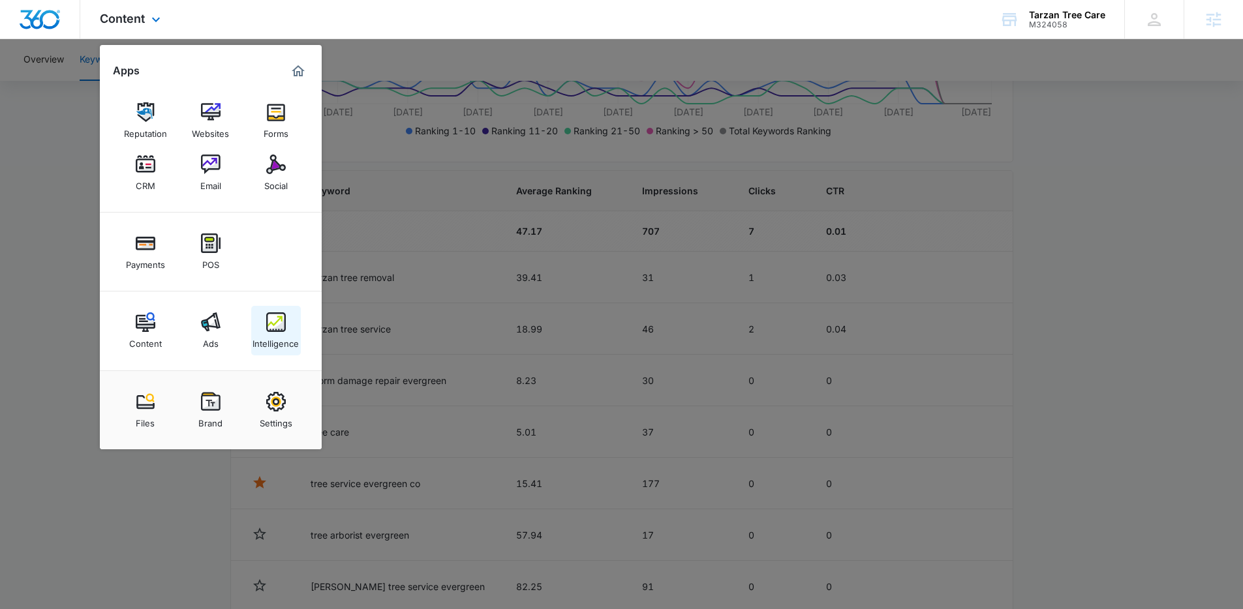
click at [269, 311] on link "Intelligence" at bounding box center [276, 331] width 50 height 50
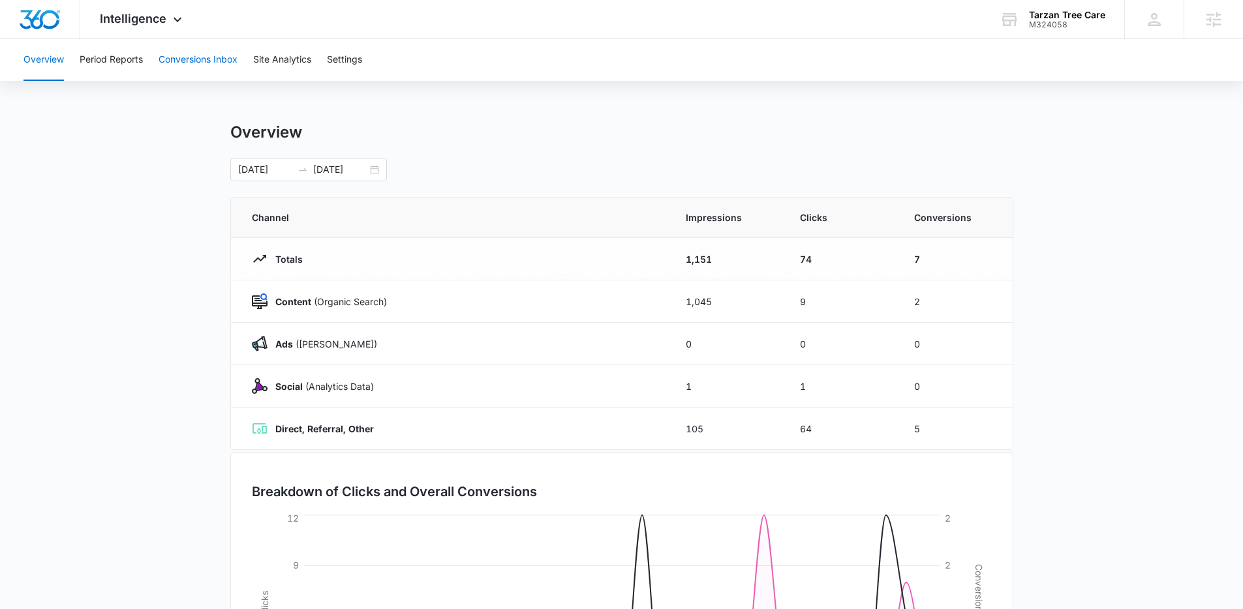
click at [194, 49] on button "Conversions Inbox" at bounding box center [198, 60] width 79 height 42
